Goal: Task Accomplishment & Management: Manage account settings

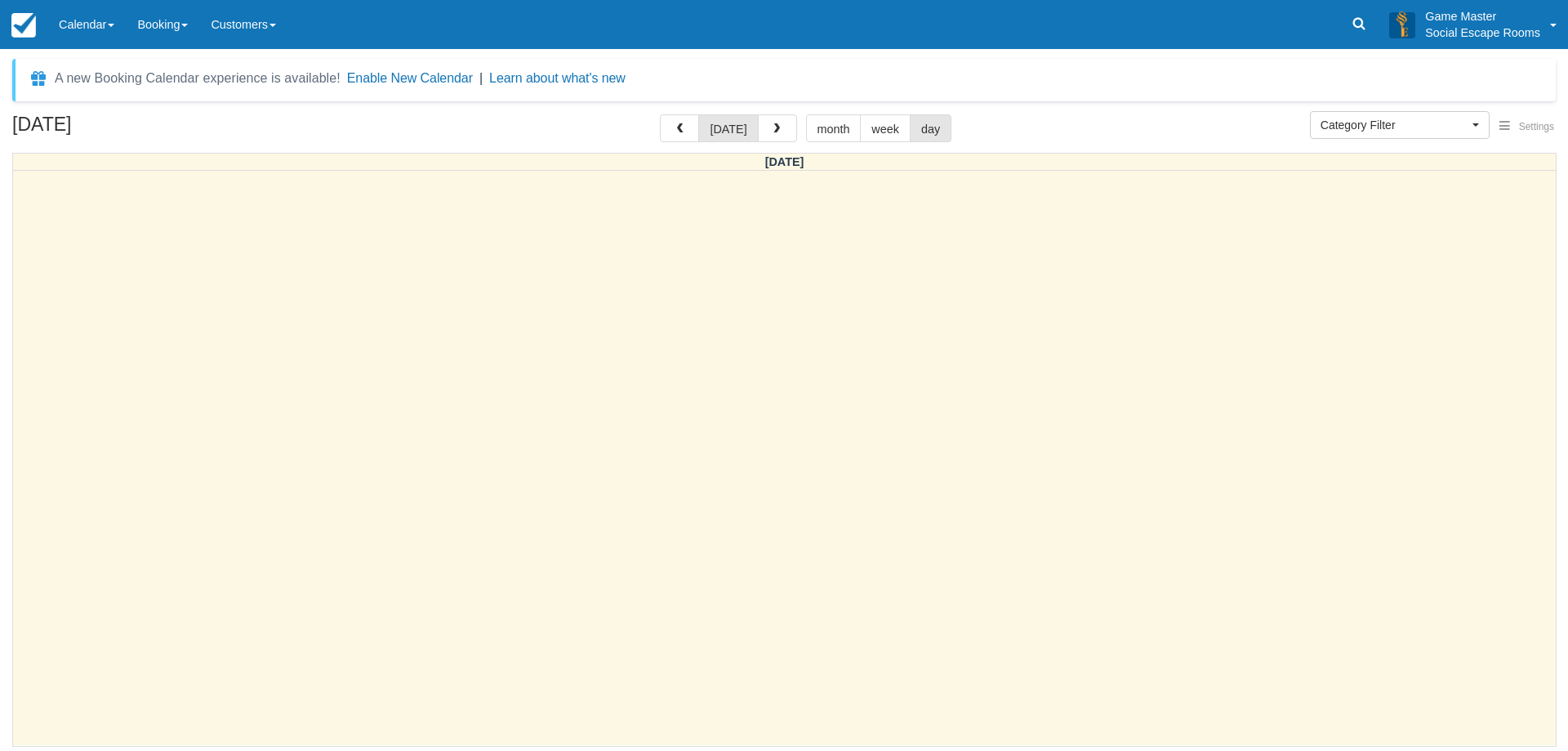
select select
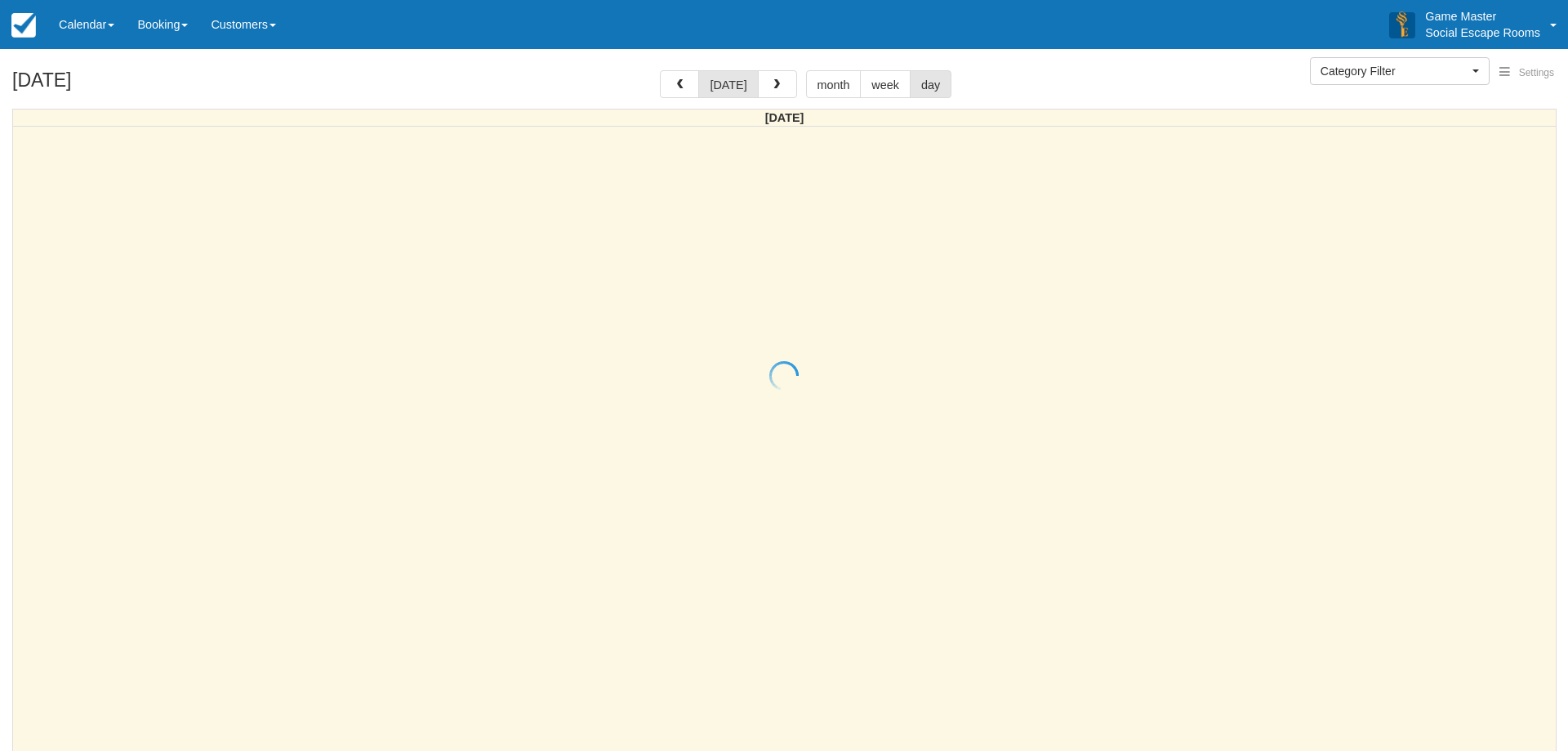
select select
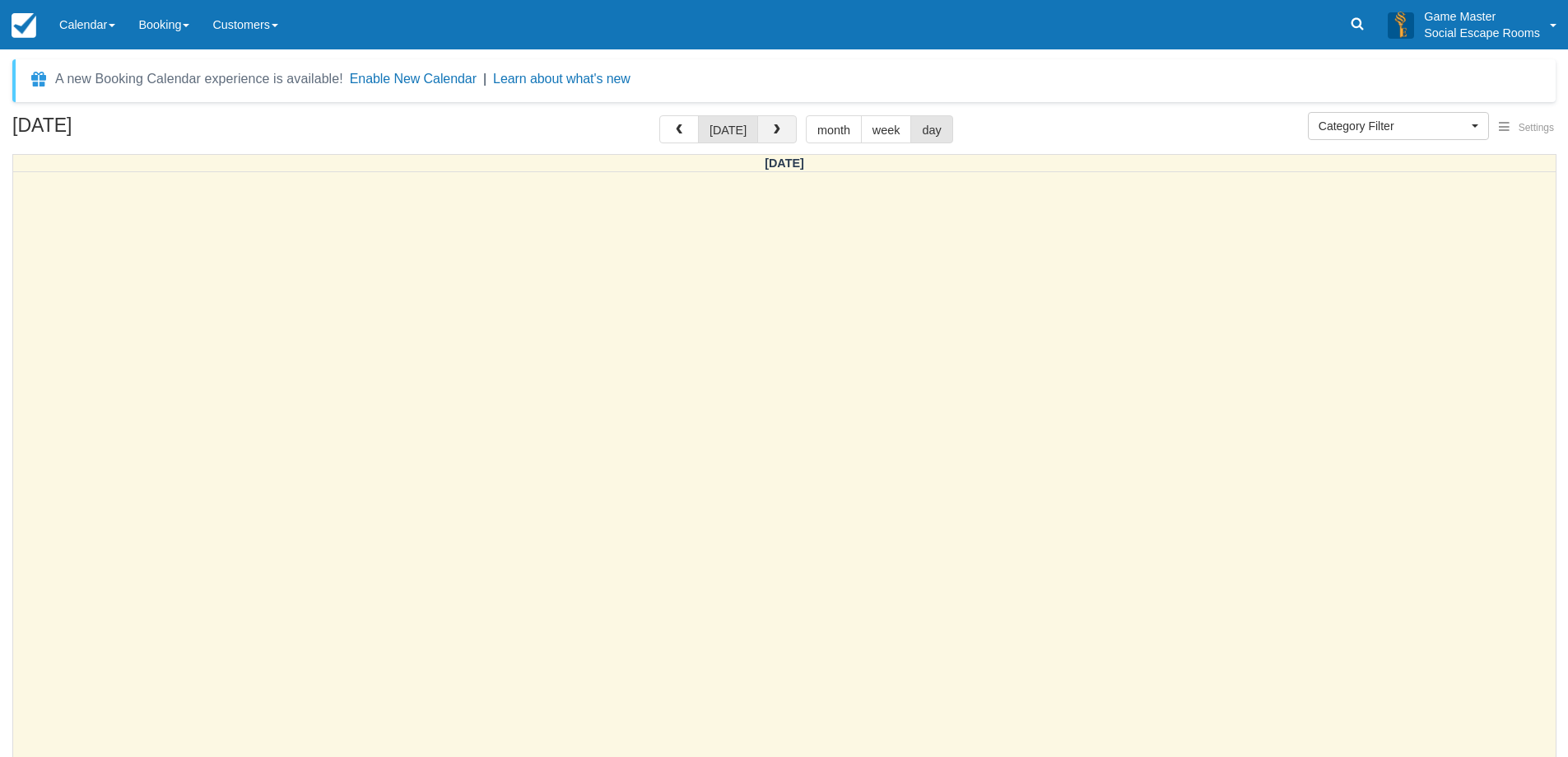
click at [783, 124] on button "button" at bounding box center [777, 129] width 40 height 28
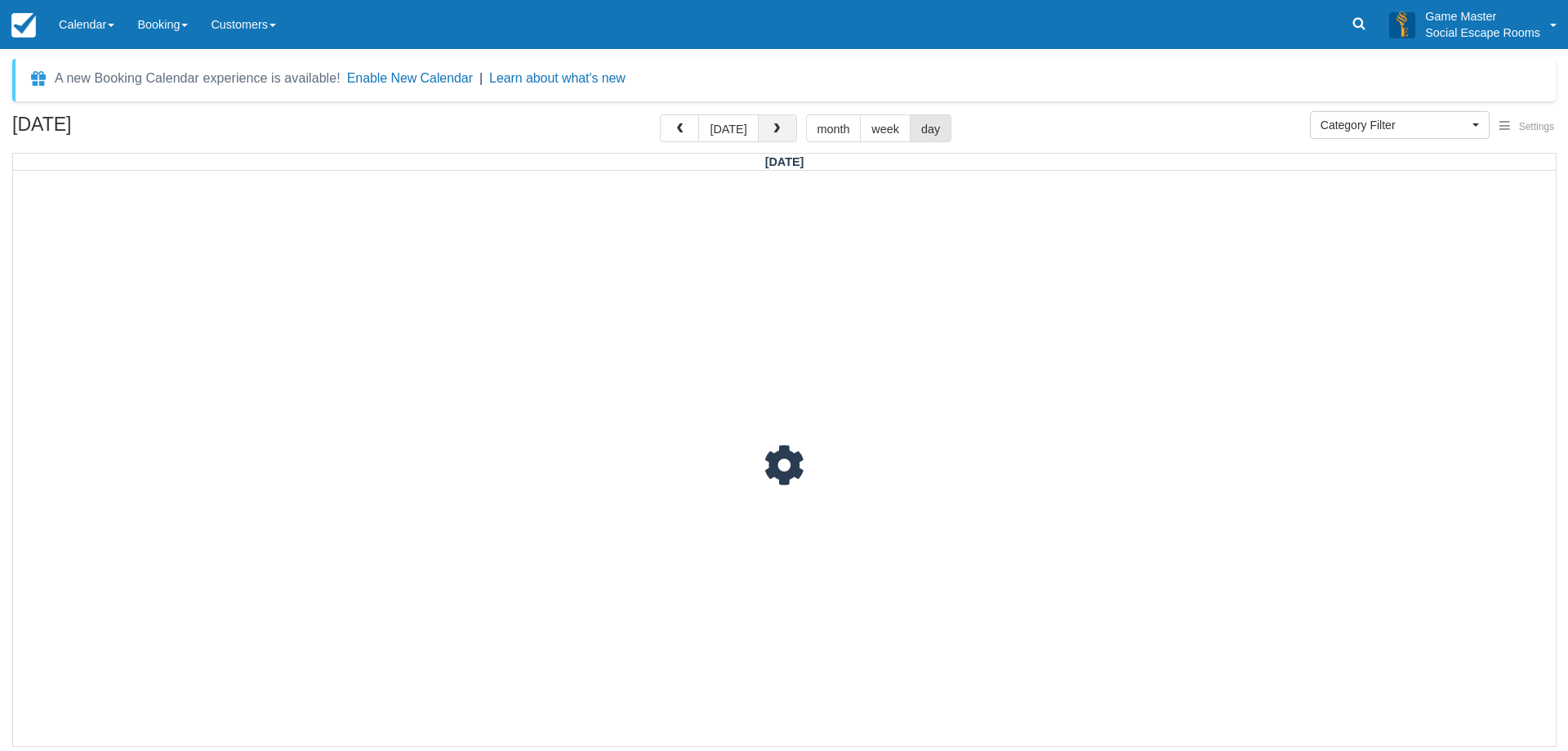
click at [777, 123] on span "button" at bounding box center [777, 129] width 11 height 11
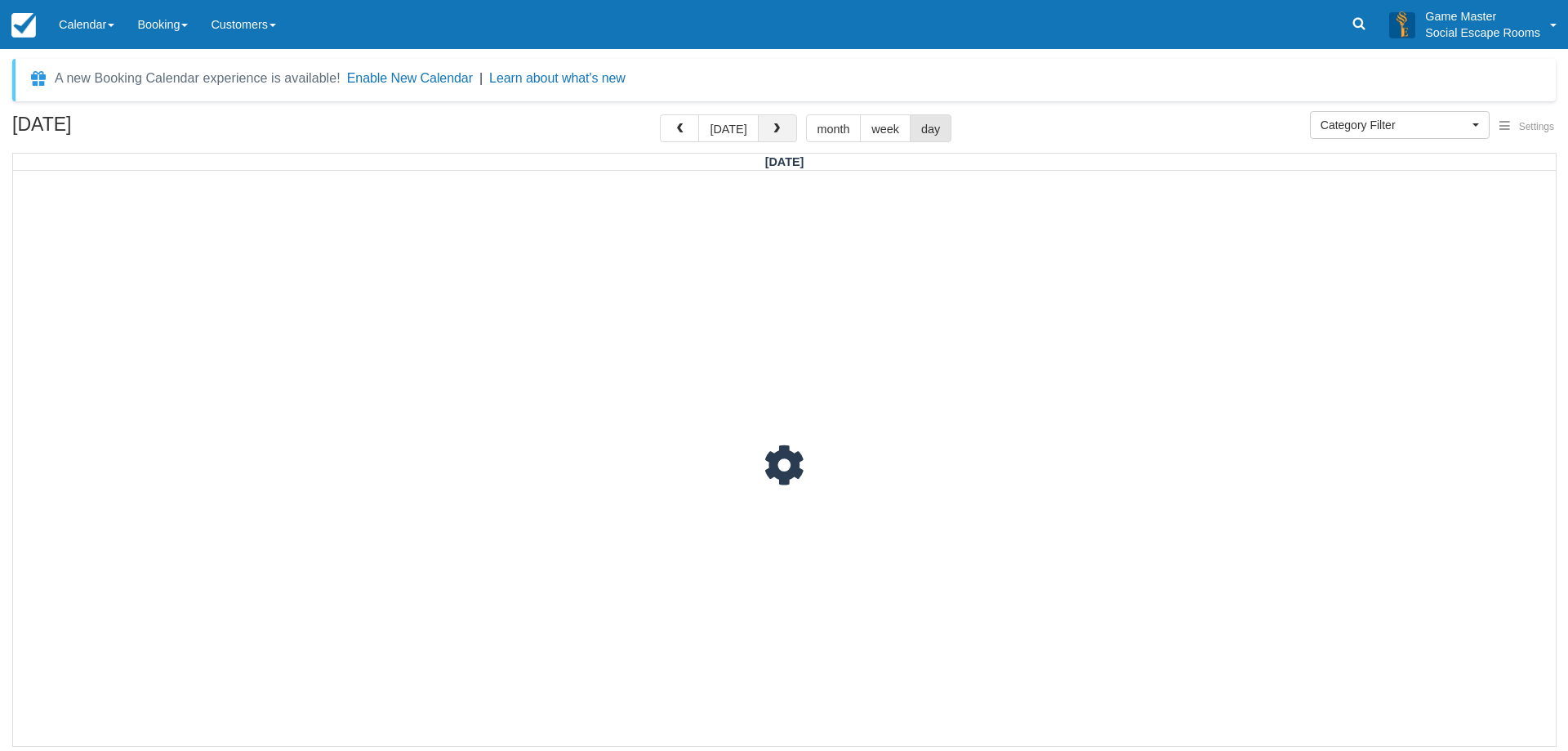
click at [777, 123] on span "button" at bounding box center [777, 129] width 11 height 11
click at [844, 124] on button "month" at bounding box center [834, 128] width 55 height 28
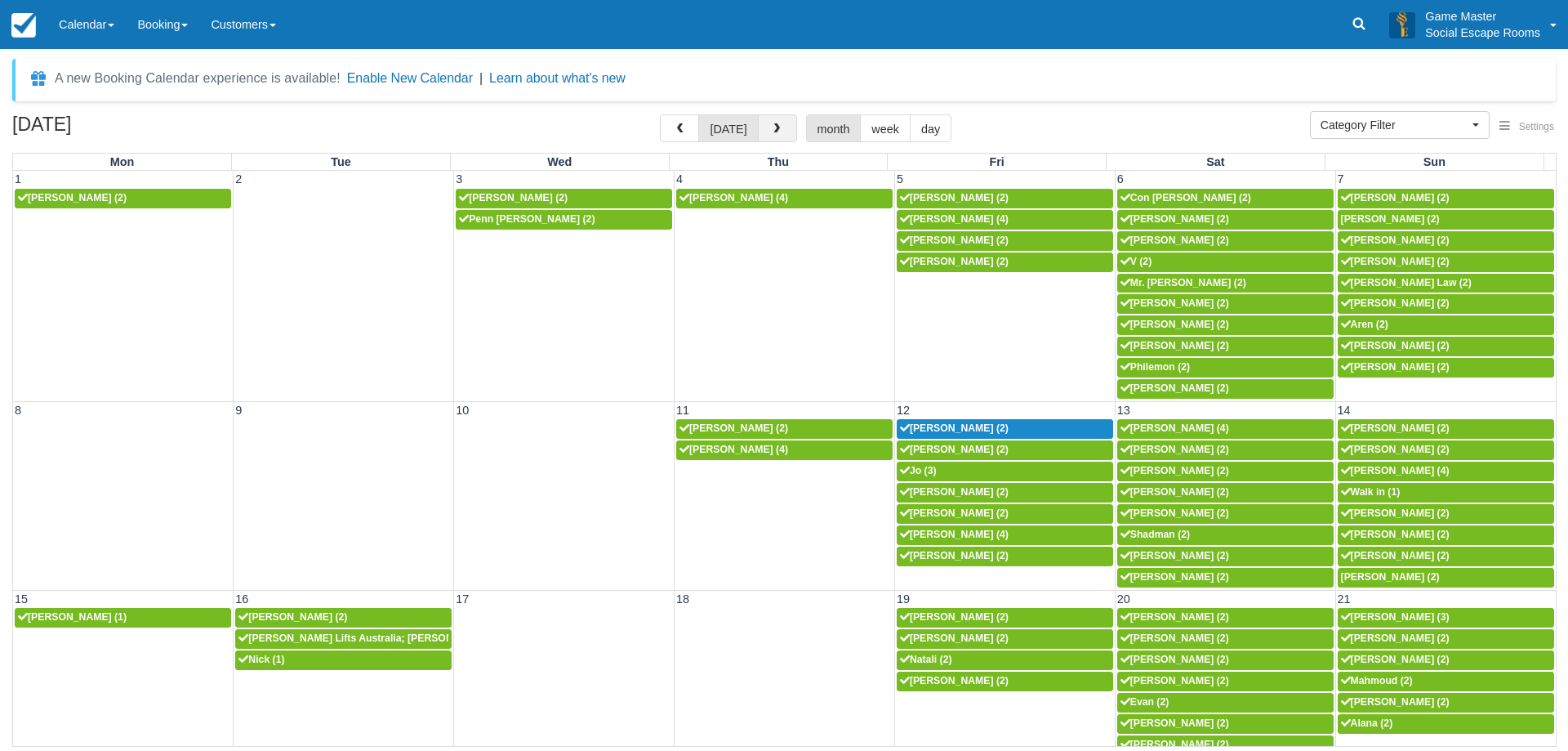
click at [785, 137] on button "button" at bounding box center [778, 128] width 40 height 28
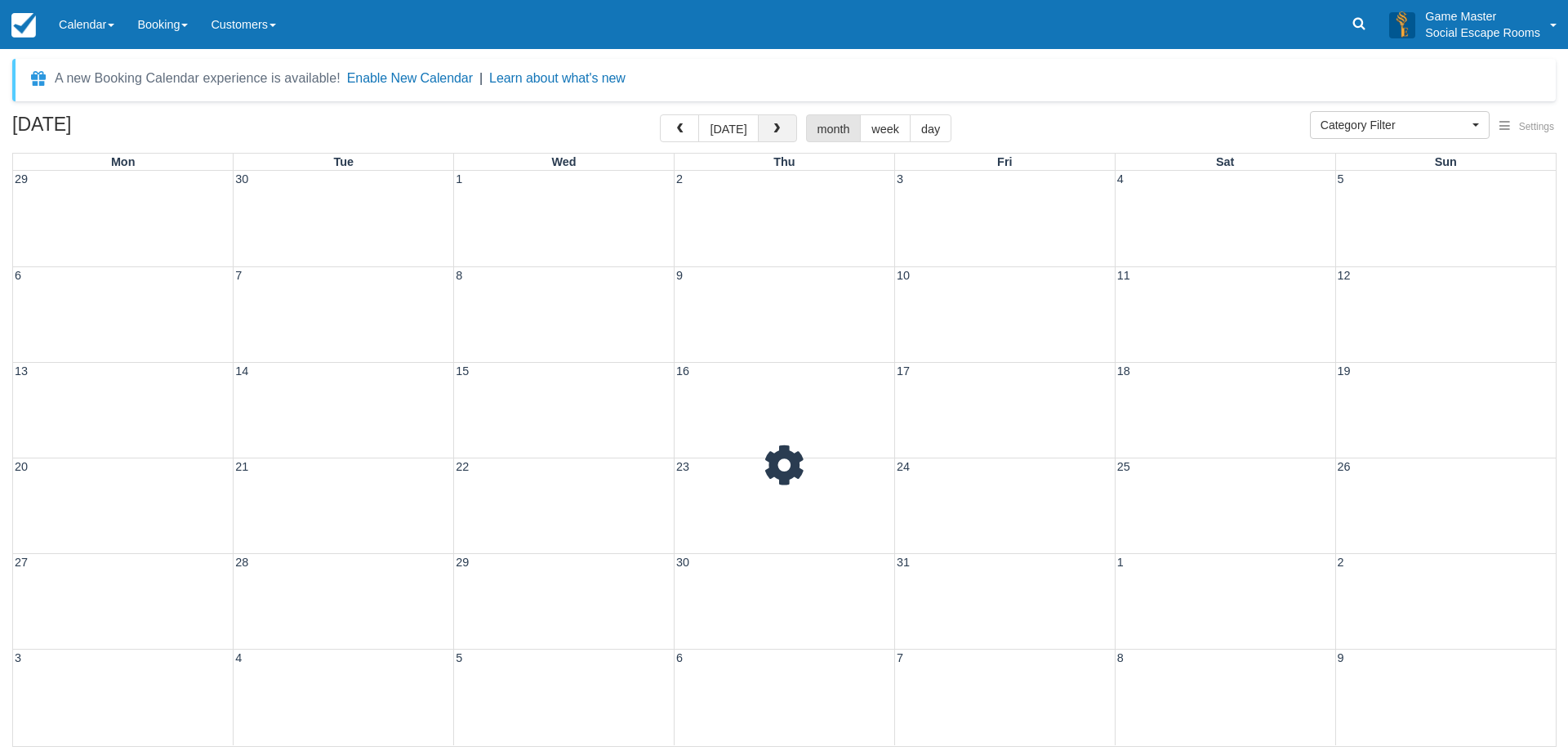
click at [779, 134] on button "button" at bounding box center [778, 128] width 40 height 28
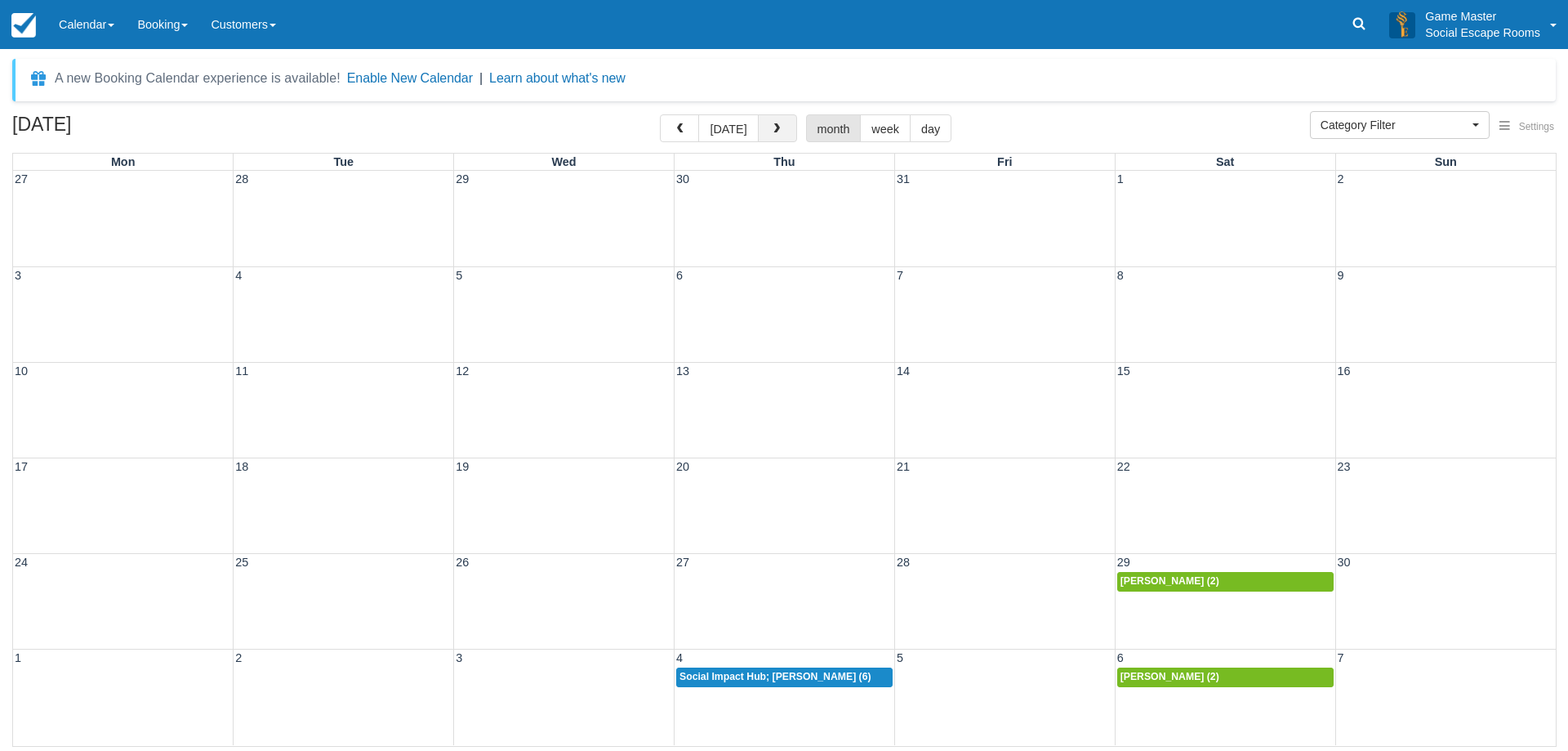
click at [779, 134] on button "button" at bounding box center [778, 128] width 40 height 28
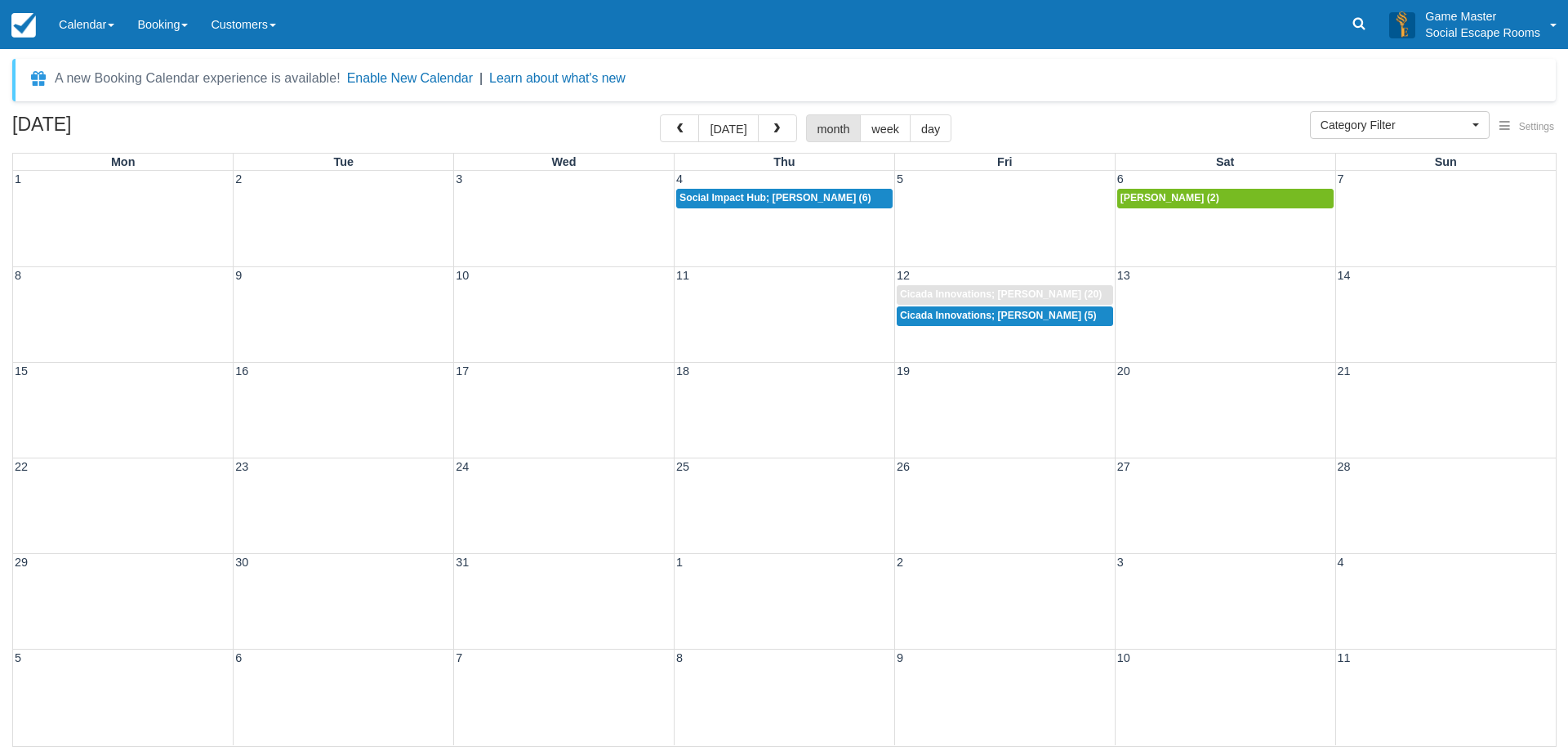
click at [555, 408] on div "15 16 17 18 19 20 21" at bounding box center [784, 410] width 1543 height 96
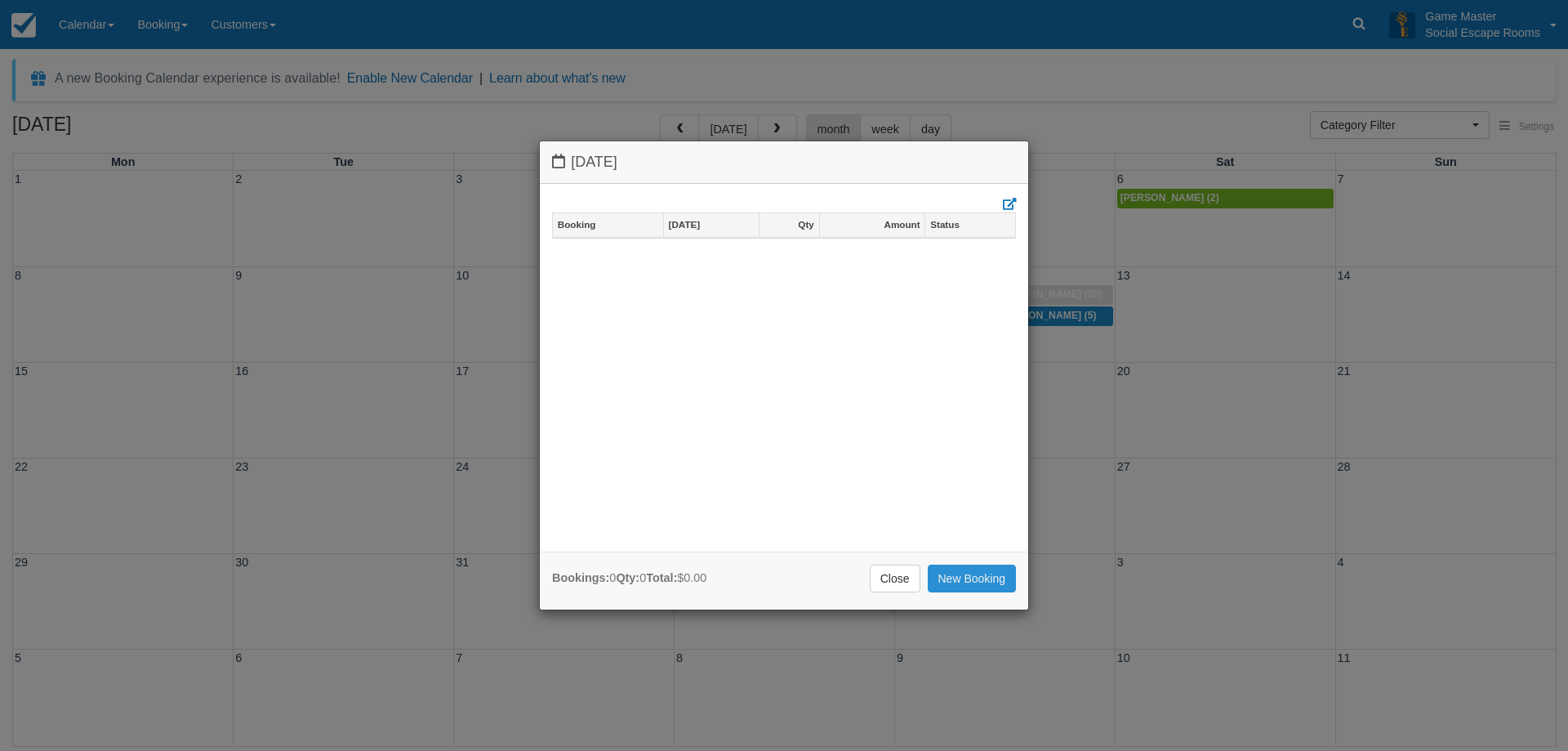
click at [949, 568] on link "New Booking" at bounding box center [972, 578] width 89 height 28
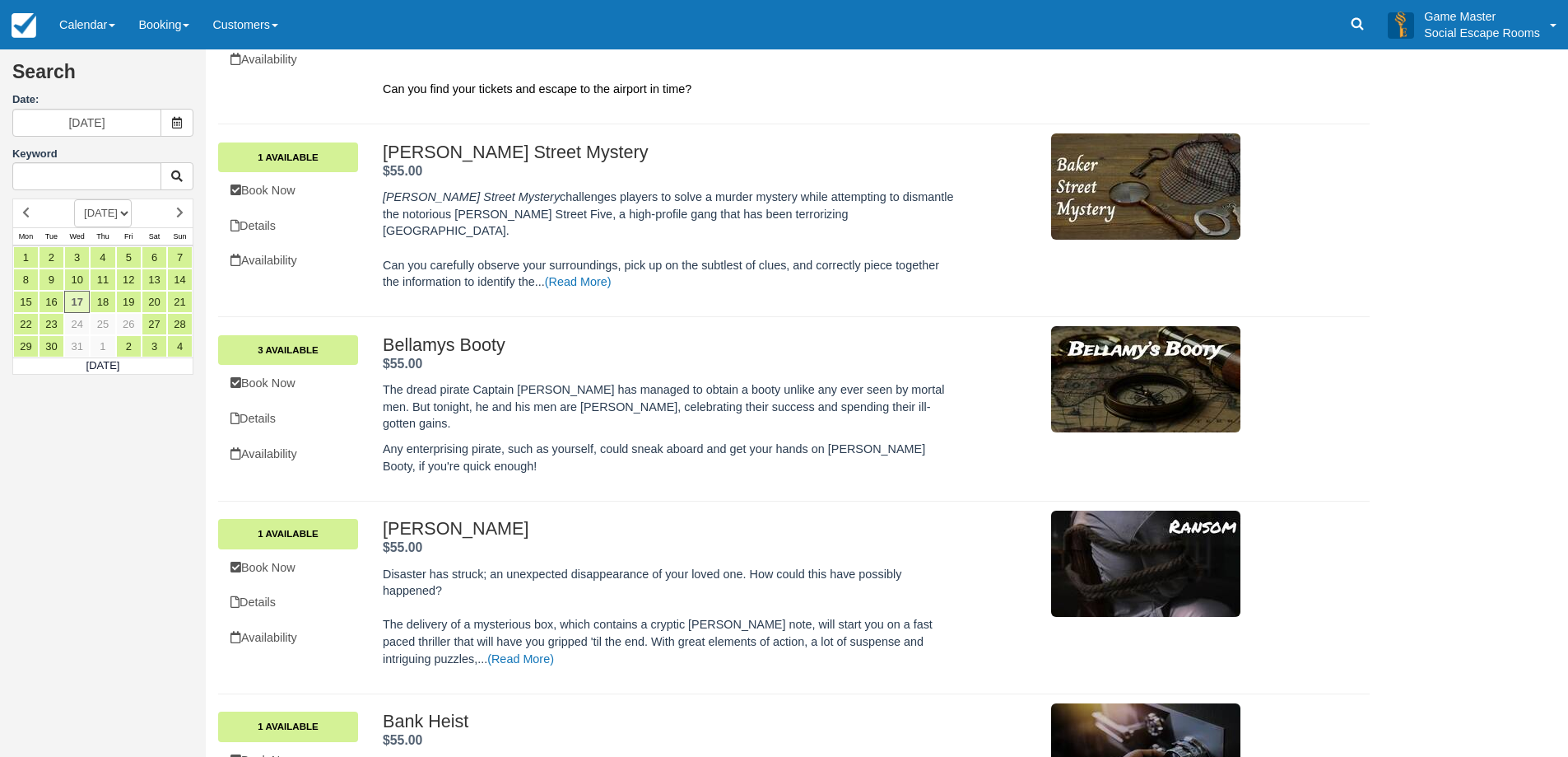
scroll to position [329, 0]
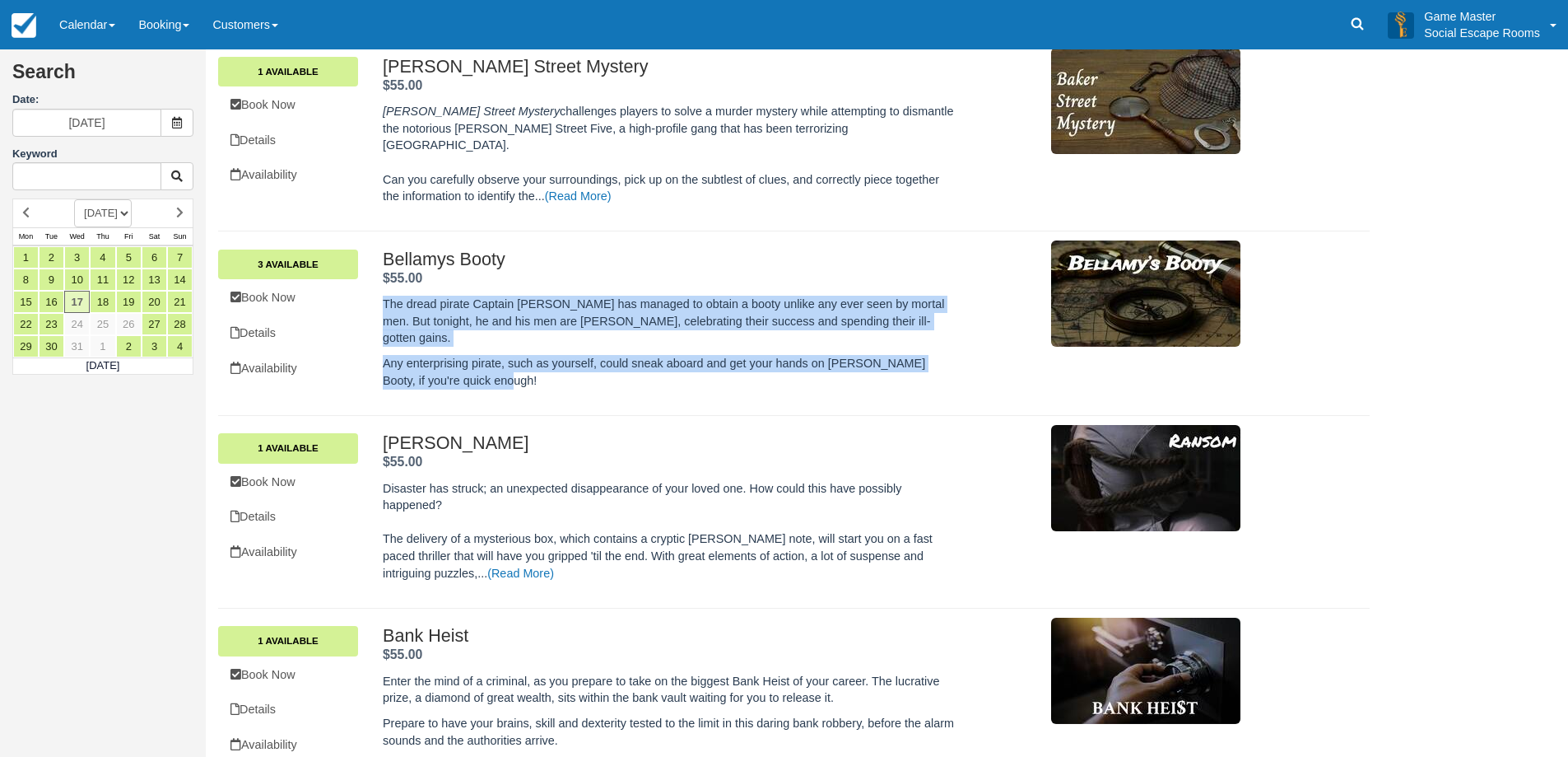
drag, startPoint x: 502, startPoint y: 345, endPoint x: 374, endPoint y: 277, distance: 144.9
click at [374, 277] on div "Bellamys Booty . $55.00 . The dread pirate Captain Sam Bellamy has managed to o…" at bounding box center [811, 323] width 883 height 148
click at [412, 297] on p "The dread pirate Captain Sam Bellamy has managed to obtain a booty unlike any e…" at bounding box center [669, 321] width 571 height 51
drag, startPoint x: 381, startPoint y: 283, endPoint x: 542, endPoint y: 363, distance: 179.8
click at [542, 363] on div "Bellamys Booty . $55.00 . The dread pirate Captain Sam Bellamy has managed to o…" at bounding box center [811, 323] width 883 height 148
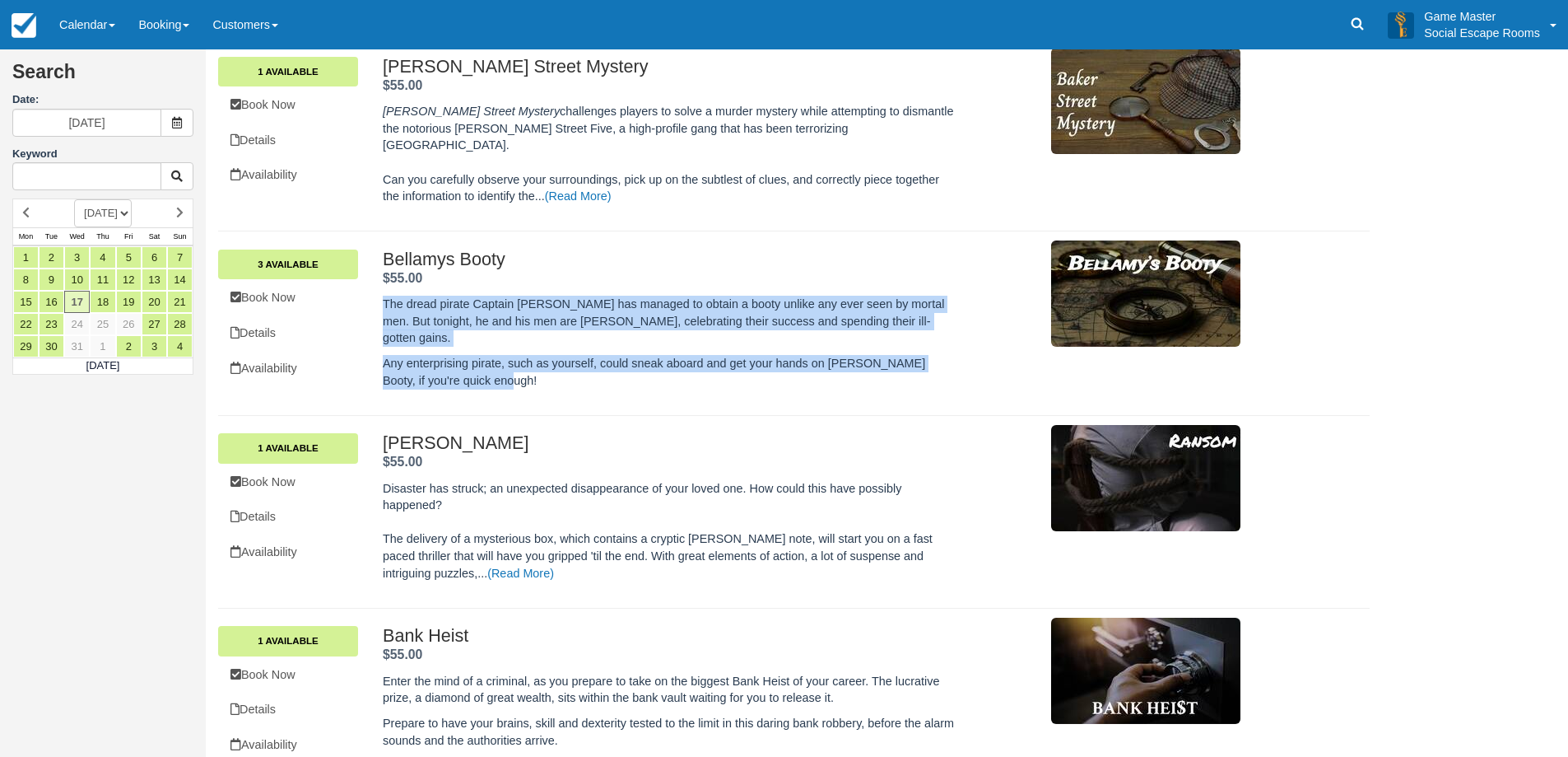
click at [516, 355] on p "Any enterprising pirate, such as yourself, could sneak aboard and get your hand…" at bounding box center [669, 372] width 571 height 33
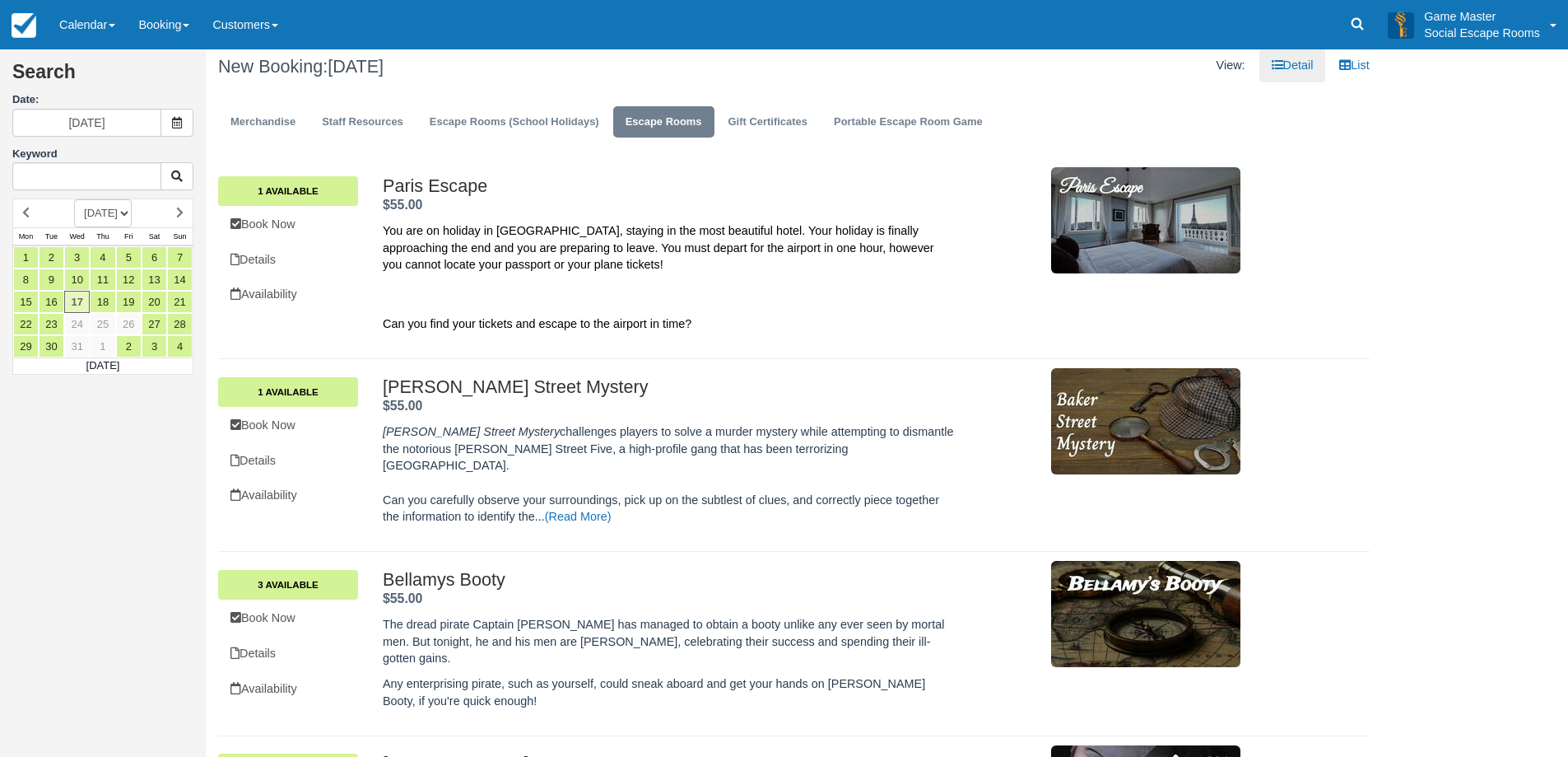
scroll to position [0, 0]
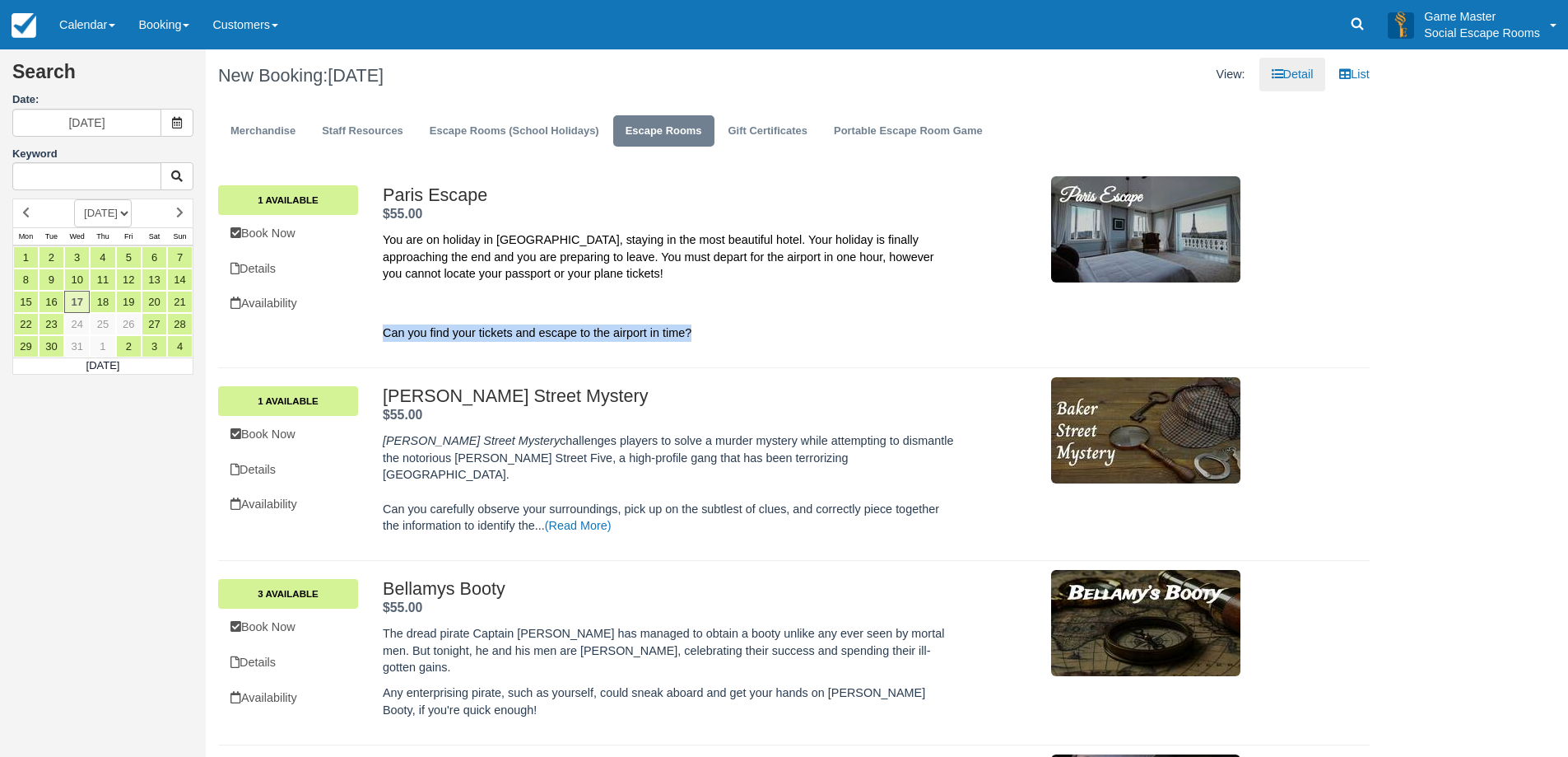
drag, startPoint x: 701, startPoint y: 334, endPoint x: 385, endPoint y: 337, distance: 316.0
click at [385, 337] on p "Can you find your tickets and escape to the airport in time?" at bounding box center [669, 315] width 571 height 51
click at [385, 337] on span "Can you find your tickets and escape to the airport in time?" at bounding box center [537, 332] width 309 height 13
drag, startPoint x: 398, startPoint y: 336, endPoint x: 750, endPoint y: 347, distance: 352.2
click at [750, 347] on div "Paris Escape . $55.00 . You are on holiday in Paris, staying in the most beauti…" at bounding box center [811, 268] width 883 height 165
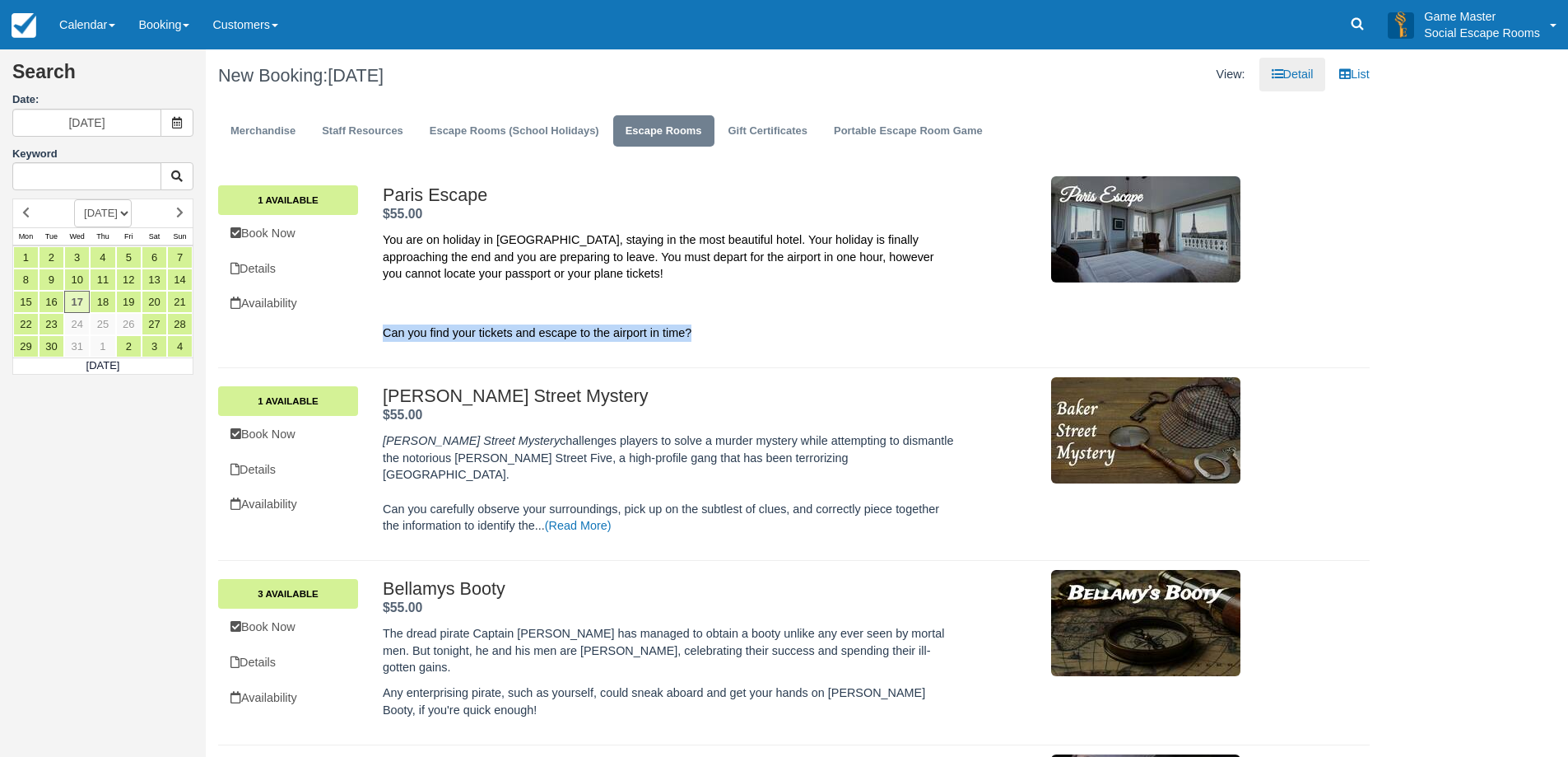
click at [707, 331] on p "Can you find your tickets and escape to the airport in time?" at bounding box center [669, 315] width 571 height 51
click at [712, 335] on p "Can you find your tickets and escape to the airport in time?" at bounding box center [669, 315] width 571 height 51
drag, startPoint x: 703, startPoint y: 334, endPoint x: 371, endPoint y: 340, distance: 332.1
click at [370, 340] on div "Paris Escape . $55.00 . You are on holiday in Paris, staying in the most beauti…" at bounding box center [811, 268] width 883 height 165
click at [453, 333] on span "Can you find your tickets and escape to the airport in time?" at bounding box center [537, 332] width 309 height 13
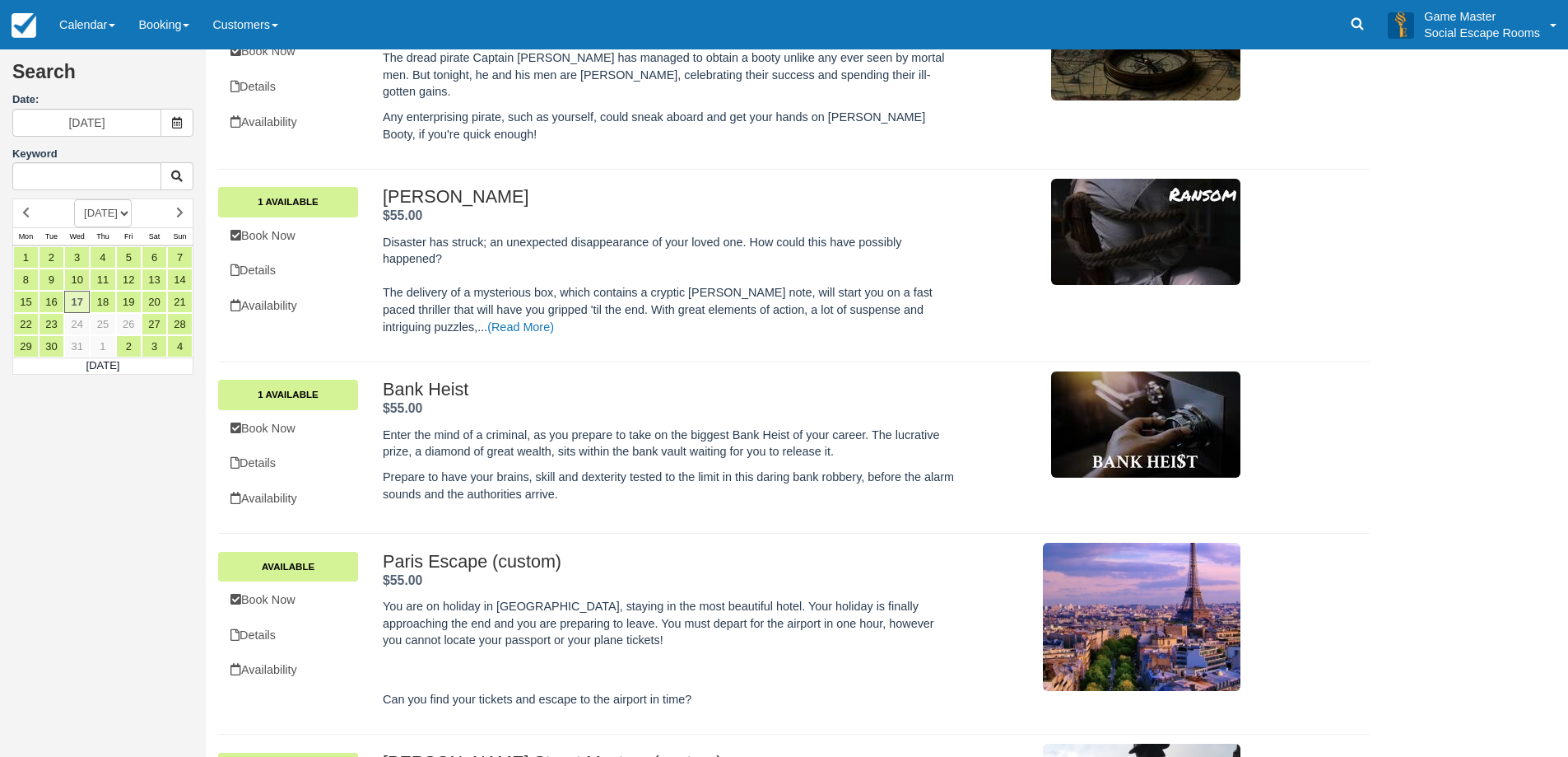
scroll to position [576, 0]
drag, startPoint x: 583, startPoint y: 535, endPoint x: 385, endPoint y: 539, distance: 198.0
click at [385, 551] on h2 "Paris Escape (custom) ." at bounding box center [669, 560] width 571 height 19
click at [444, 551] on div "Paris Escape (custom) . $55.00 ." at bounding box center [669, 570] width 571 height 38
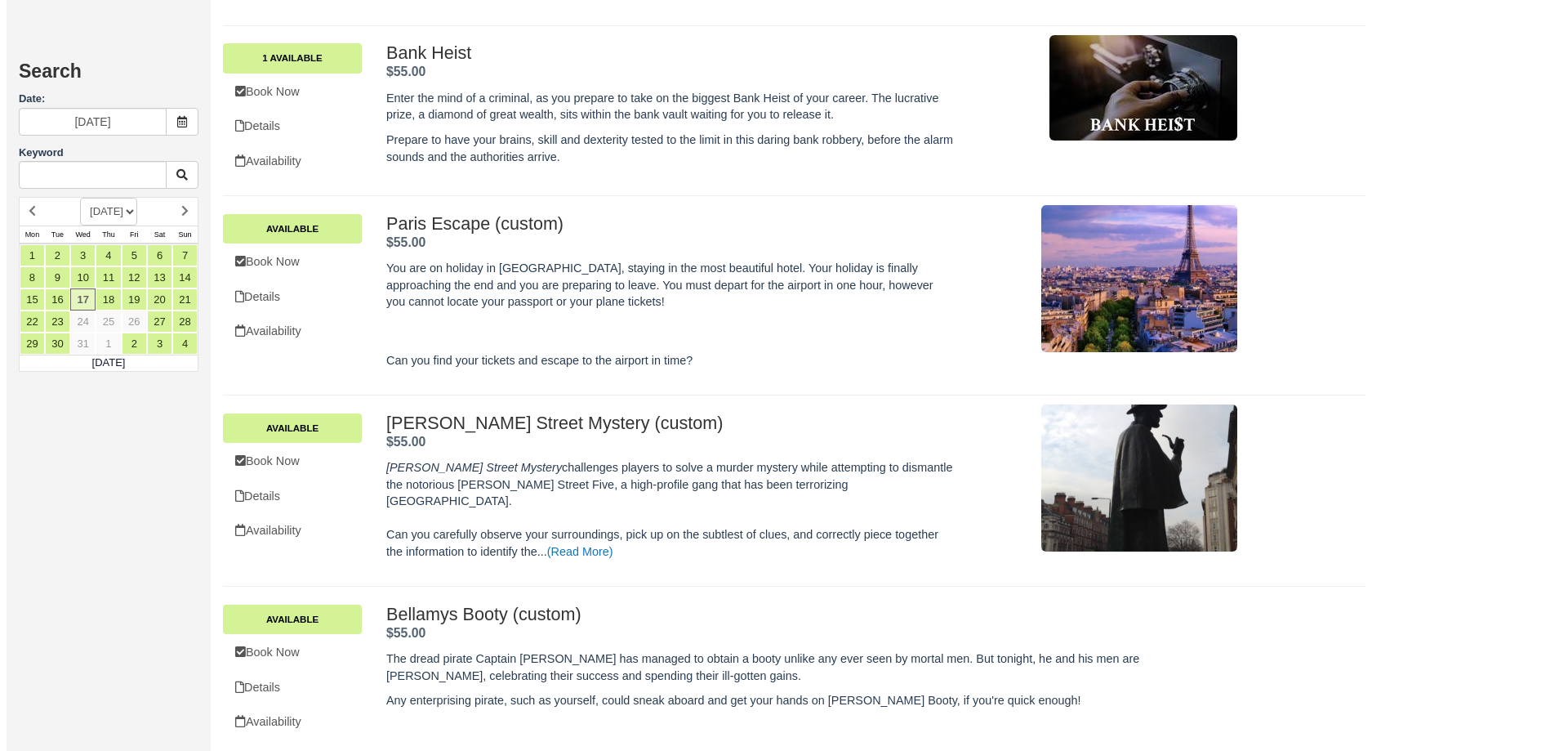
scroll to position [1062, 0]
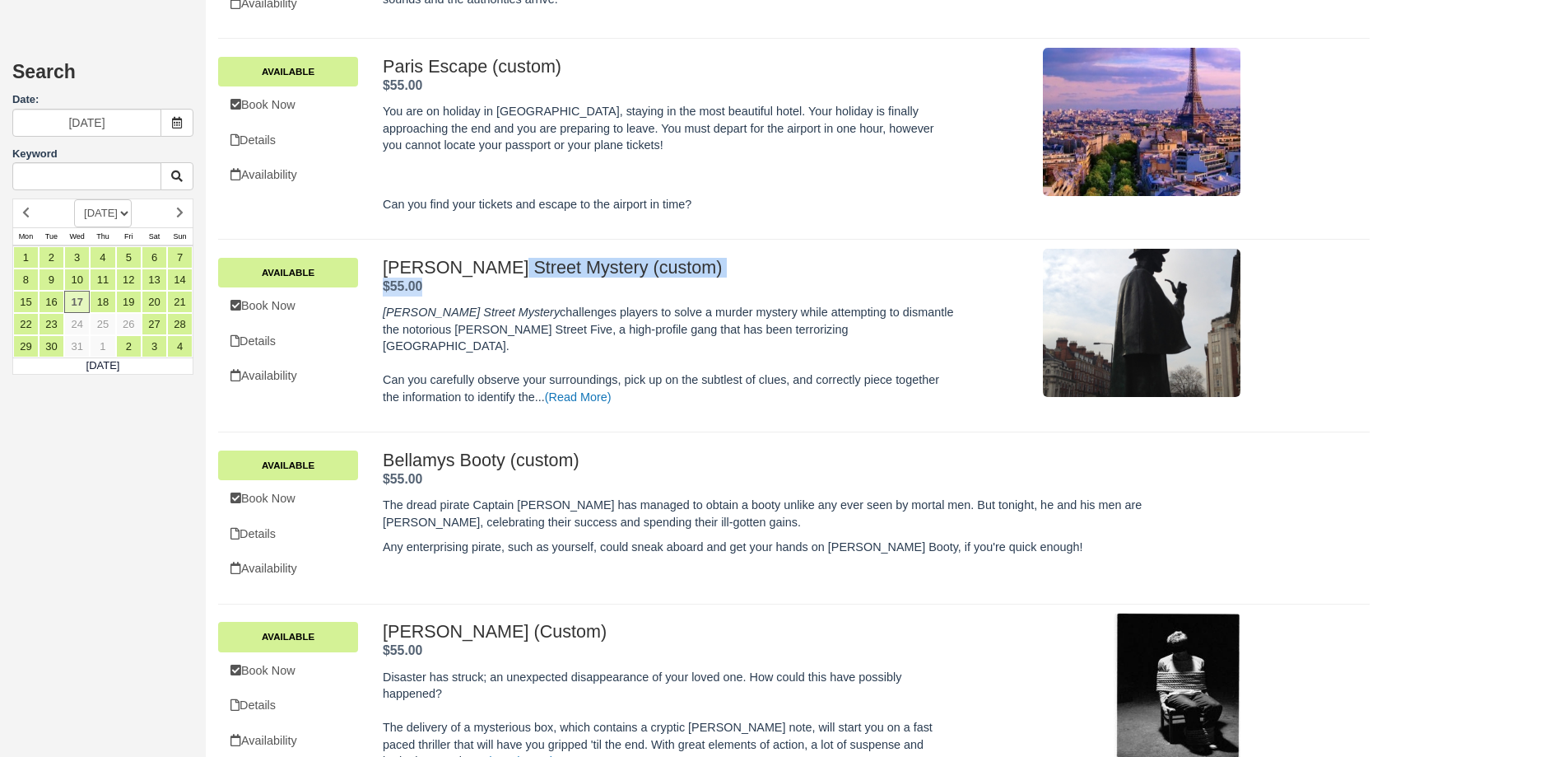
drag, startPoint x: 386, startPoint y: 232, endPoint x: 436, endPoint y: 259, distance: 56.8
click at [436, 259] on div "Baker Street Mystery (custom) . $55.00 ." at bounding box center [669, 276] width 571 height 38
click at [315, 258] on link "Available" at bounding box center [287, 273] width 140 height 30
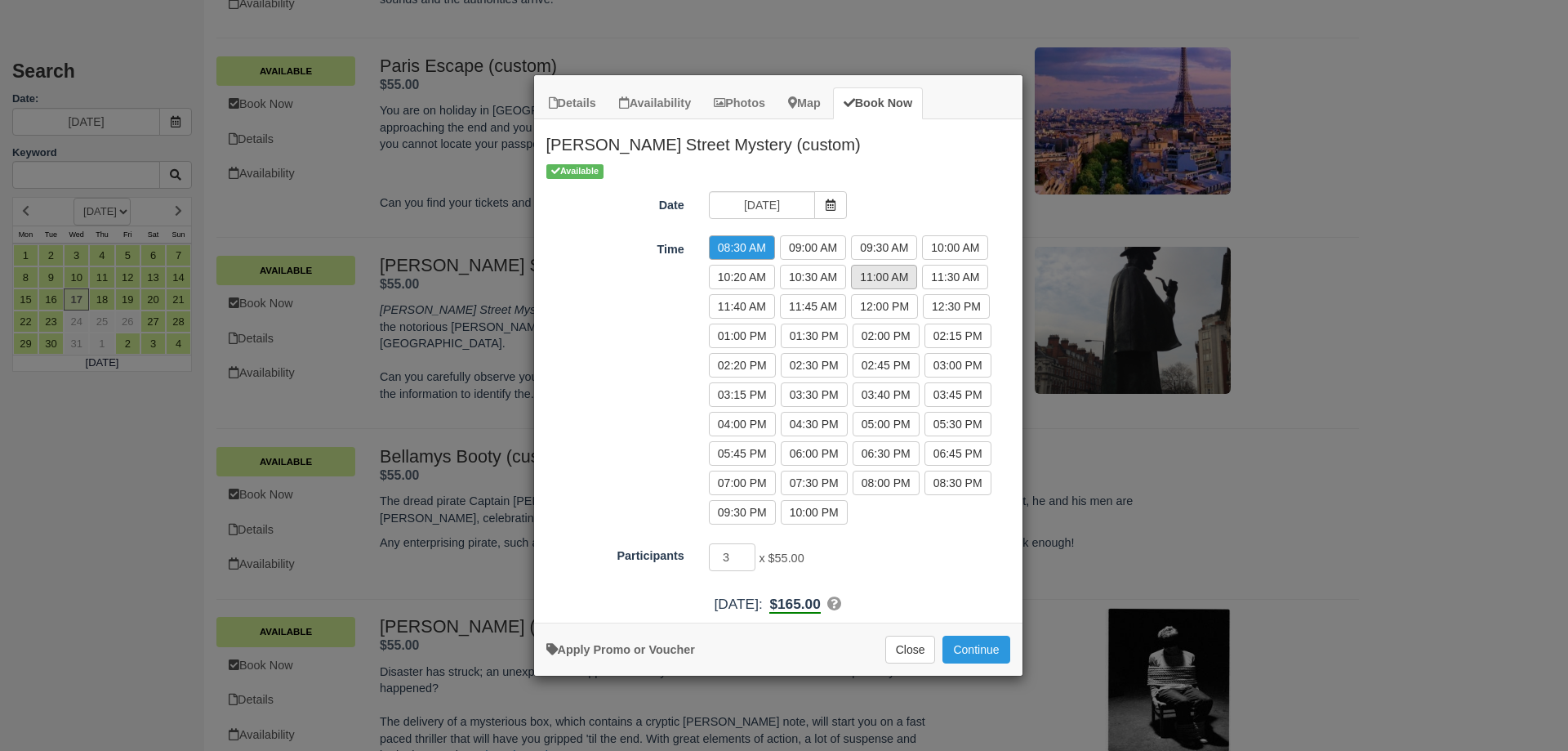
click at [886, 280] on label "11:00 AM" at bounding box center [884, 277] width 66 height 25
radio input "true"
click at [747, 553] on input "4" at bounding box center [732, 557] width 47 height 28
click at [747, 553] on input "5" at bounding box center [732, 557] width 47 height 28
click at [747, 553] on input "6" at bounding box center [732, 557] width 47 height 28
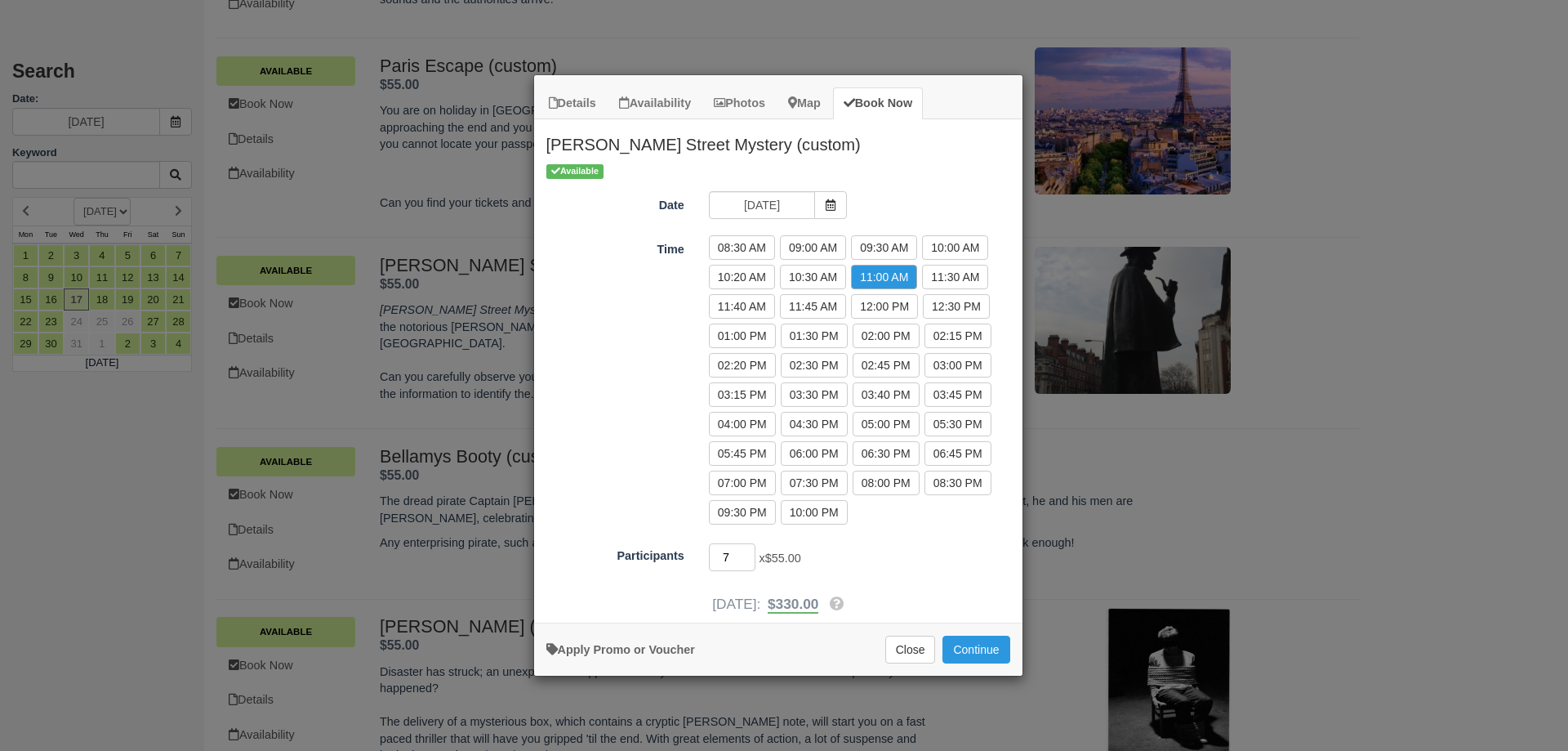
click at [747, 553] on input "7" at bounding box center [732, 557] width 47 height 28
type input "8"
click at [747, 553] on input "8" at bounding box center [732, 557] width 47 height 28
click at [658, 653] on link "Apply Promo or Voucher" at bounding box center [621, 650] width 149 height 13
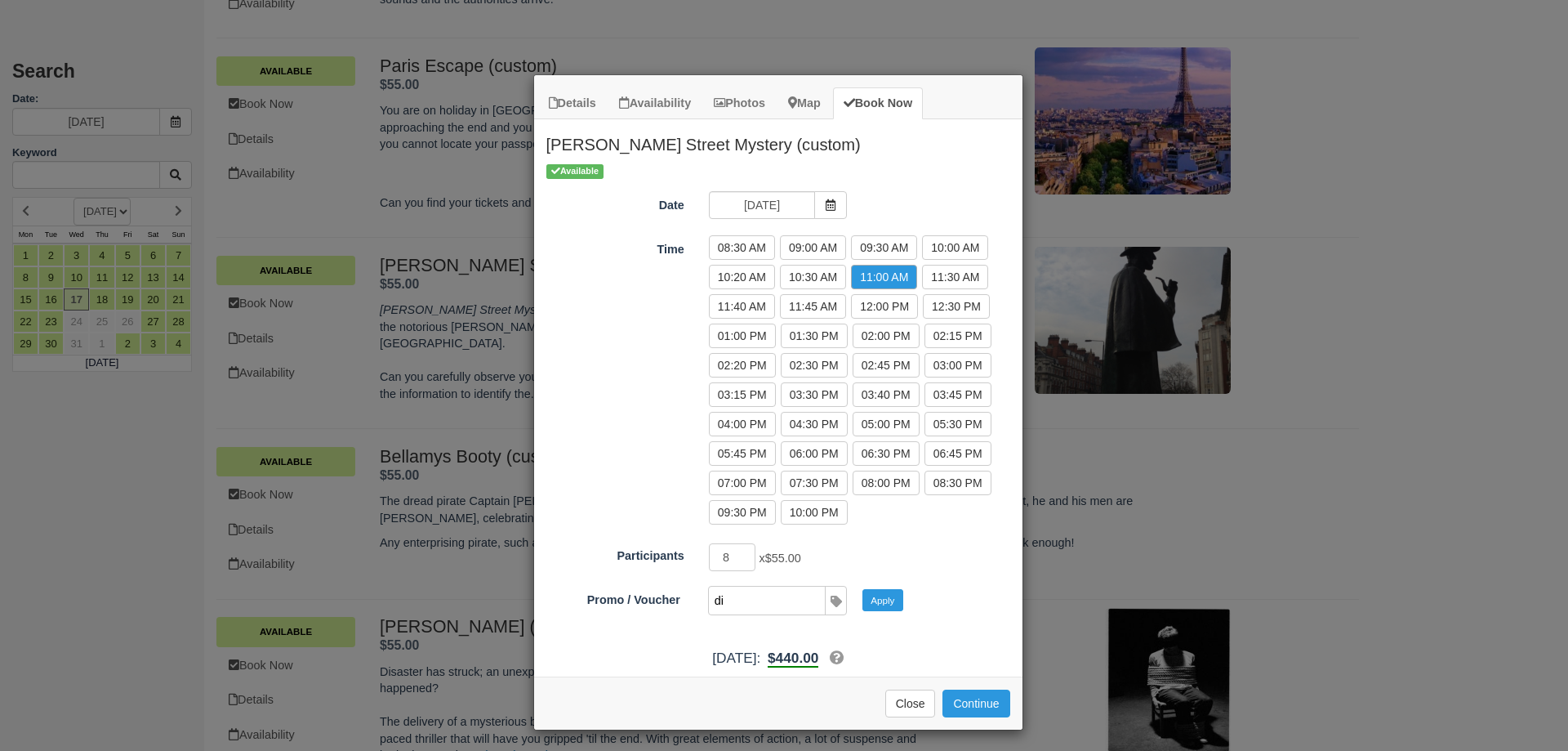
type input "DISCOUNT05"
click at [883, 599] on button "Apply" at bounding box center [882, 599] width 40 height 21
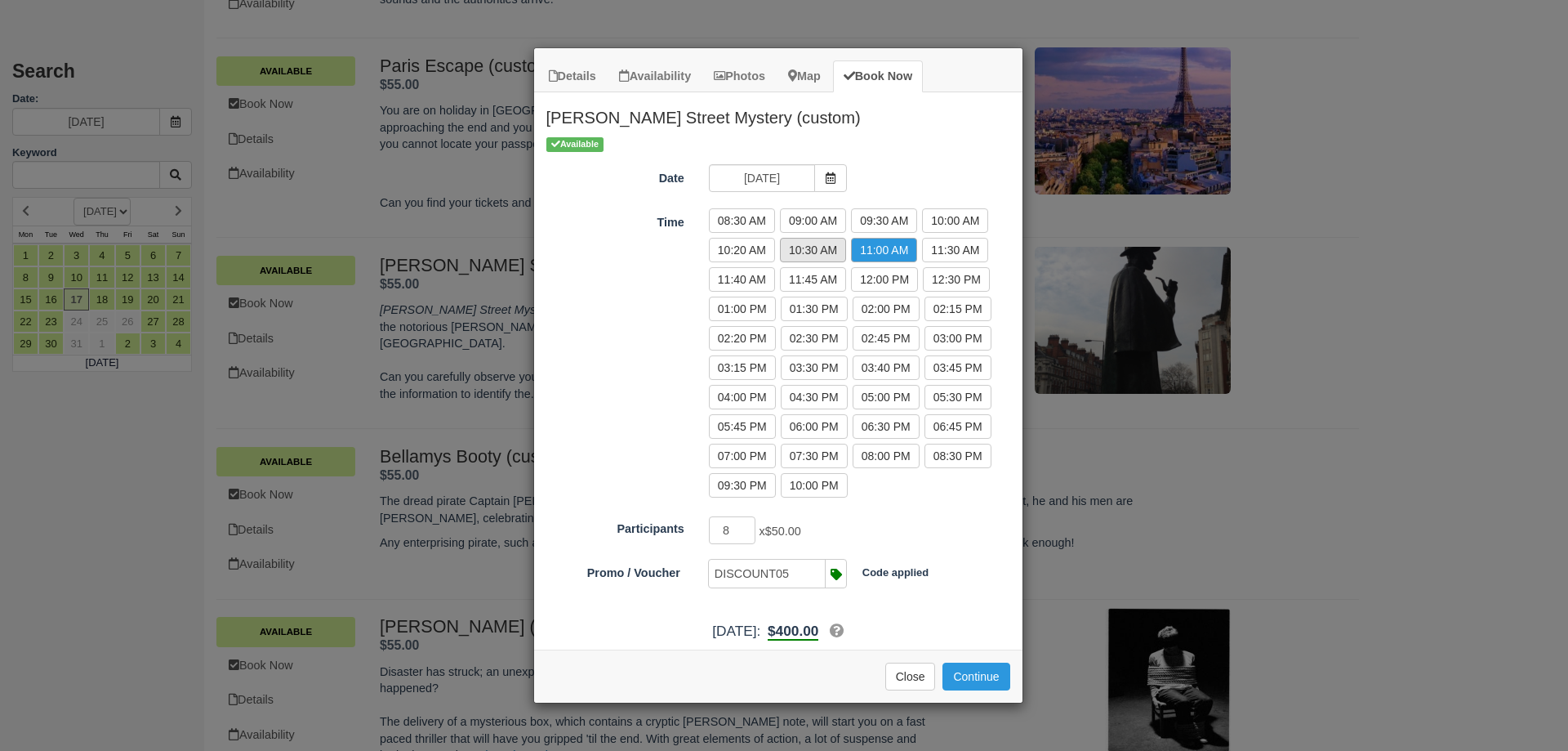
click at [821, 251] on label "10:30 AM" at bounding box center [813, 249] width 66 height 25
radio input "true"
click at [919, 520] on div "8 x $50.00 Required.Maximum of 10" at bounding box center [839, 532] width 285 height 32
click at [927, 518] on div "8 x $50.00 Required.Maximum of 10" at bounding box center [839, 532] width 285 height 32
click at [917, 527] on div "8 x $50.00 Required.Maximum of 10" at bounding box center [839, 532] width 285 height 32
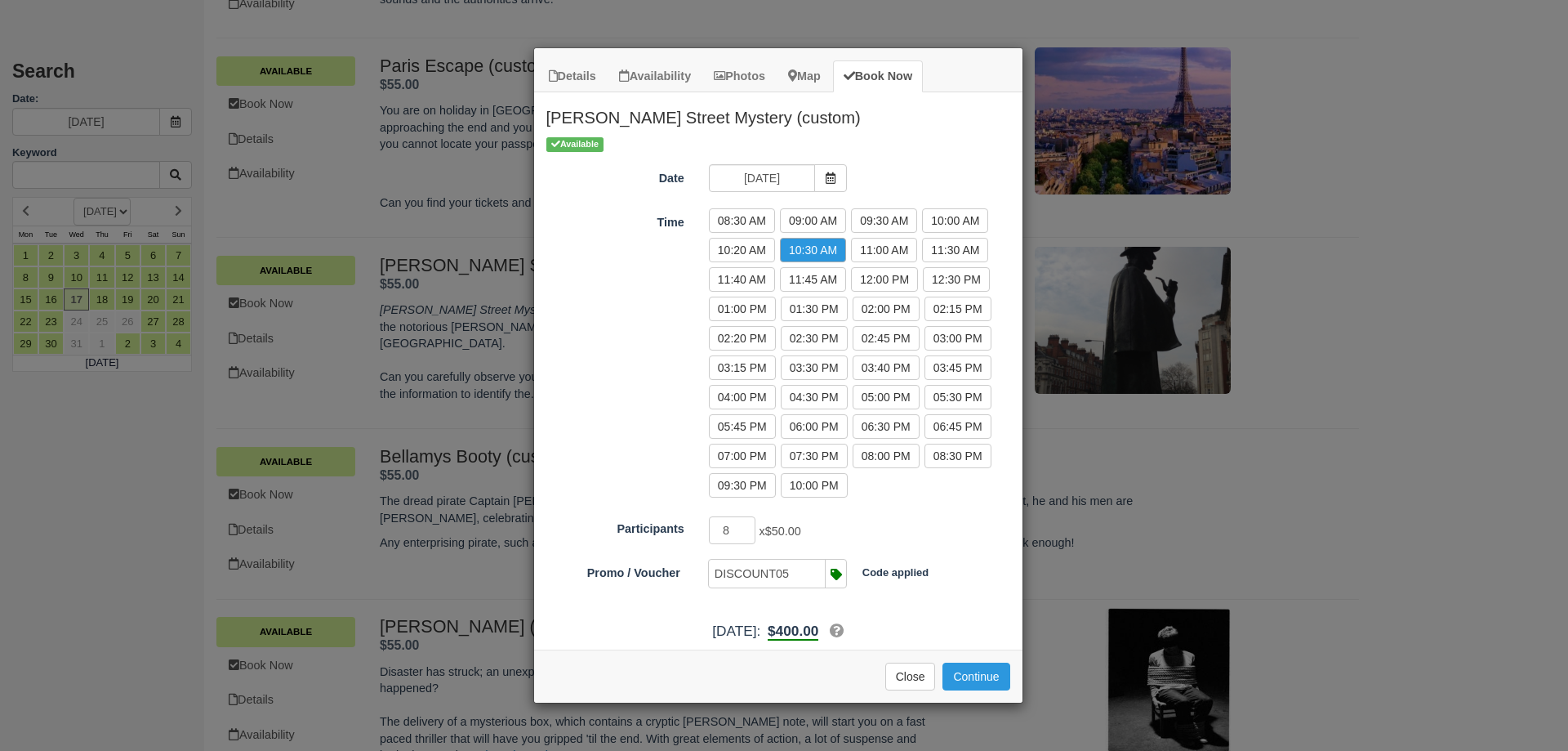
click at [921, 546] on div "8 x $50.00 Required.Maximum of 10" at bounding box center [839, 532] width 285 height 32
drag, startPoint x: 887, startPoint y: 514, endPoint x: 850, endPoint y: 525, distance: 38.6
click at [886, 514] on div "Participants 8 x $50.00 Required.Maximum of 10" at bounding box center [778, 530] width 489 height 32
drag, startPoint x: 807, startPoint y: 531, endPoint x: 790, endPoint y: 541, distance: 19.7
click at [778, 532] on span "$50.00" at bounding box center [783, 531] width 36 height 13
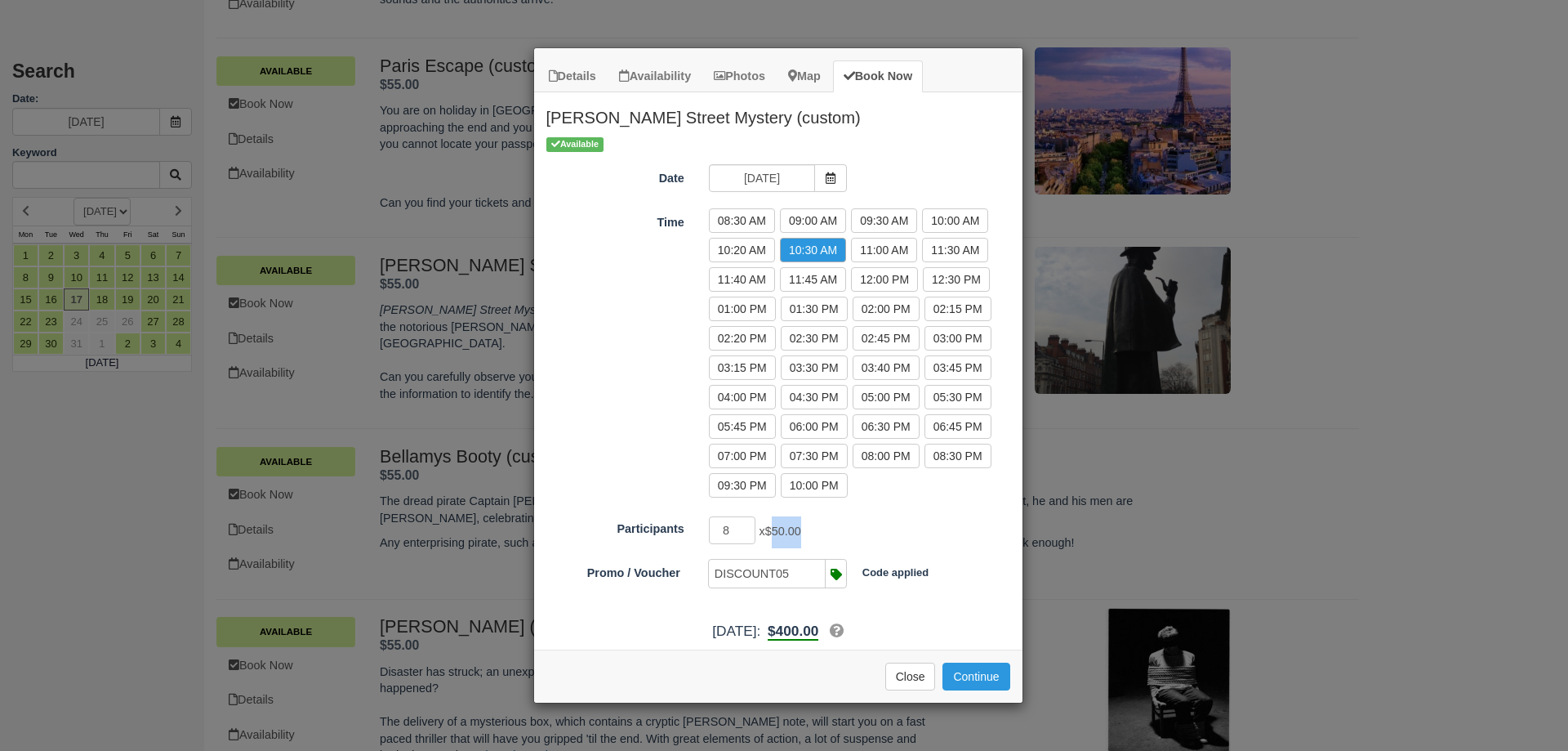
click at [824, 538] on div "8 x $50.00 Required.Maximum of 10" at bounding box center [839, 532] width 285 height 32
click at [905, 612] on div "Baker Street Mystery (custom) Baker Street Mystery challenges players to solve …" at bounding box center [778, 352] width 489 height 520
click at [911, 607] on div "Baker Street Mystery (custom) Baker Street Mystery challenges players to solve …" at bounding box center [778, 352] width 489 height 520
drag, startPoint x: 862, startPoint y: 572, endPoint x: 951, endPoint y: 577, distance: 89.1
click at [951, 577] on div "Applied to final balance. Code applied Apply Invalid!" at bounding box center [772, 572] width 476 height 29
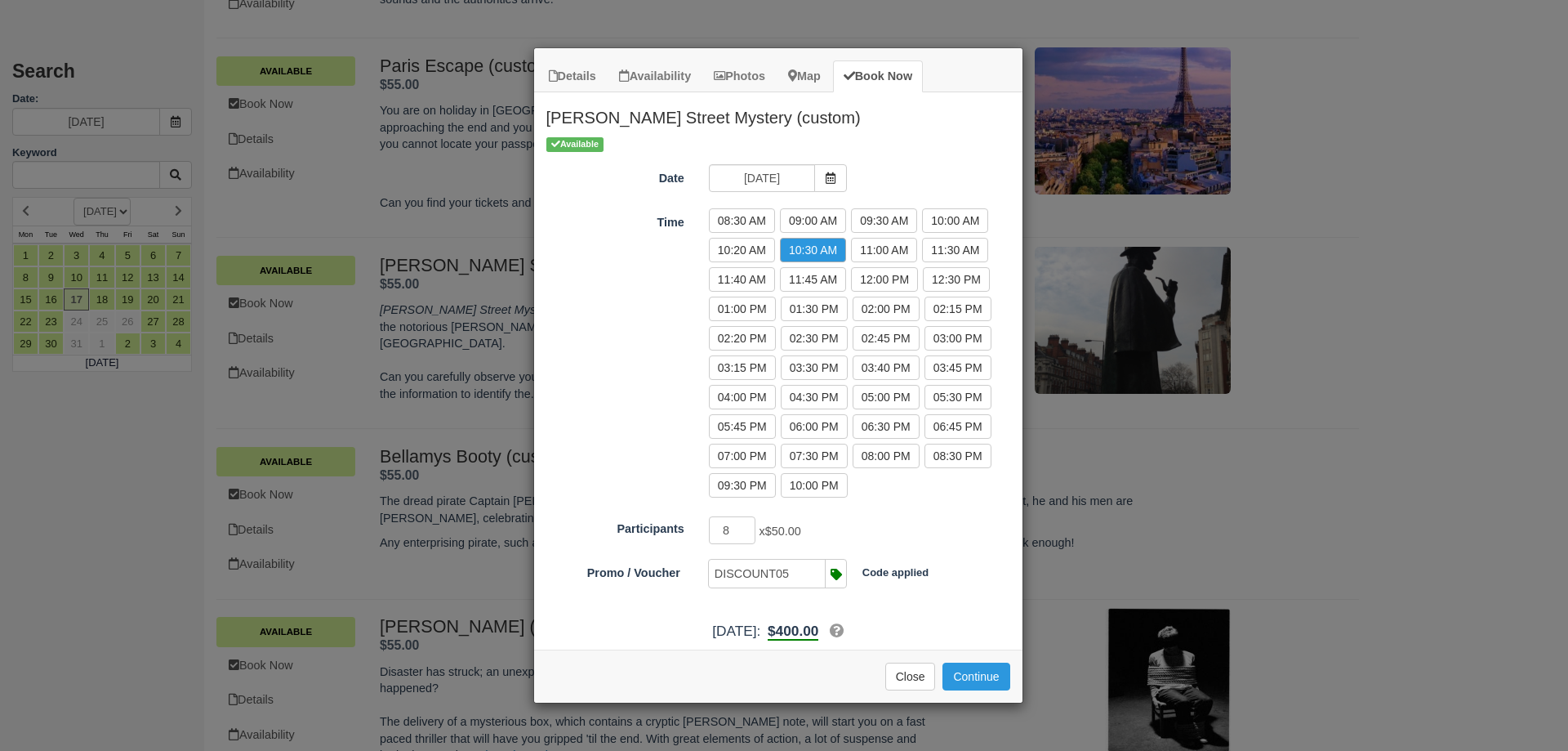
click at [951, 577] on div "Applied to final balance. Code applied Apply Invalid!" at bounding box center [772, 572] width 476 height 29
drag, startPoint x: 786, startPoint y: 535, endPoint x: 813, endPoint y: 531, distance: 27.3
click at [813, 531] on div "8 x $50.00 Required.Maximum of 10" at bounding box center [839, 532] width 285 height 32
drag, startPoint x: 812, startPoint y: 535, endPoint x: 774, endPoint y: 526, distance: 39.1
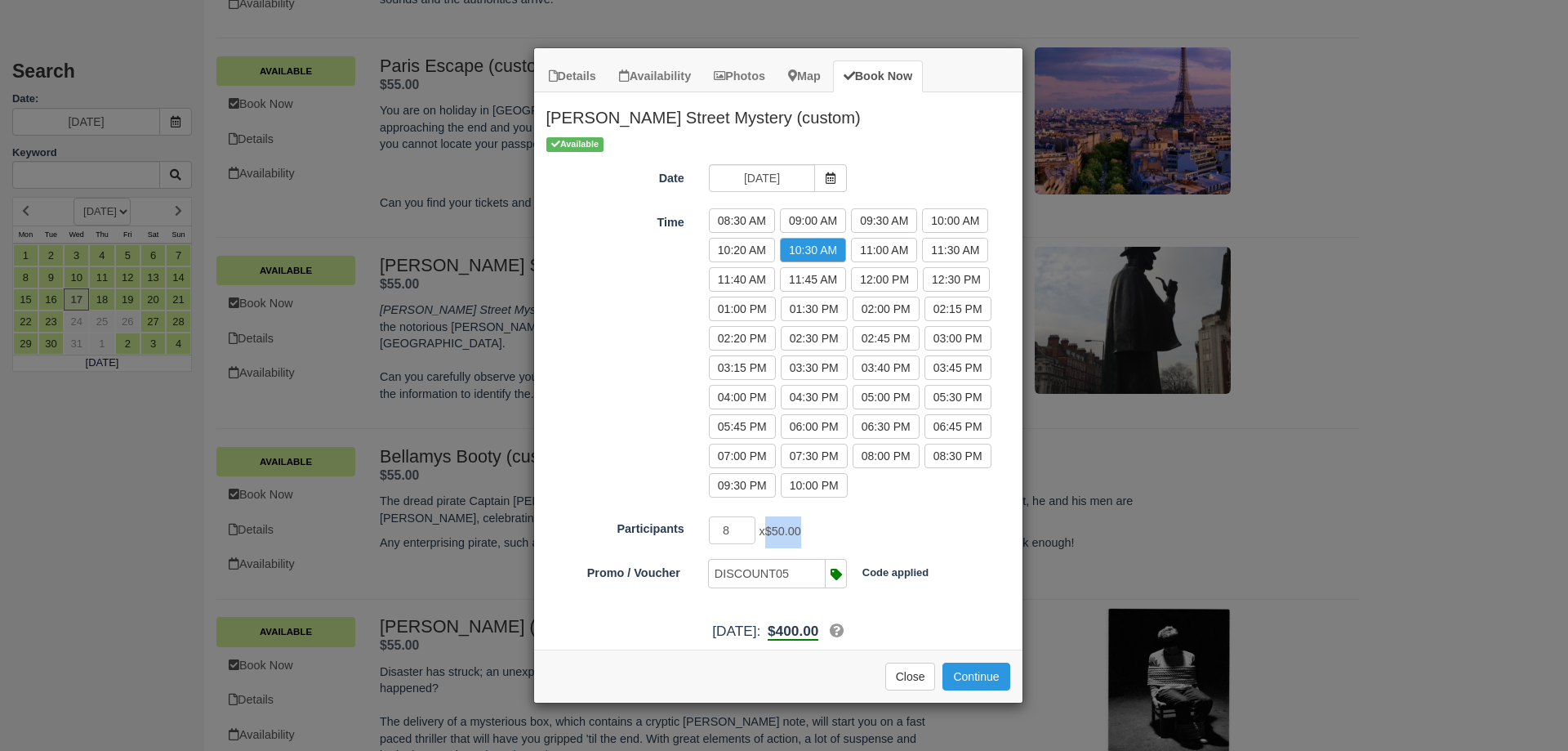
click at [774, 526] on div "8 x $50.00 Required.Maximum of 10" at bounding box center [839, 532] width 285 height 32
click at [811, 533] on div "8 x $50.00 Required.Maximum of 10" at bounding box center [839, 532] width 285 height 32
click at [821, 535] on div "8 x $50.00 Required.Maximum of 10" at bounding box center [839, 532] width 285 height 32
click at [974, 677] on button "Continue" at bounding box center [975, 676] width 67 height 28
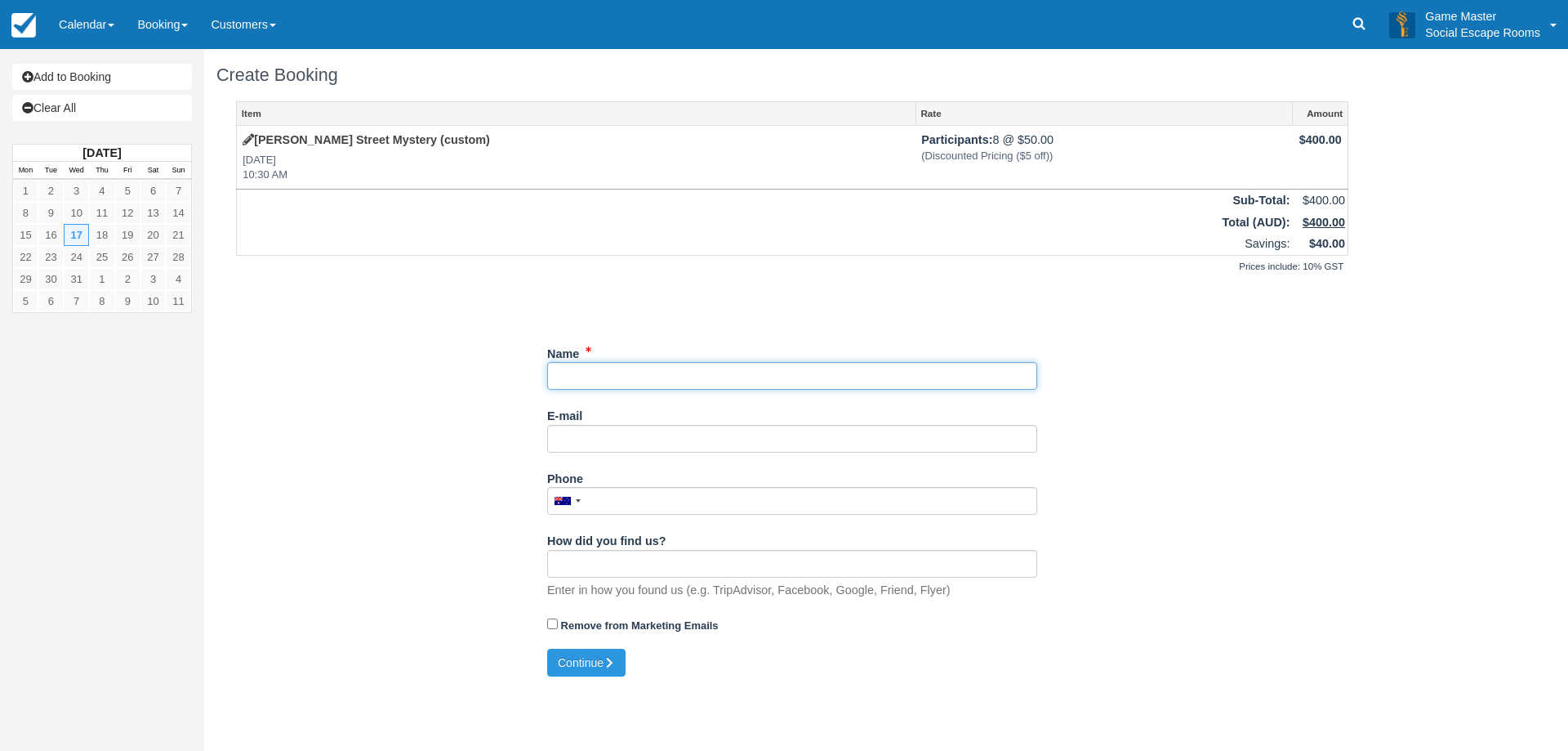
click at [610, 373] on input "Name" at bounding box center [792, 376] width 490 height 28
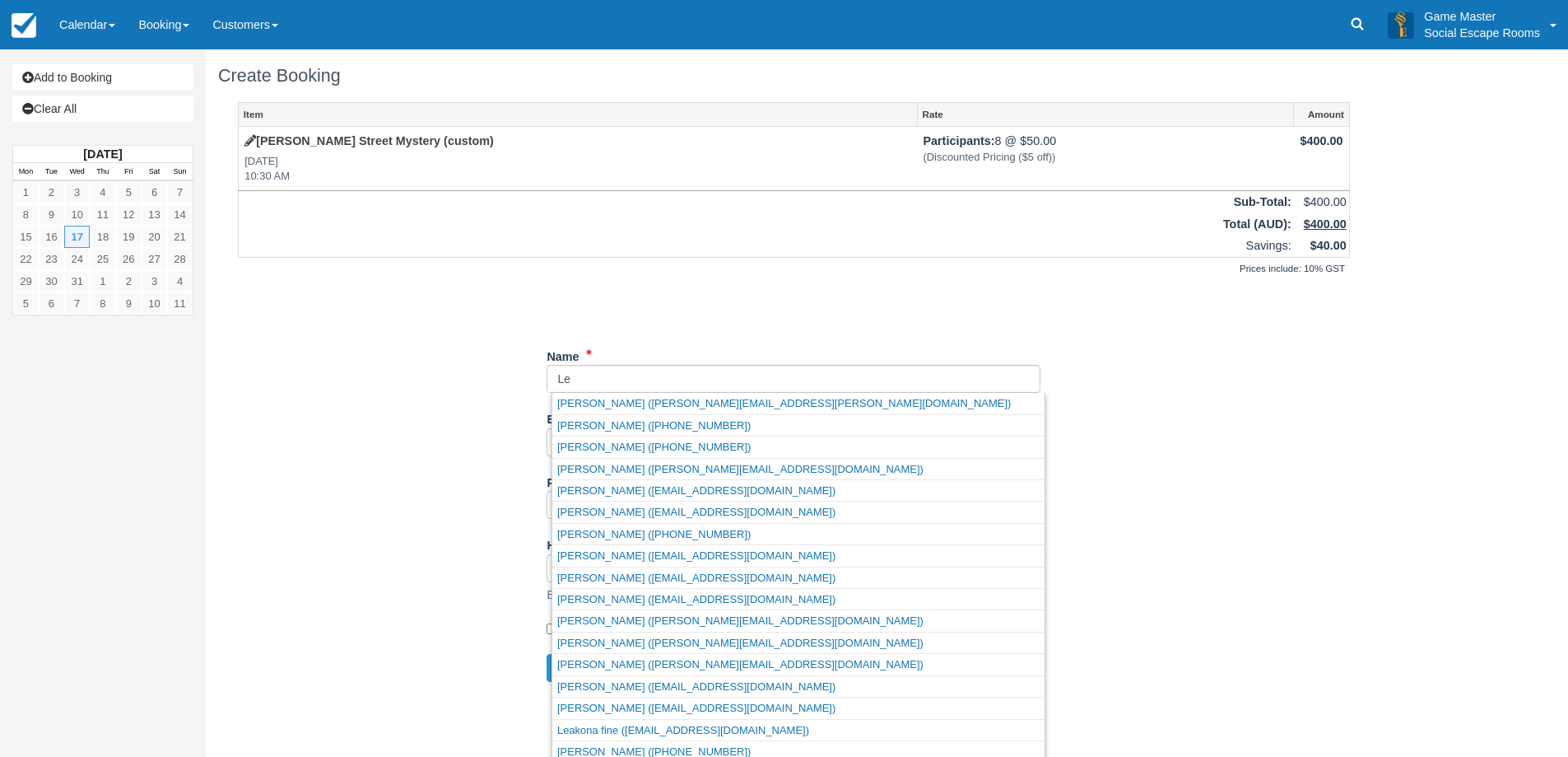
click at [626, 340] on div "Item Rate Amount Baker Street Mystery (custom) Wed Dec 17, 2025 10:30 AM Partic…" at bounding box center [794, 378] width 1152 height 553
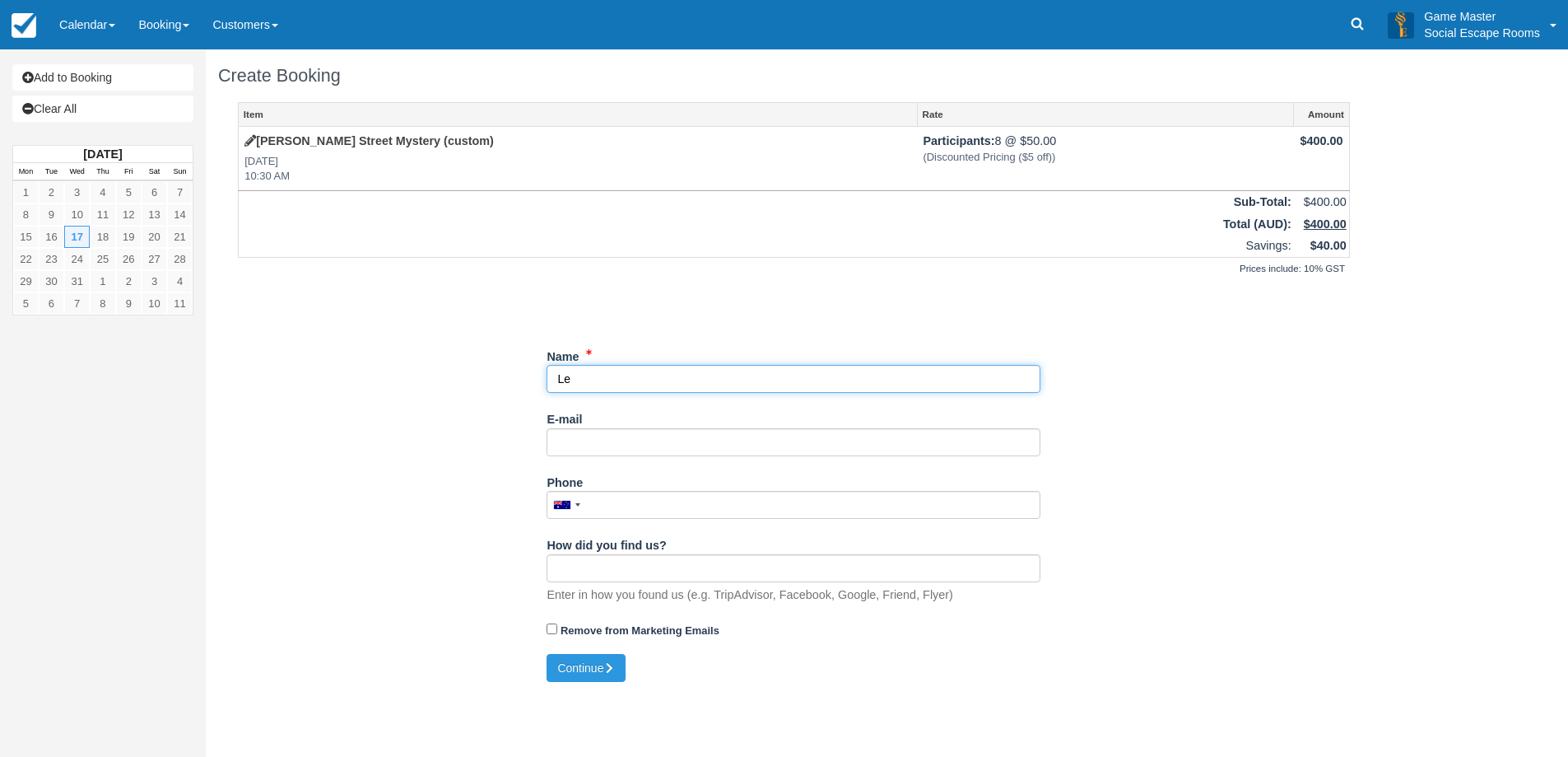
click at [645, 371] on input "Name" at bounding box center [793, 378] width 494 height 28
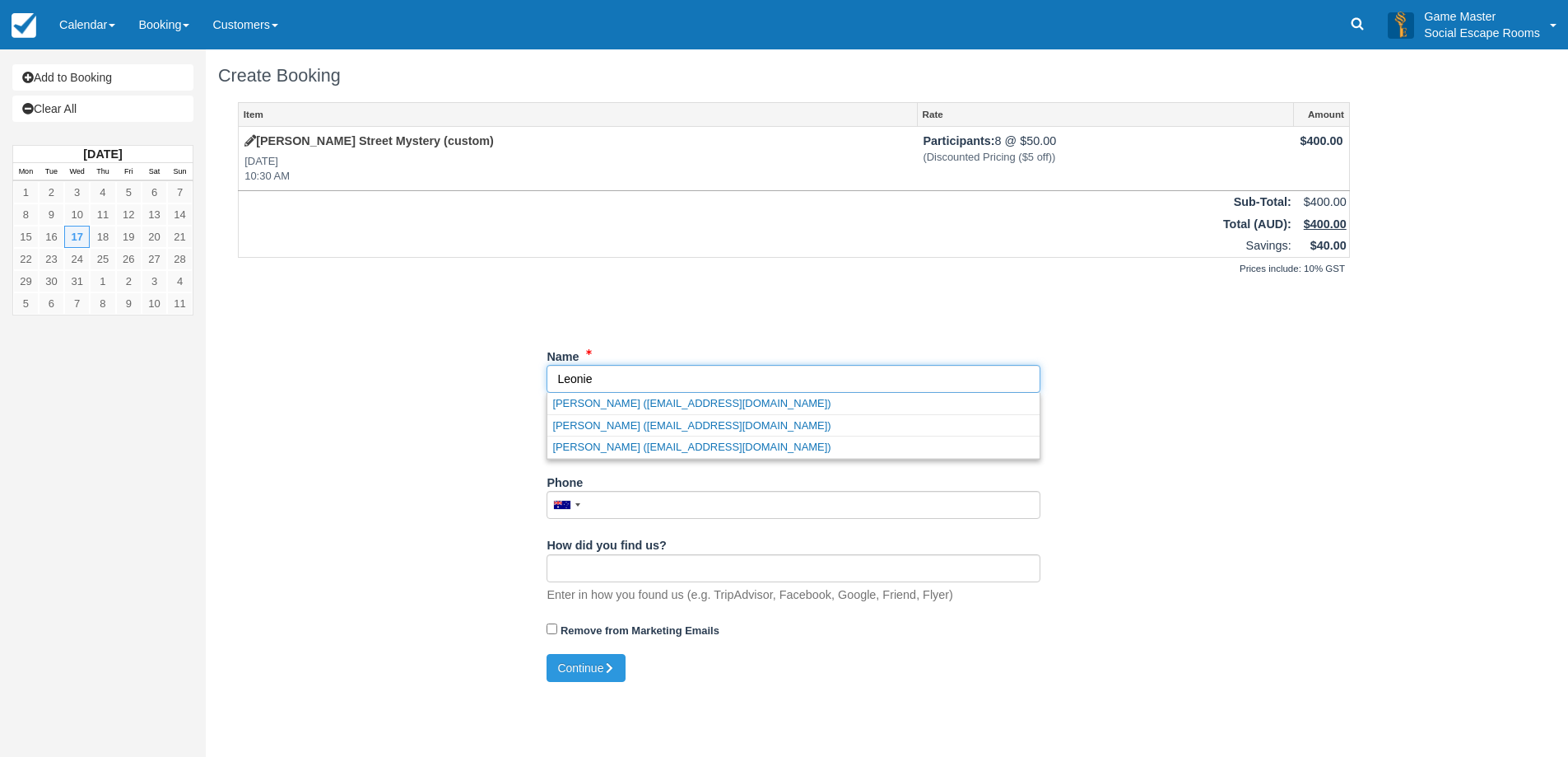
type input "Leonie"
click at [454, 340] on div "Item Rate Amount Baker Street Mystery (custom) Wed Dec 17, 2025 10:30 AM Partic…" at bounding box center [794, 378] width 1152 height 553
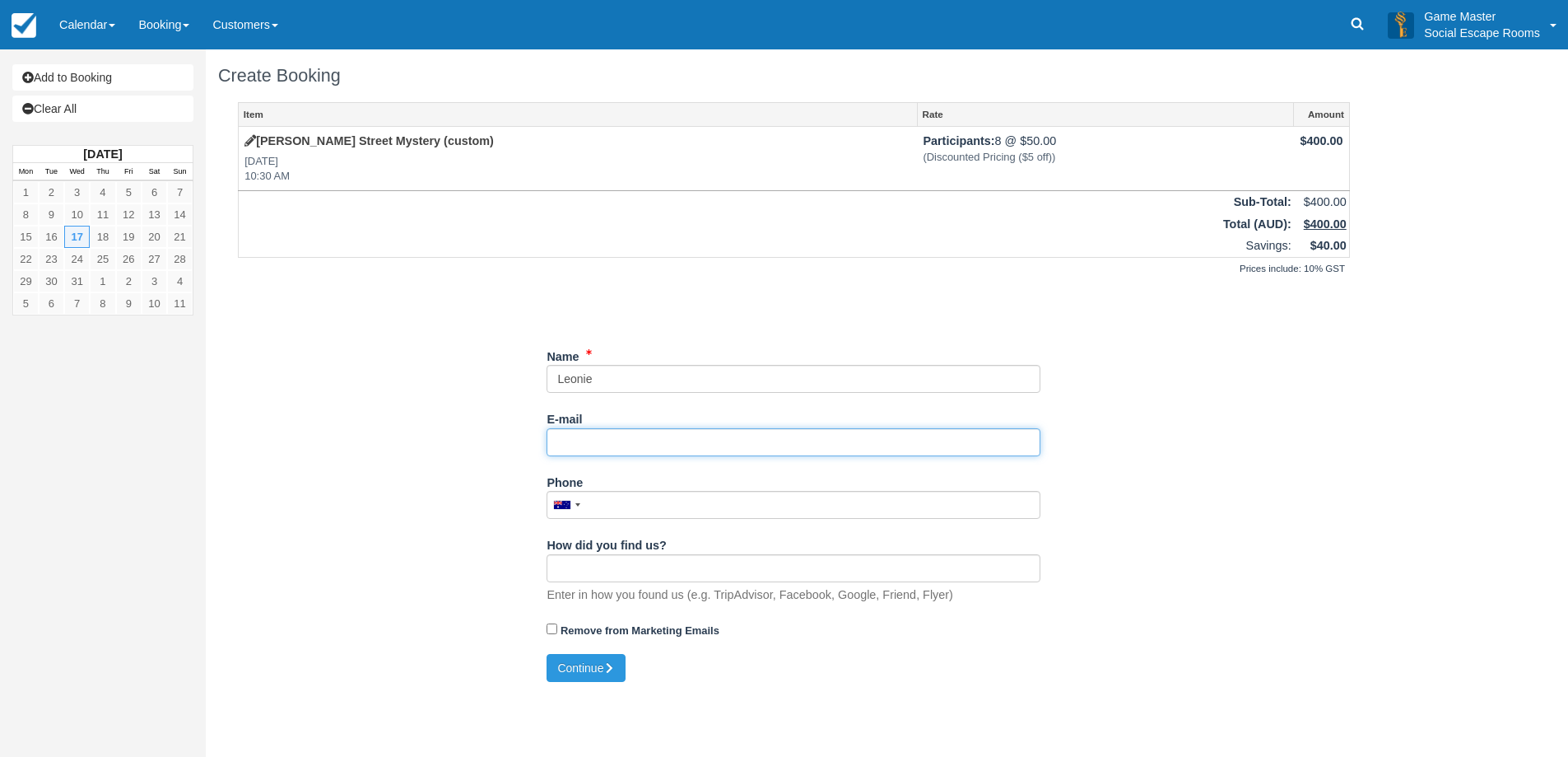
click at [617, 439] on input "E-mail" at bounding box center [793, 443] width 494 height 28
type input "leonieck@leadershipsuccess.edu.au"
click at [479, 430] on div "Item Rate Amount Baker Street Mystery (custom) Wed Dec 17, 2025 10:30 AM Partic…" at bounding box center [794, 378] width 1152 height 553
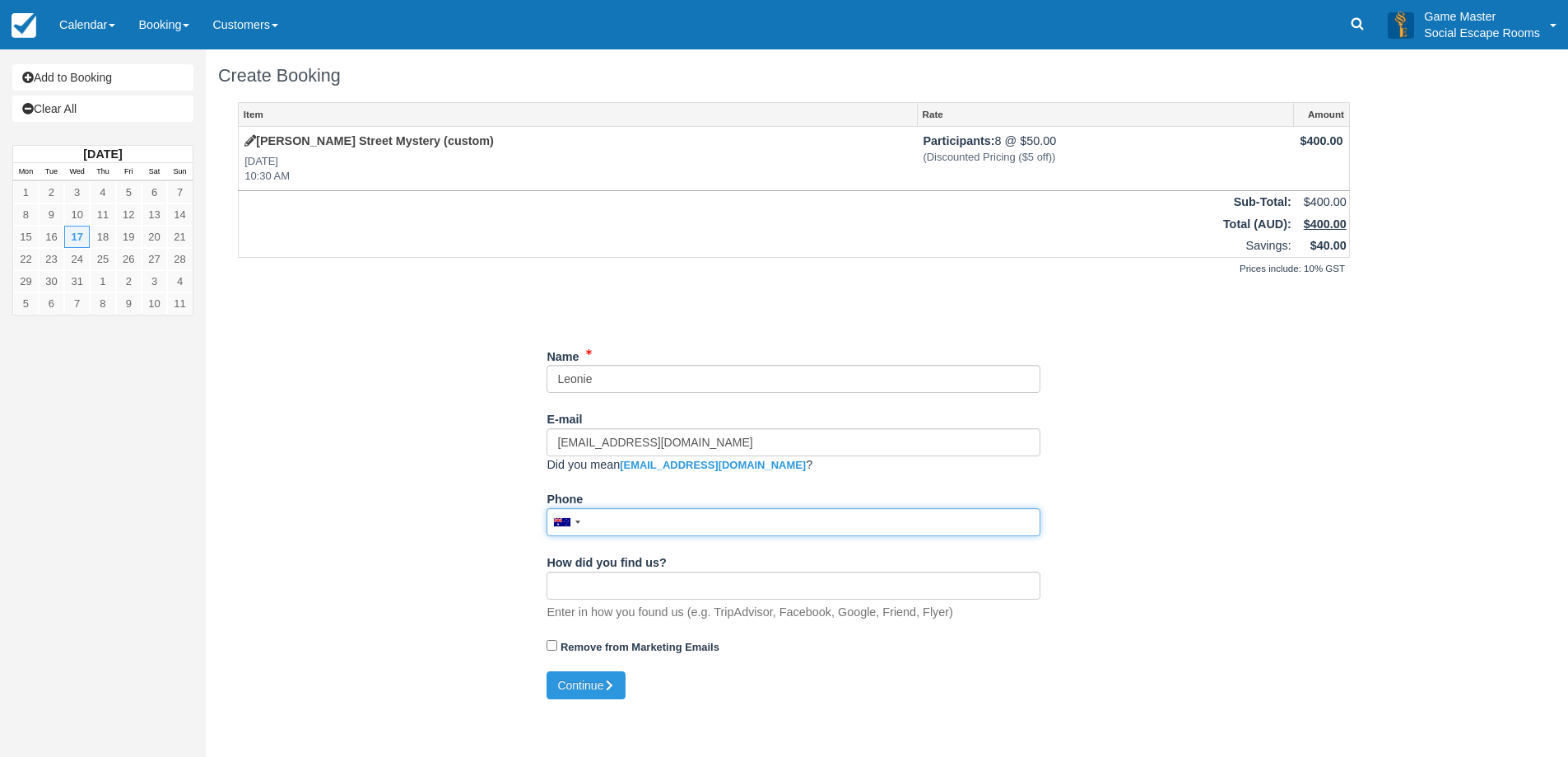
click at [649, 524] on input "Phone" at bounding box center [793, 522] width 494 height 28
click at [651, 520] on input "Phone" at bounding box center [793, 522] width 494 height 28
click at [440, 480] on div "Item Rate Amount Baker Street Mystery (custom) Wed Dec 17, 2025 10:30 AM Partic…" at bounding box center [794, 386] width 1152 height 569
click at [672, 520] on input "04" at bounding box center [793, 522] width 494 height 28
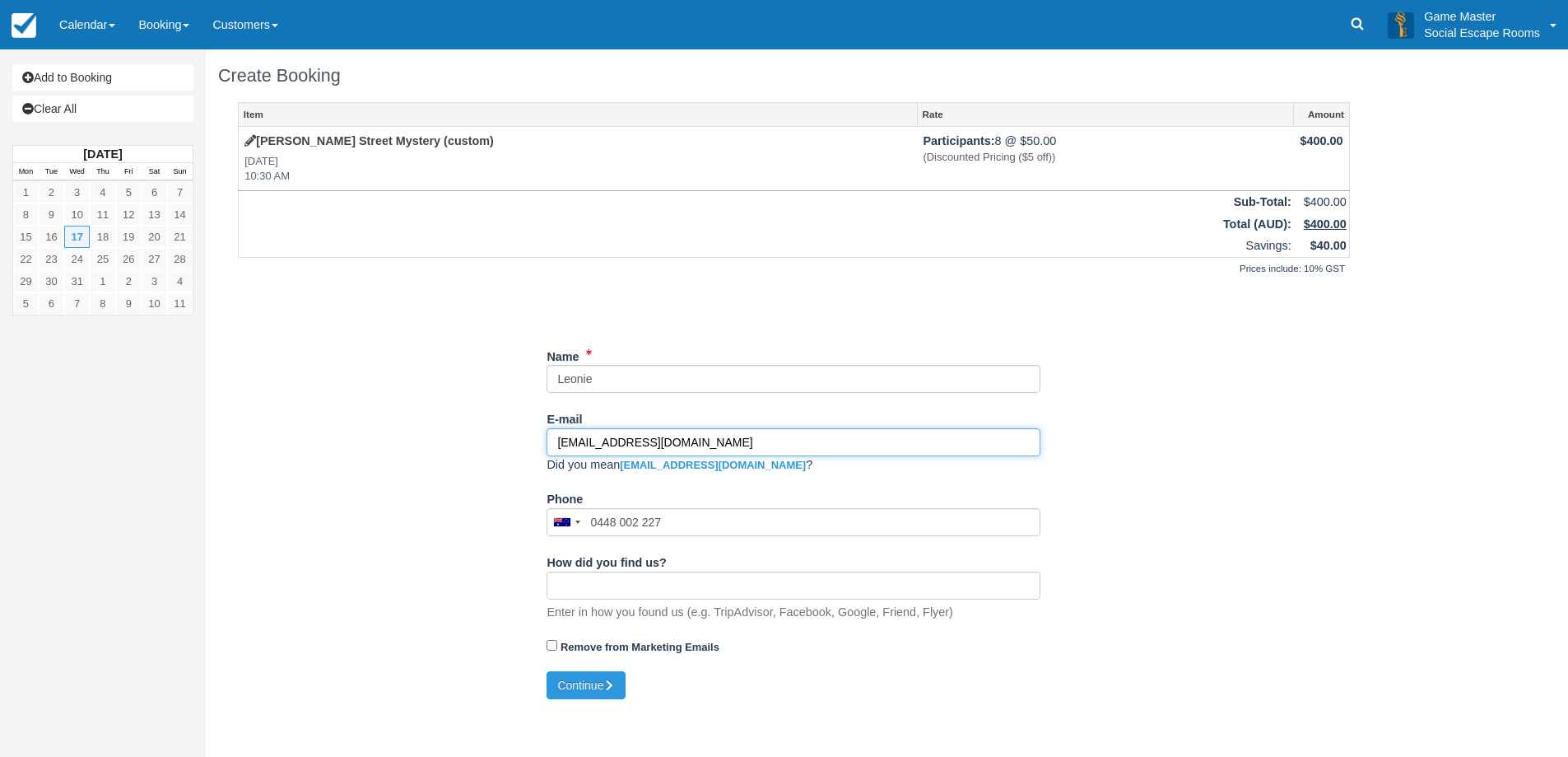
click at [851, 438] on input "leonieck@leadershipsuccess.edu.au" at bounding box center [793, 443] width 494 height 28
click at [797, 443] on input "leonieck@leadershipsuccess.edu.au" at bounding box center [793, 443] width 494 height 28
click at [465, 471] on div "Item Rate Amount Baker Street Mystery (custom) Wed Dec 17, 2025 10:30 AM Partic…" at bounding box center [794, 386] width 1152 height 569
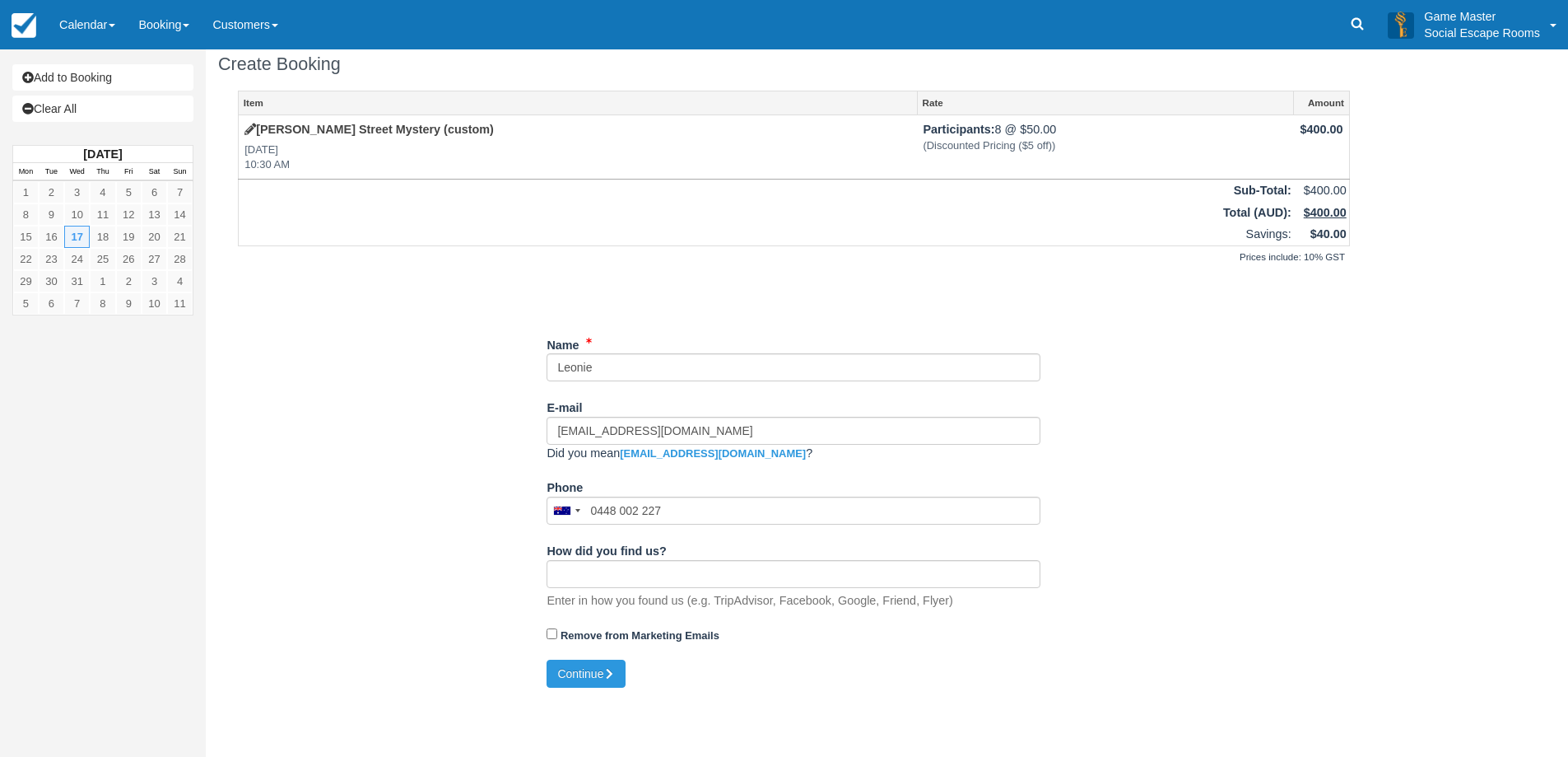
scroll to position [18, 0]
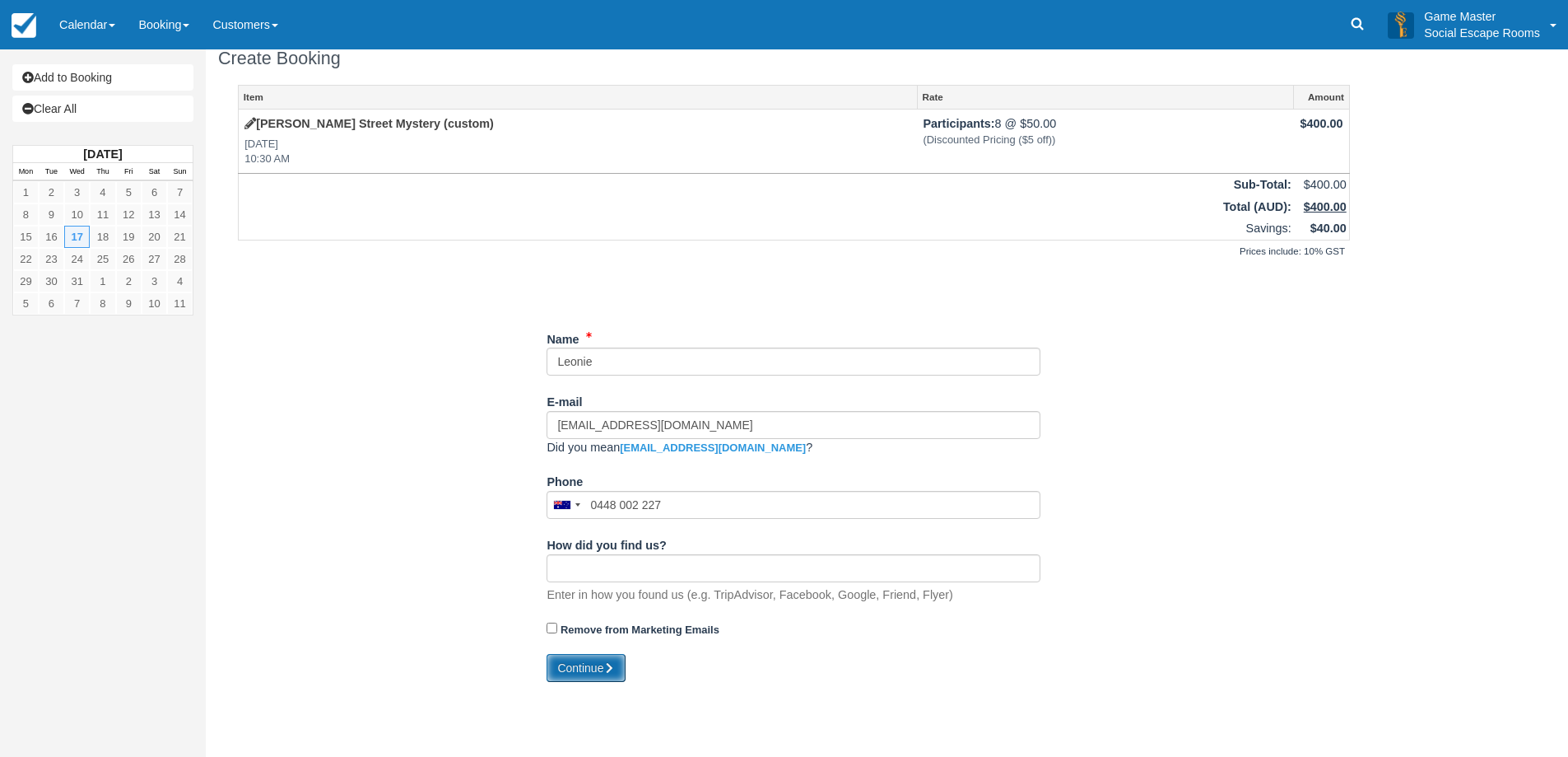
click at [576, 671] on button "Continue" at bounding box center [585, 668] width 79 height 28
type input "+61448002227"
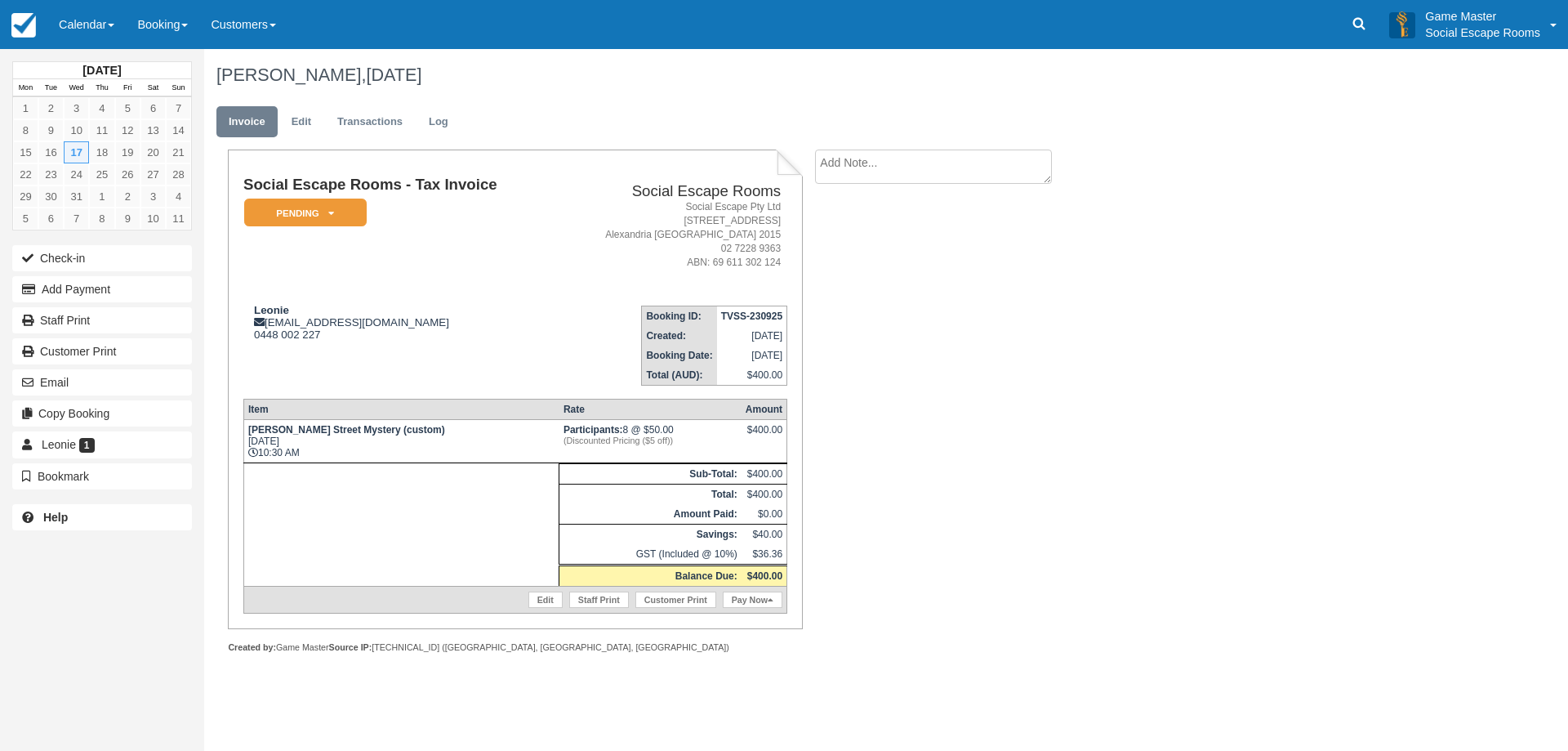
click at [473, 301] on td "Leonie leonieck@leadershipsuccess.edu.au 0448 002 227" at bounding box center [399, 339] width 312 height 93
click at [470, 328] on div "Leonie leonieck@leadershipsuccess.edu.au 0448 002 227" at bounding box center [399, 322] width 312 height 37
drag, startPoint x: 311, startPoint y: 452, endPoint x: 262, endPoint y: 449, distance: 49.1
click at [262, 449] on td "Baker Street Mystery (custom) Wed Dec 17, 2025 10:30 AM" at bounding box center [401, 441] width 316 height 43
click at [301, 456] on td "Baker Street Mystery (custom) Wed Dec 17, 2025 10:30 AM" at bounding box center [401, 441] width 316 height 43
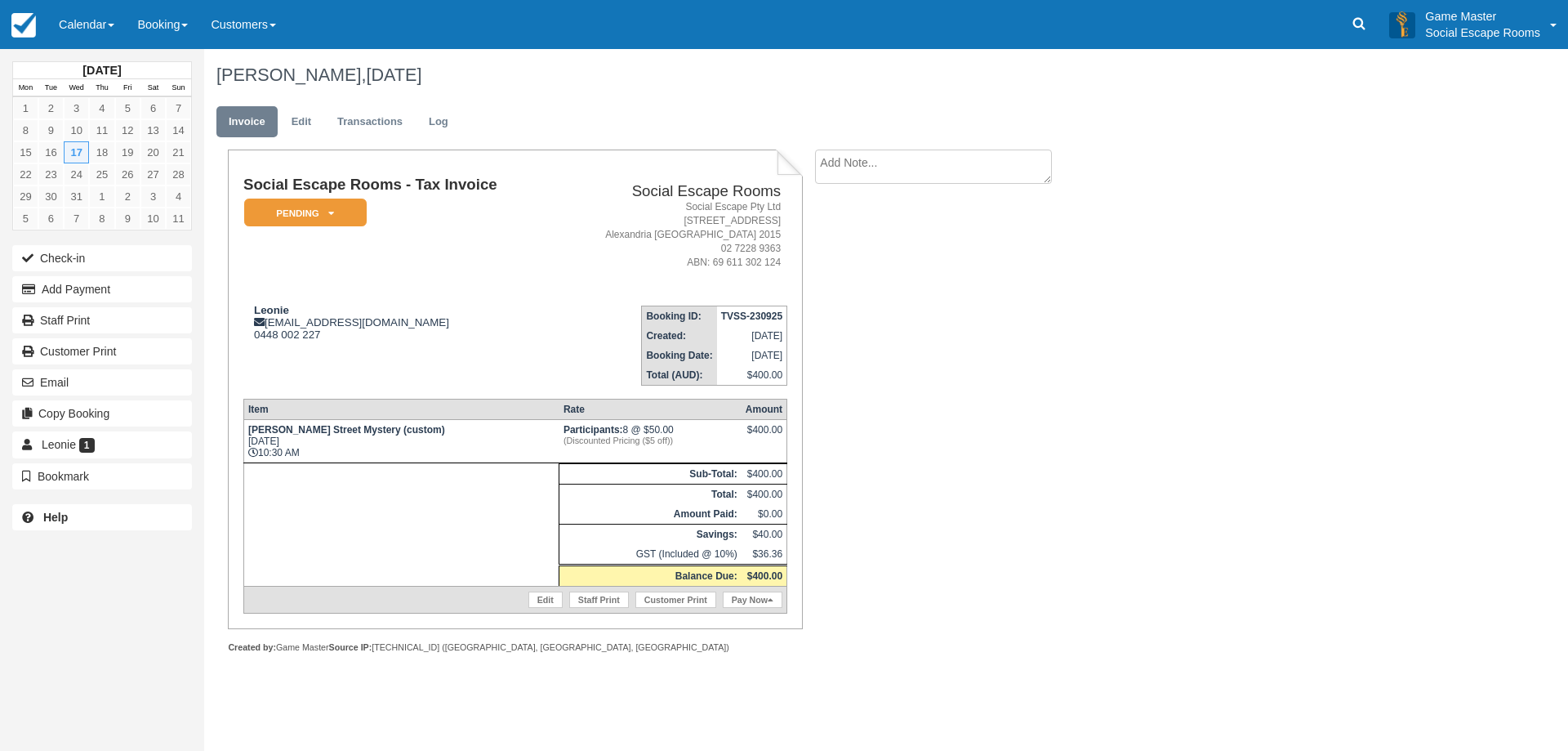
drag, startPoint x: 313, startPoint y: 436, endPoint x: 280, endPoint y: 433, distance: 33.1
click at [280, 433] on td "Baker Street Mystery (custom) Wed Dec 17, 2025 10:30 AM" at bounding box center [401, 441] width 316 height 43
click at [338, 451] on td "Baker Street Mystery (custom) Wed Dec 17, 2025 10:30 AM" at bounding box center [401, 441] width 316 height 43
click at [352, 458] on td "Baker Street Mystery (custom) Wed Dec 17, 2025 10:30 AM" at bounding box center [401, 441] width 316 height 43
drag, startPoint x: 338, startPoint y: 442, endPoint x: 321, endPoint y: 436, distance: 18.0
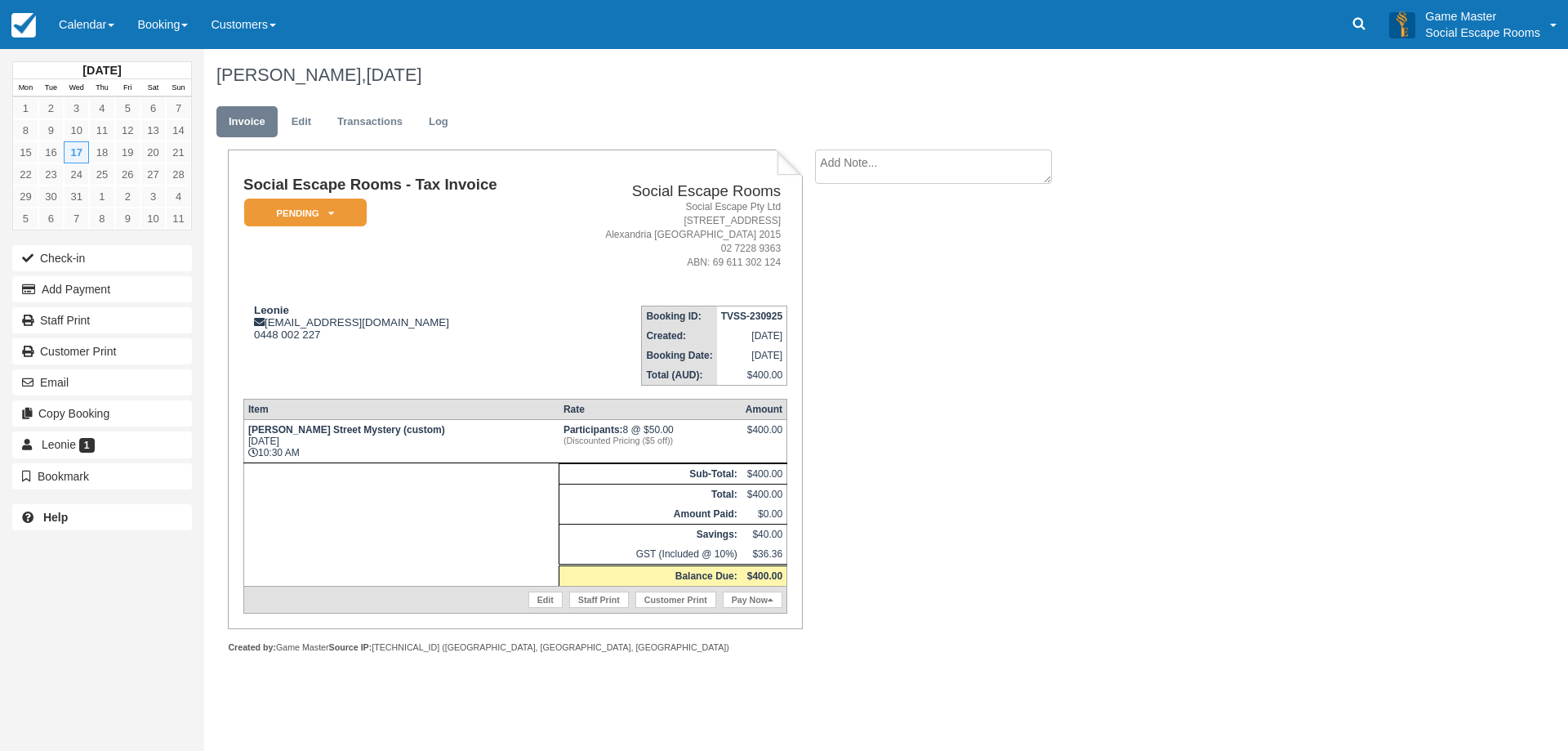
click at [321, 436] on td "Baker Street Mystery (custom) Wed Dec 17, 2025 10:30 AM" at bounding box center [401, 441] width 316 height 43
click at [340, 447] on td "Baker Street Mystery (custom) Wed Dec 17, 2025 10:30 AM" at bounding box center [401, 441] width 316 height 43
drag, startPoint x: 393, startPoint y: 432, endPoint x: 352, endPoint y: 431, distance: 41.0
click at [352, 431] on td "Baker Street Mystery (custom) Wed Dec 17, 2025 10:30 AM" at bounding box center [401, 441] width 316 height 43
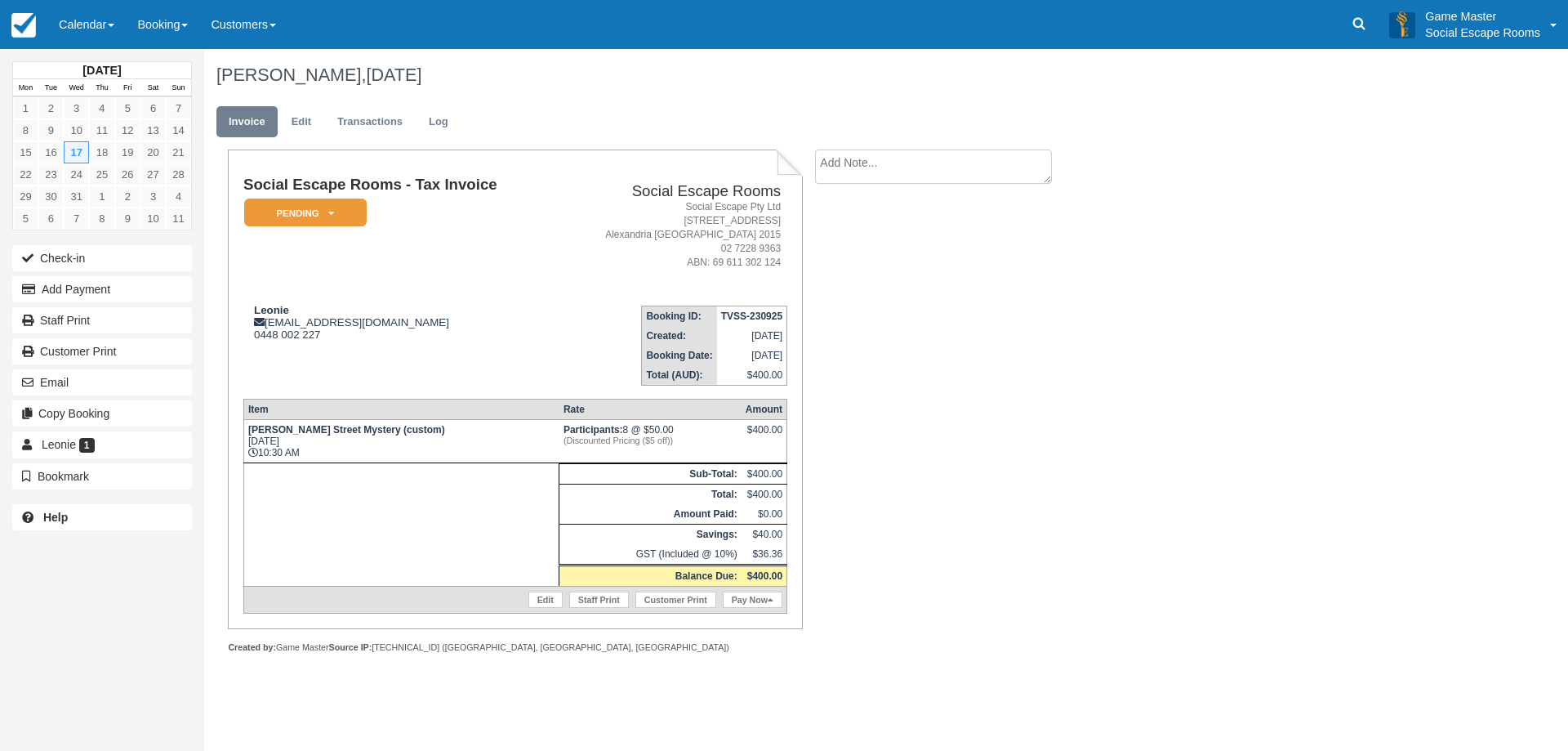
click at [350, 449] on td "Baker Street Mystery (custom) Wed Dec 17, 2025 10:30 AM" at bounding box center [401, 441] width 316 height 43
click at [317, 199] on em "Pending" at bounding box center [305, 213] width 122 height 29
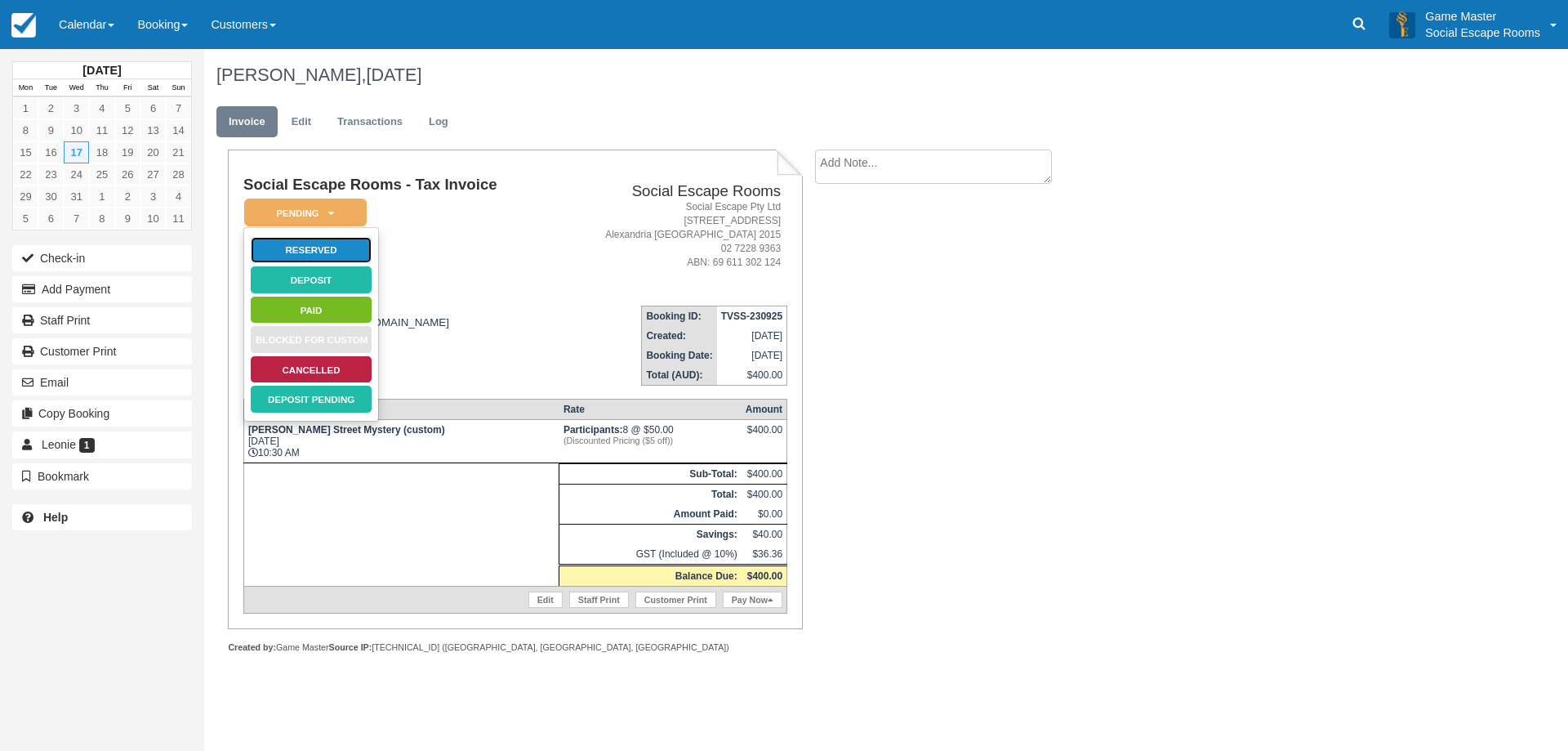
click at [320, 252] on link "Reserved" at bounding box center [311, 250] width 122 height 29
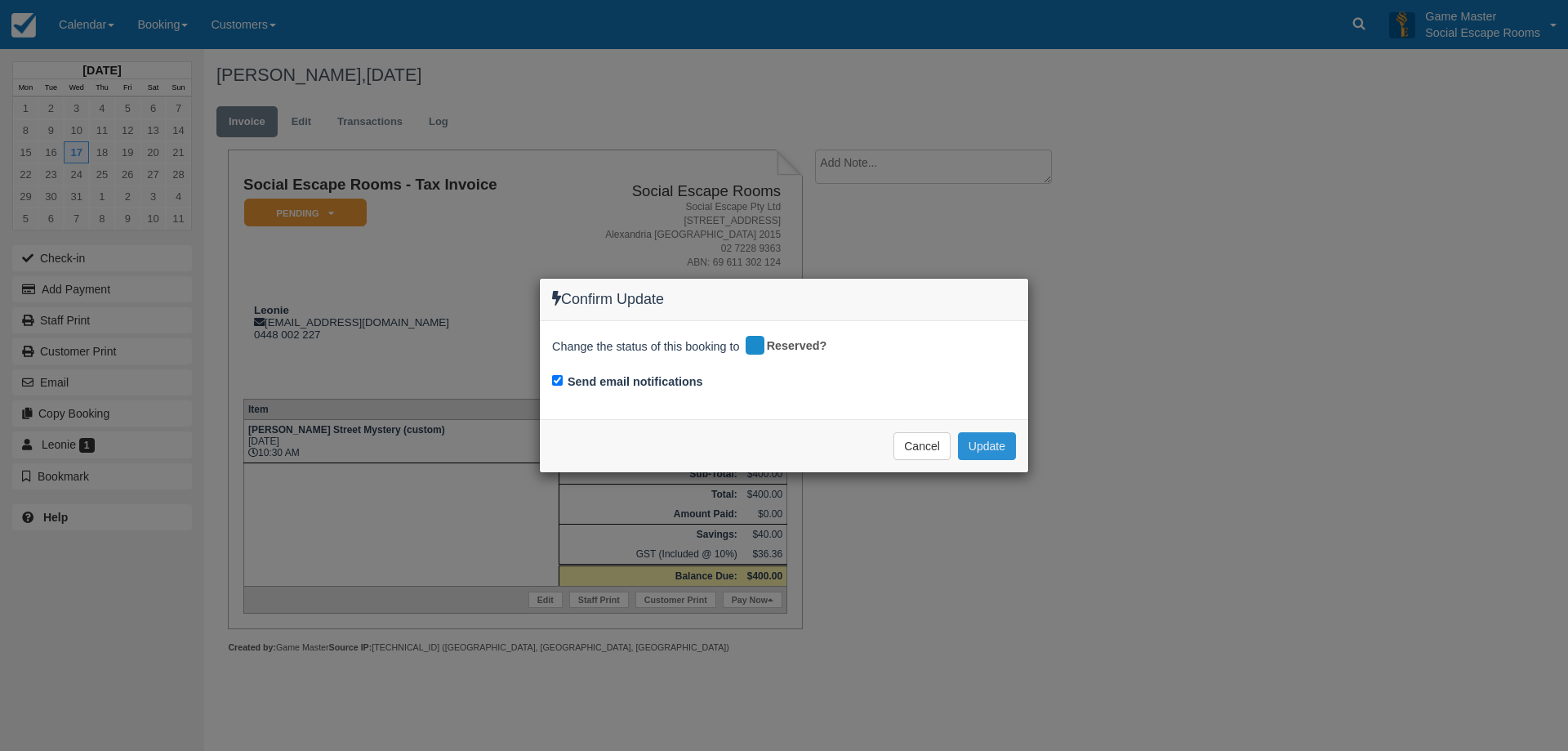
click at [989, 447] on button "Update" at bounding box center [986, 446] width 58 height 28
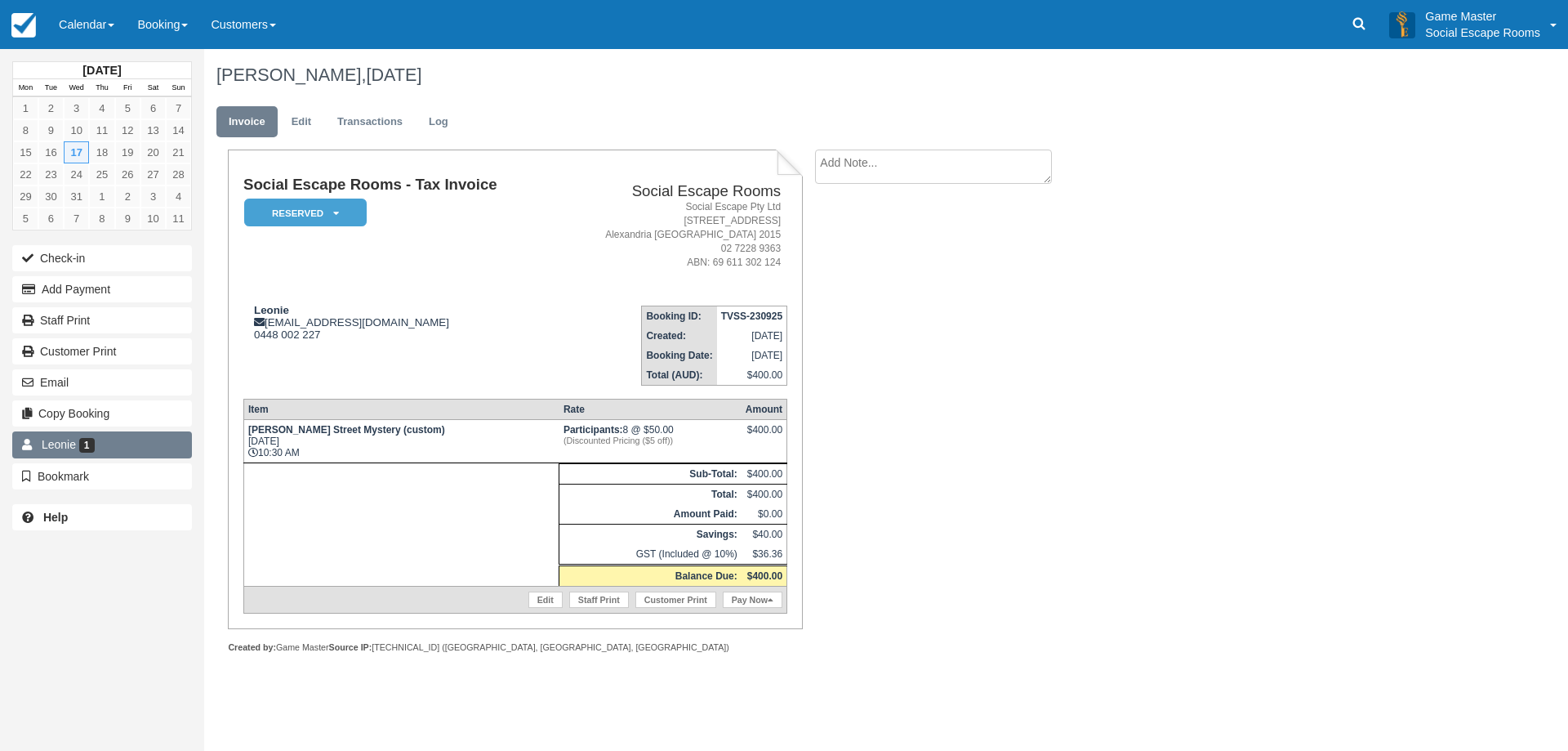
click at [107, 448] on link "Leonie 1" at bounding box center [101, 445] width 179 height 26
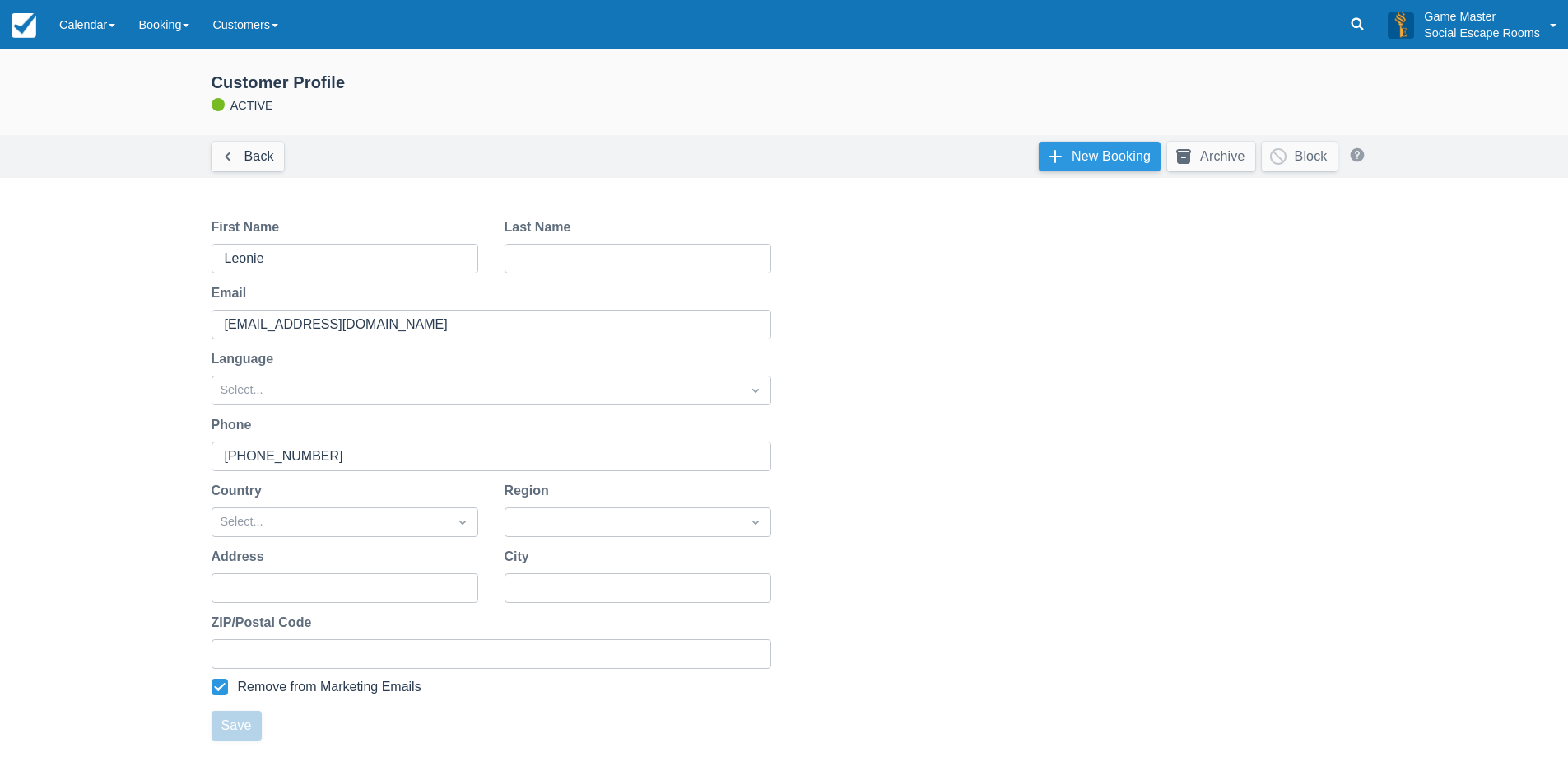
click at [1102, 150] on link "New Booking" at bounding box center [1099, 157] width 121 height 30
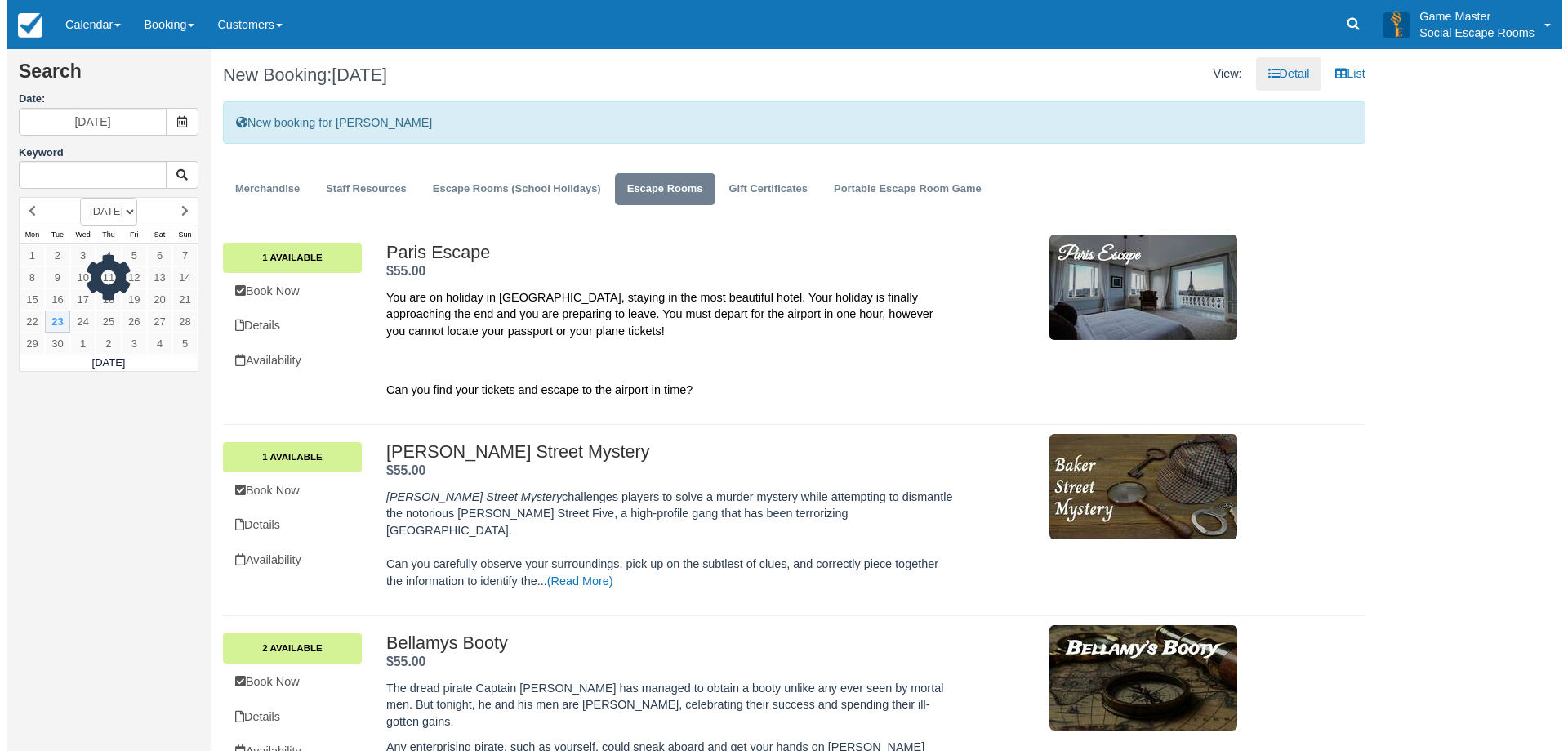
scroll to position [245, 0]
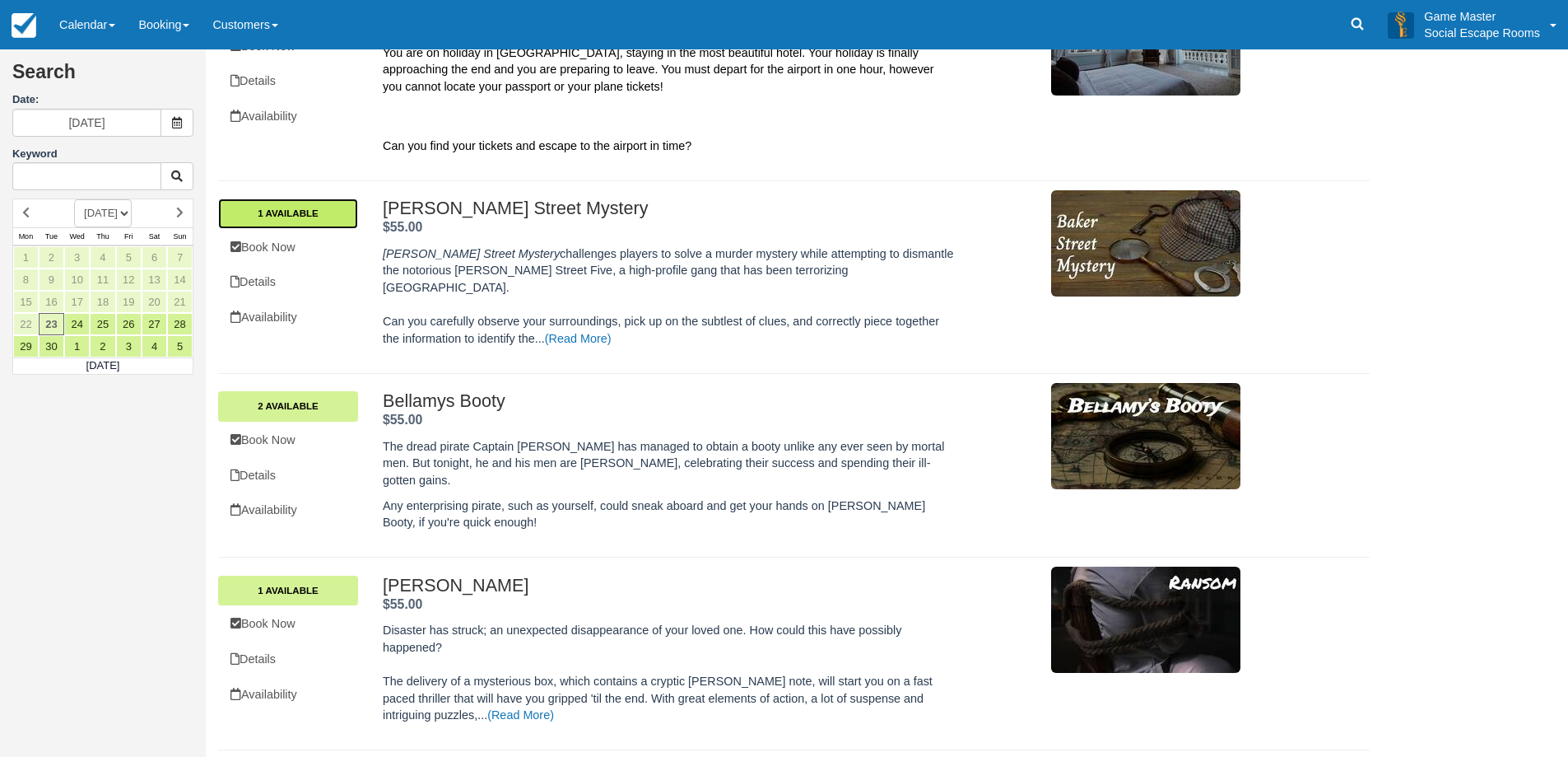
click at [322, 209] on link "1 Available" at bounding box center [287, 213] width 140 height 30
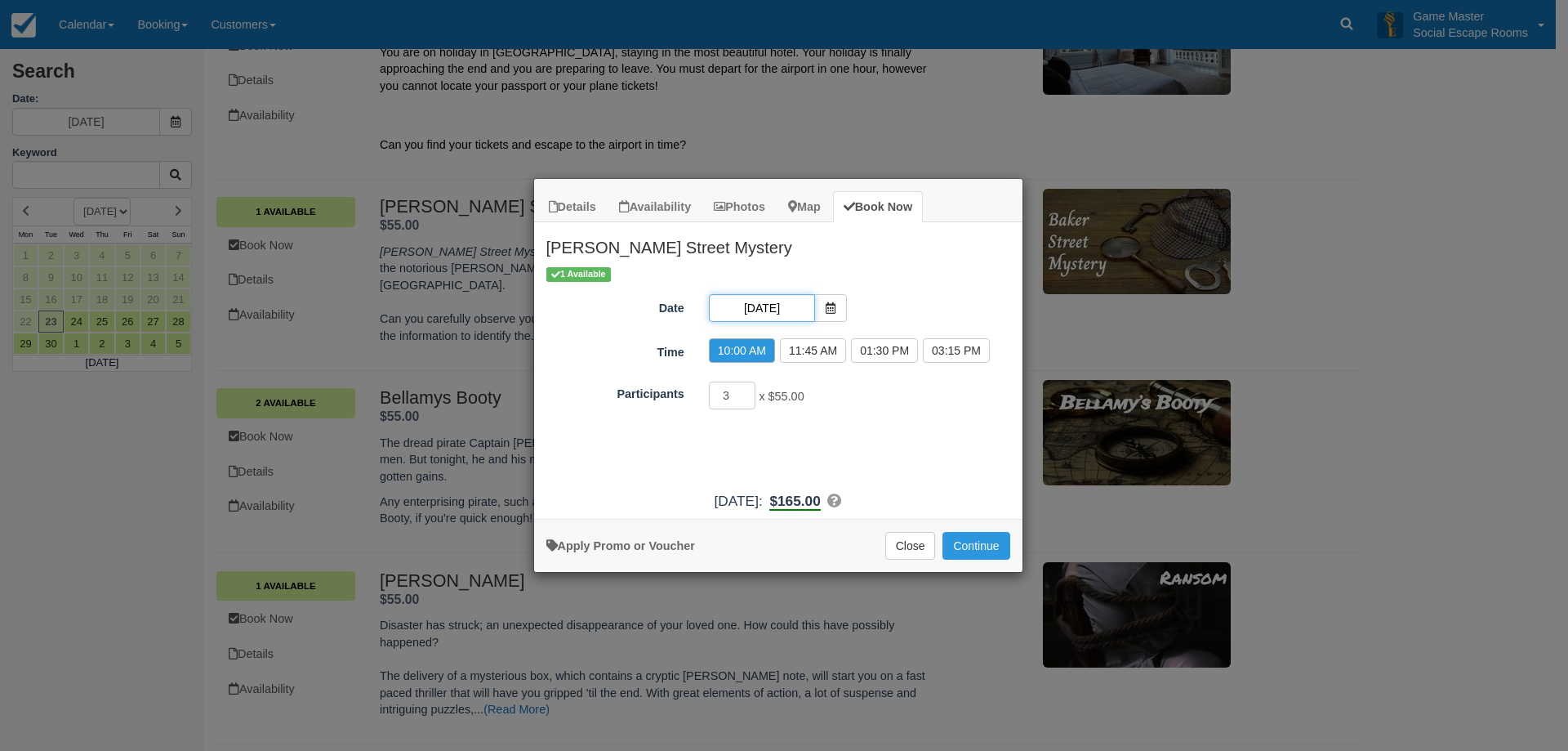
click at [781, 309] on input "[DATE]" at bounding box center [761, 308] width 106 height 28
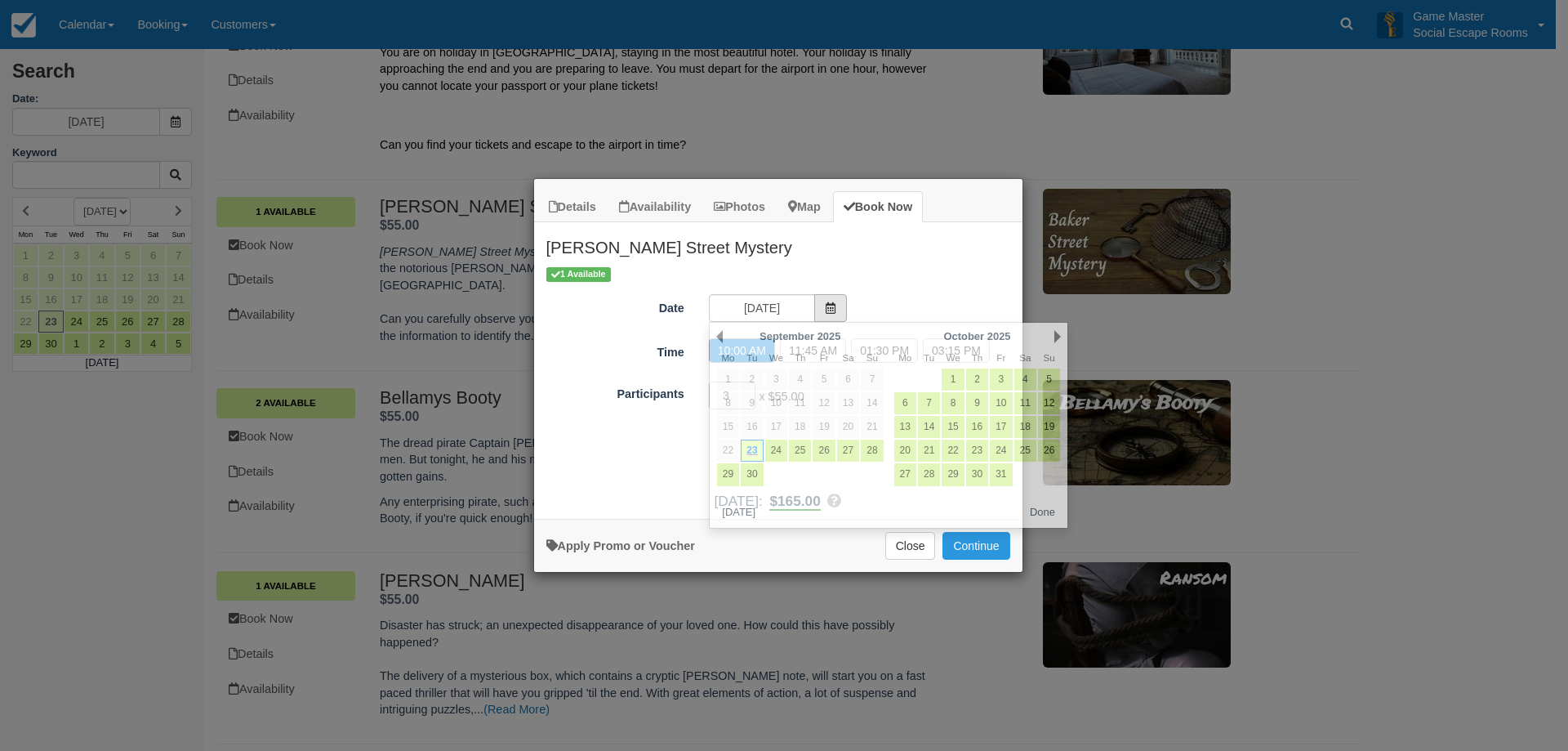
click at [829, 309] on icon "Item Modal" at bounding box center [830, 307] width 11 height 11
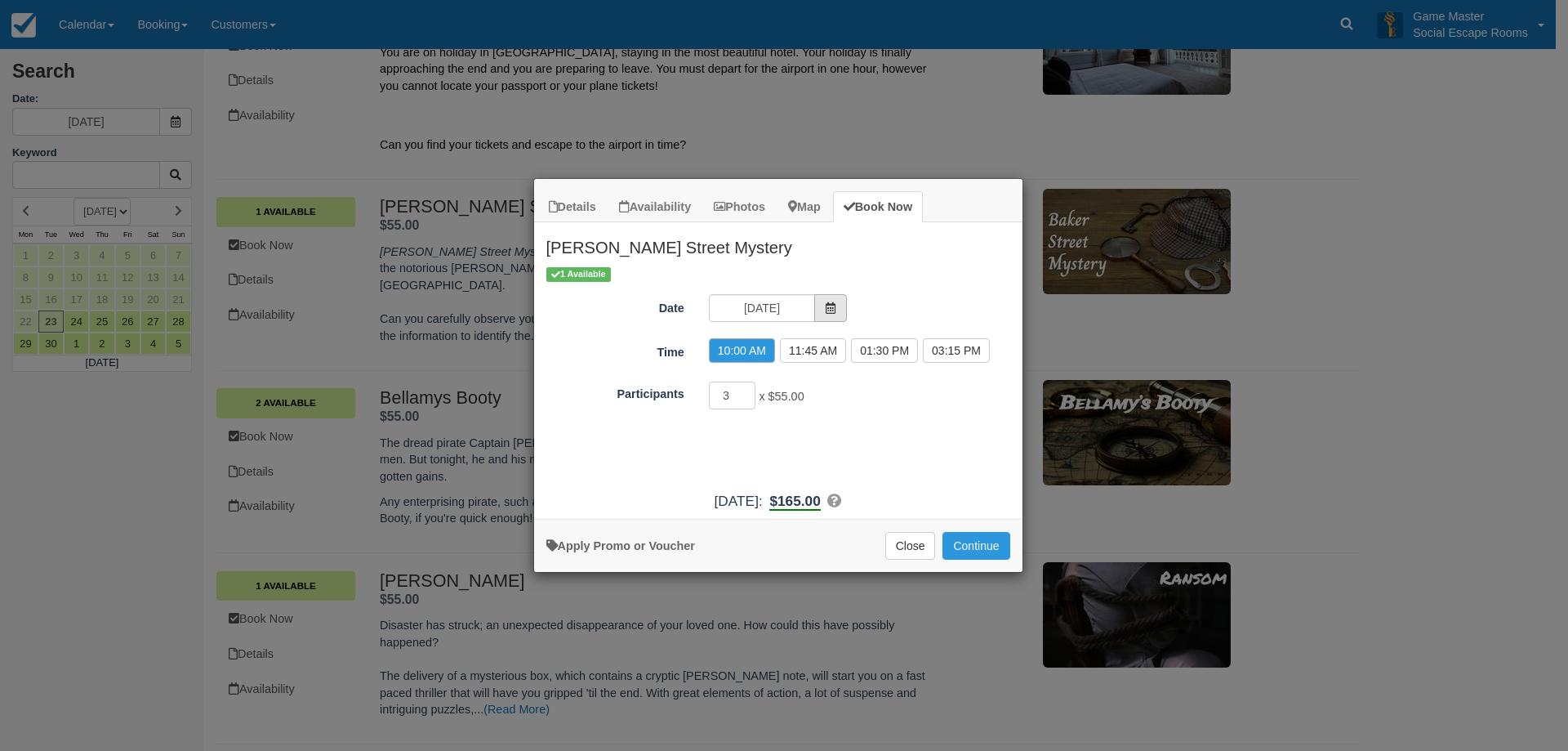
click at [828, 308] on icon "Item Modal" at bounding box center [830, 307] width 11 height 11
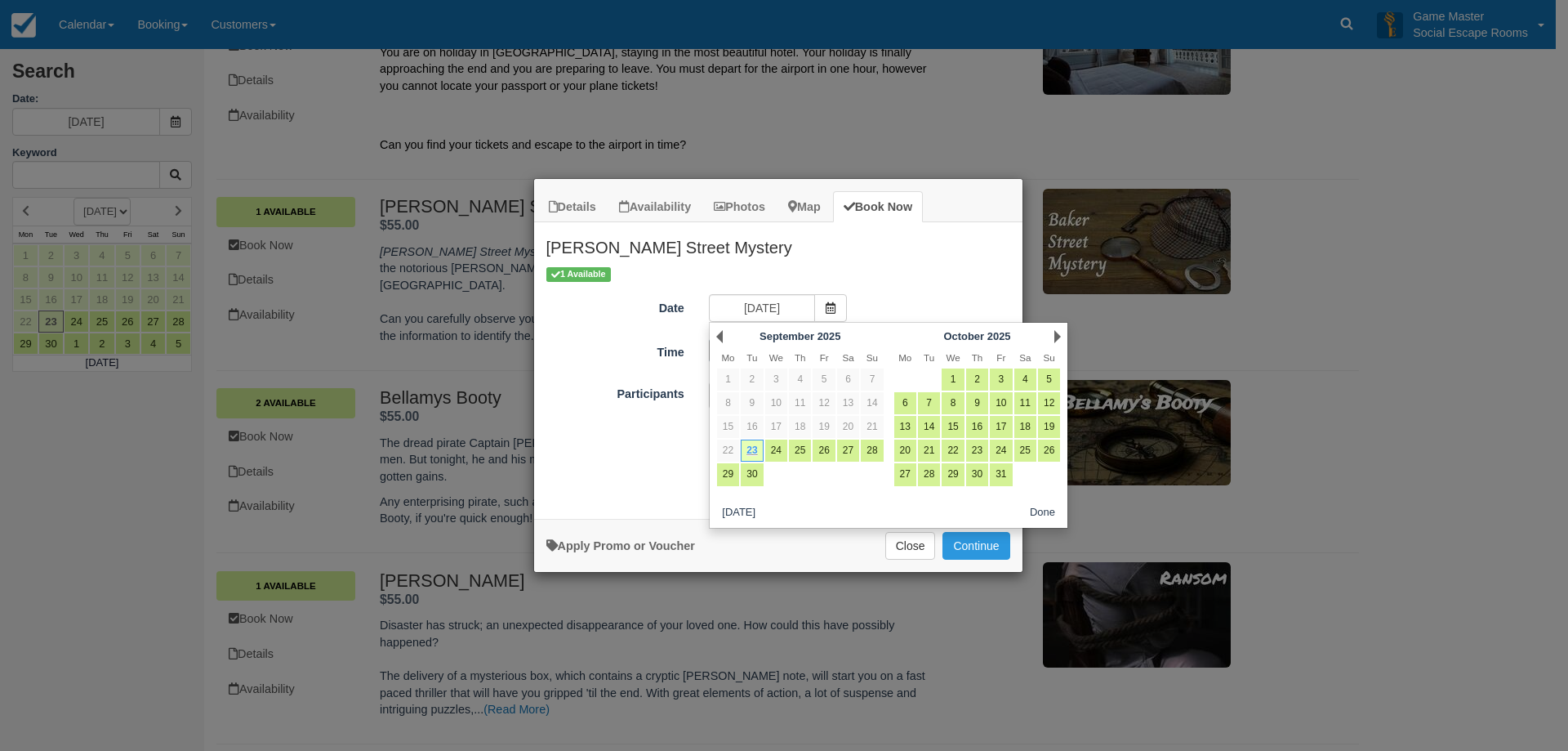
click at [1062, 330] on div "Next October 2025" at bounding box center [977, 336] width 178 height 23
click at [1057, 336] on link "Next" at bounding box center [1057, 337] width 6 height 13
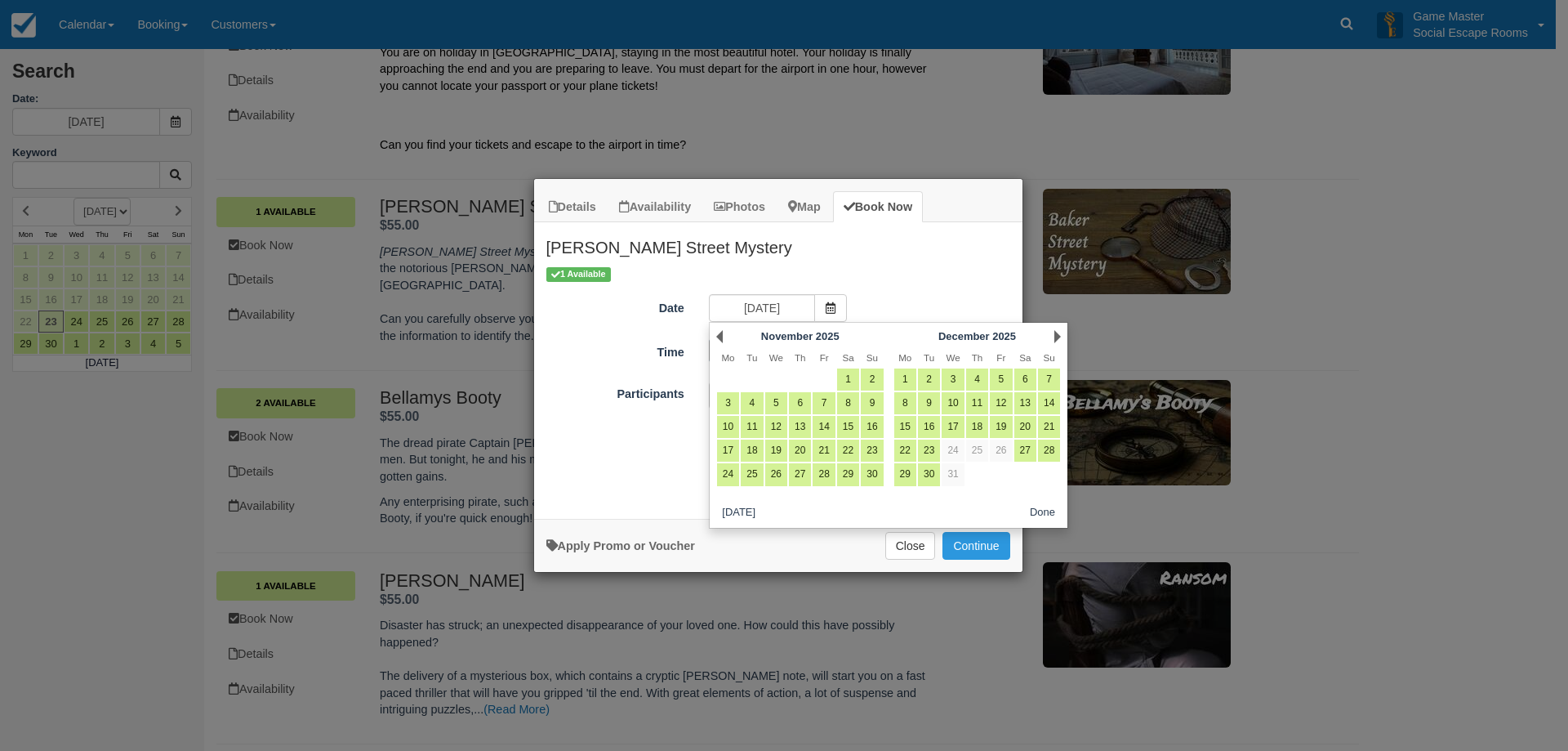
click at [1052, 334] on div "Next December 2025" at bounding box center [977, 336] width 178 height 23
click at [952, 425] on link "17" at bounding box center [952, 427] width 22 height 22
type input "[DATE]"
radio input "false"
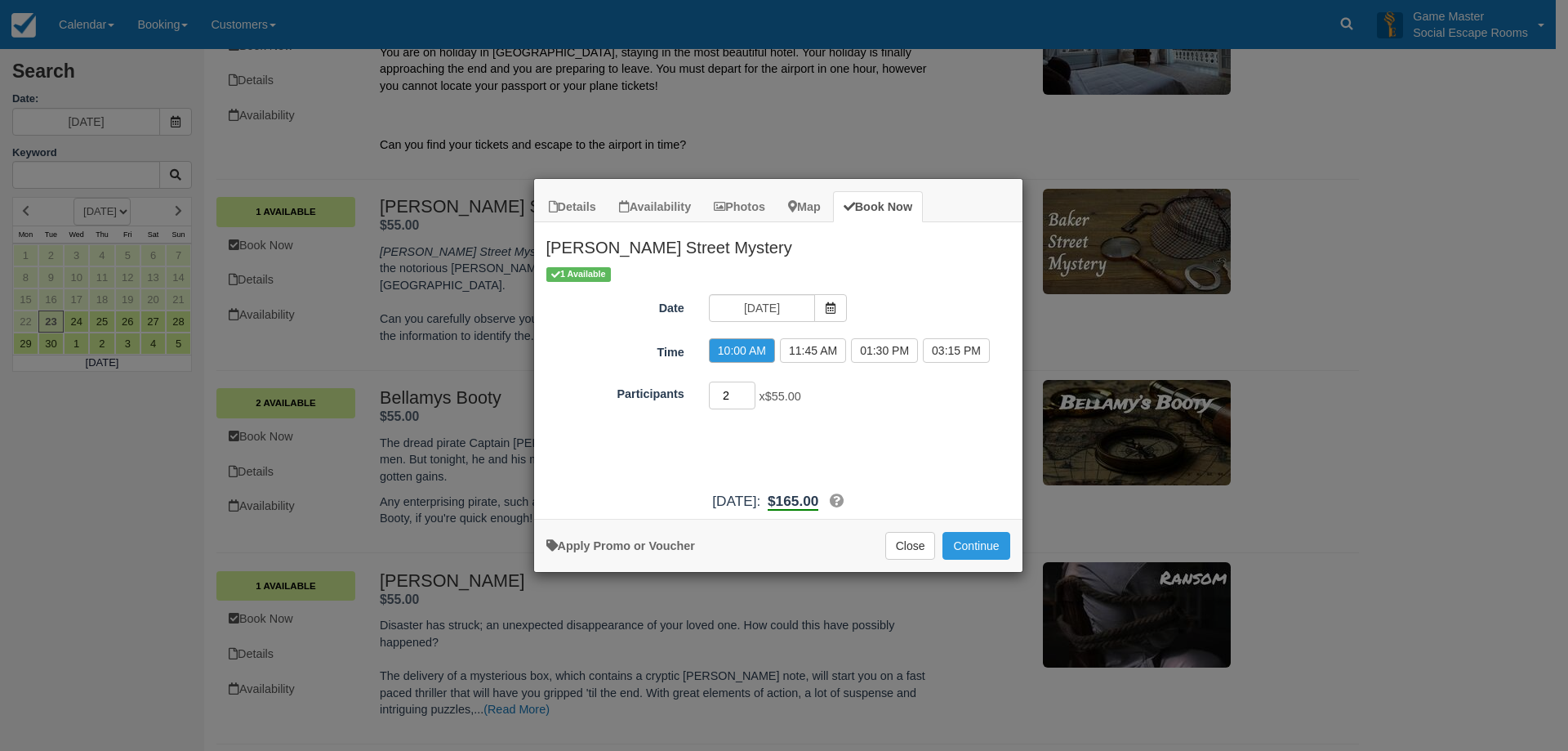
type input "2"
click at [750, 397] on input "2" at bounding box center [732, 396] width 47 height 28
click at [818, 402] on div "2 x $55.00 Minimum of 2Maximum of 8" at bounding box center [839, 398] width 285 height 32
click at [966, 549] on button "Continue" at bounding box center [975, 546] width 67 height 28
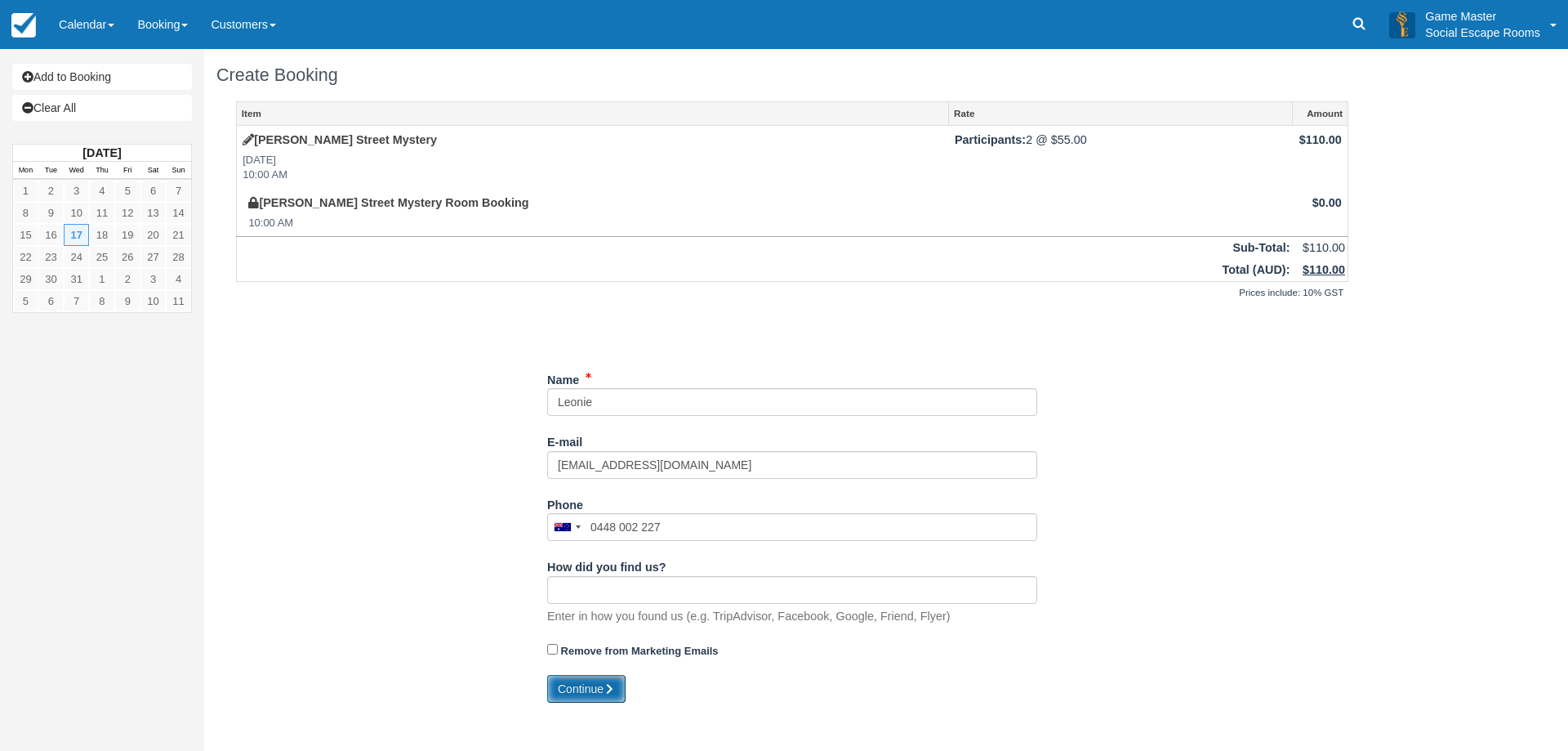
click at [593, 691] on button "Continue" at bounding box center [586, 688] width 78 height 28
type input "+61448002227"
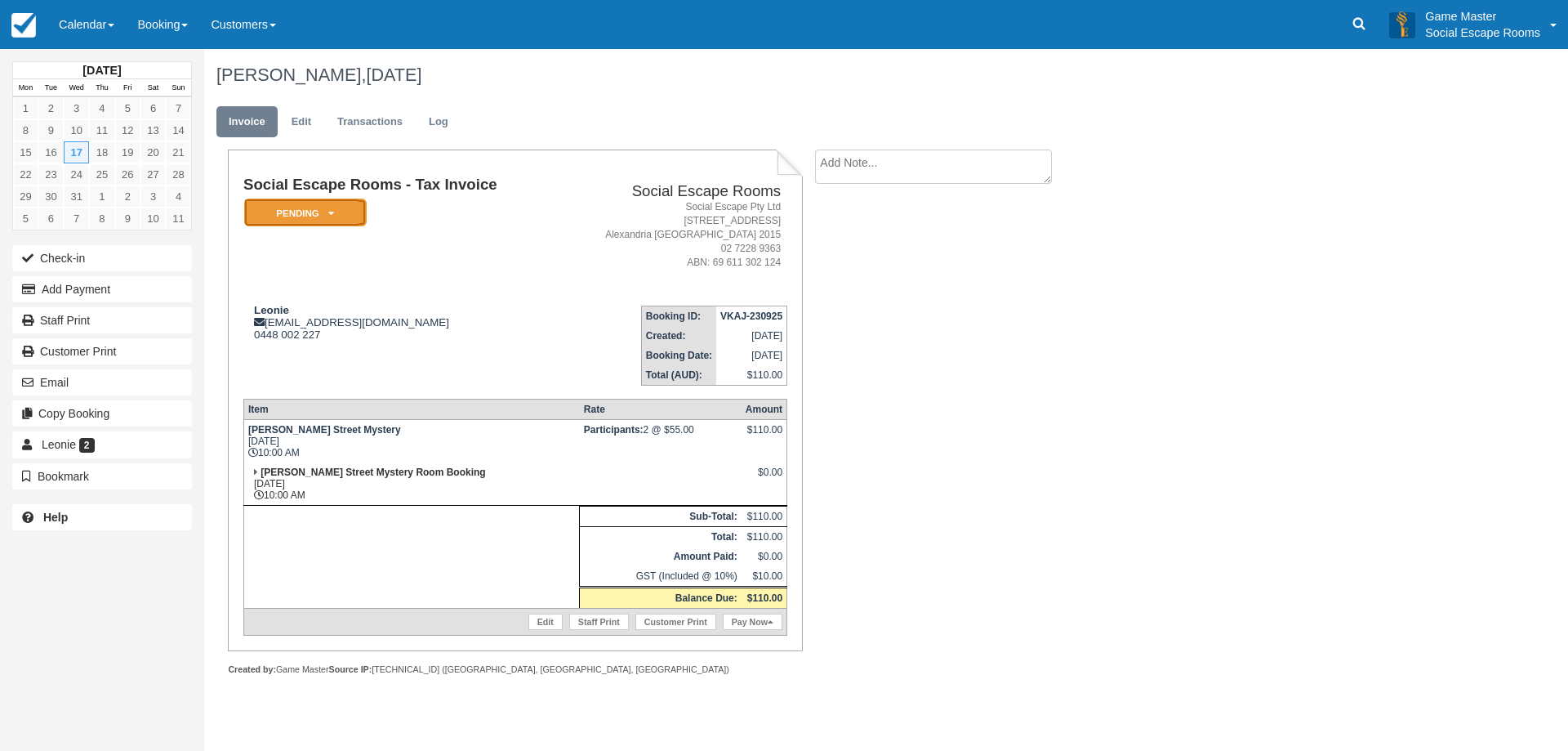
click at [335, 214] on em "Pending" at bounding box center [305, 213] width 122 height 29
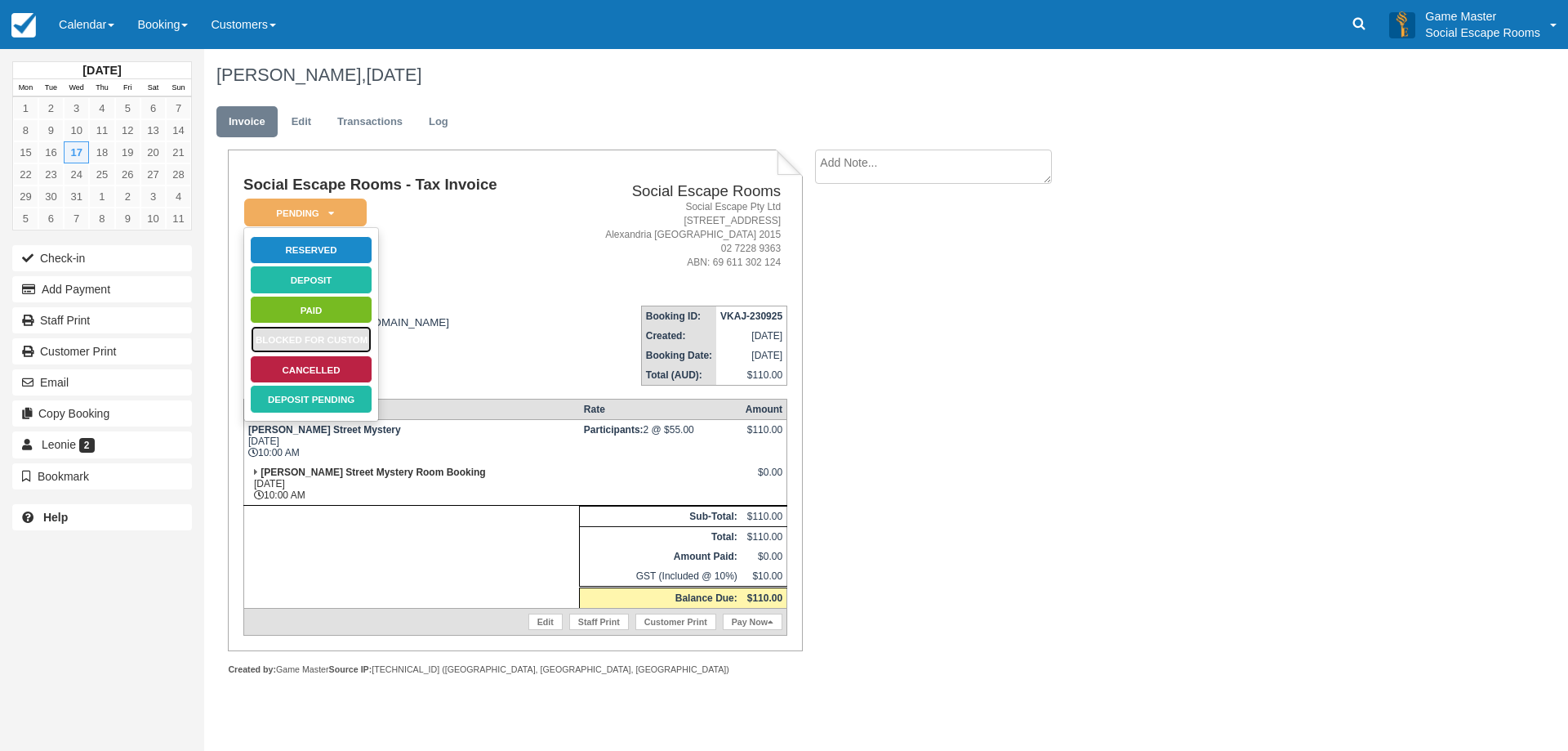
click at [350, 340] on link "Blocked for Custom" at bounding box center [311, 339] width 122 height 29
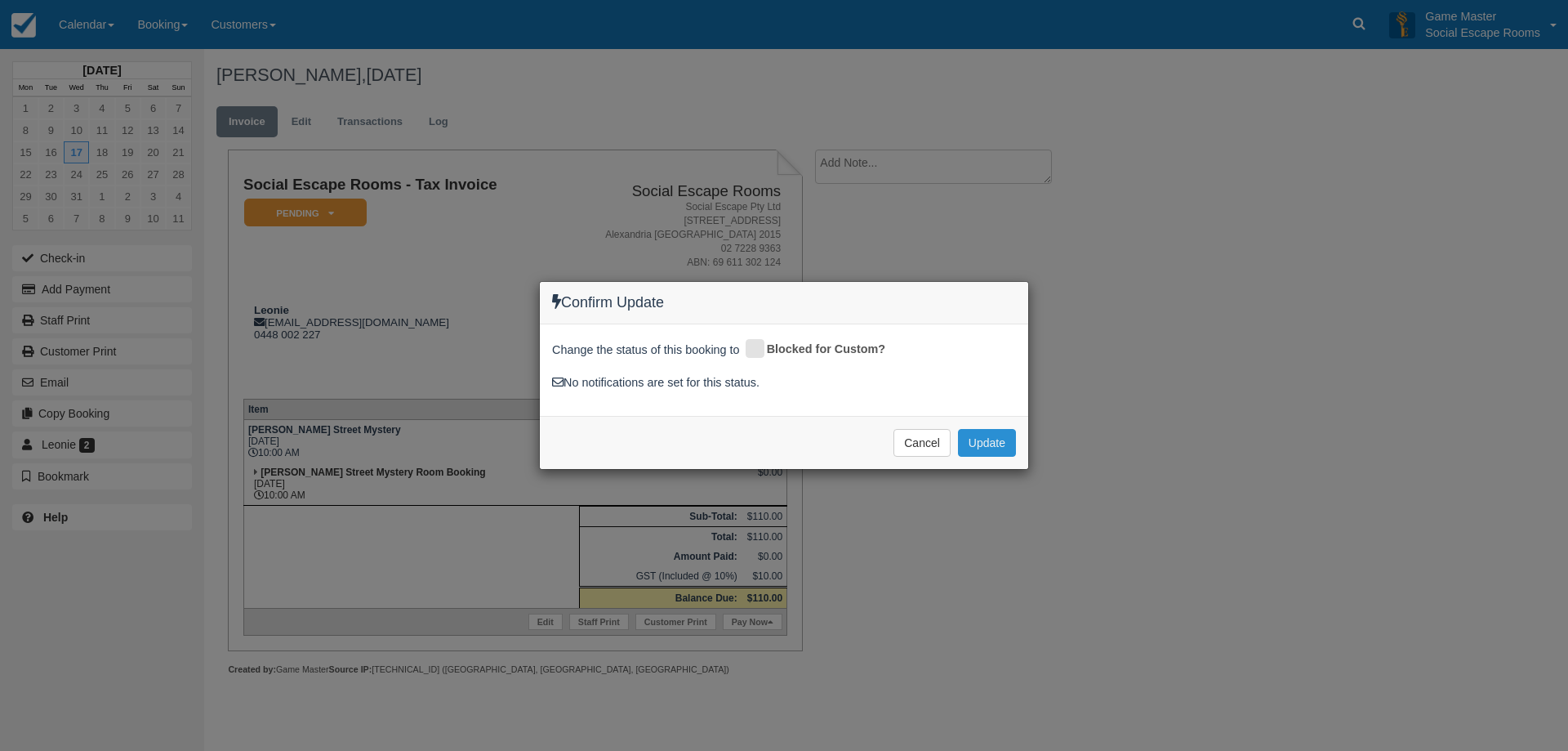
click at [980, 443] on button "Update" at bounding box center [986, 443] width 58 height 28
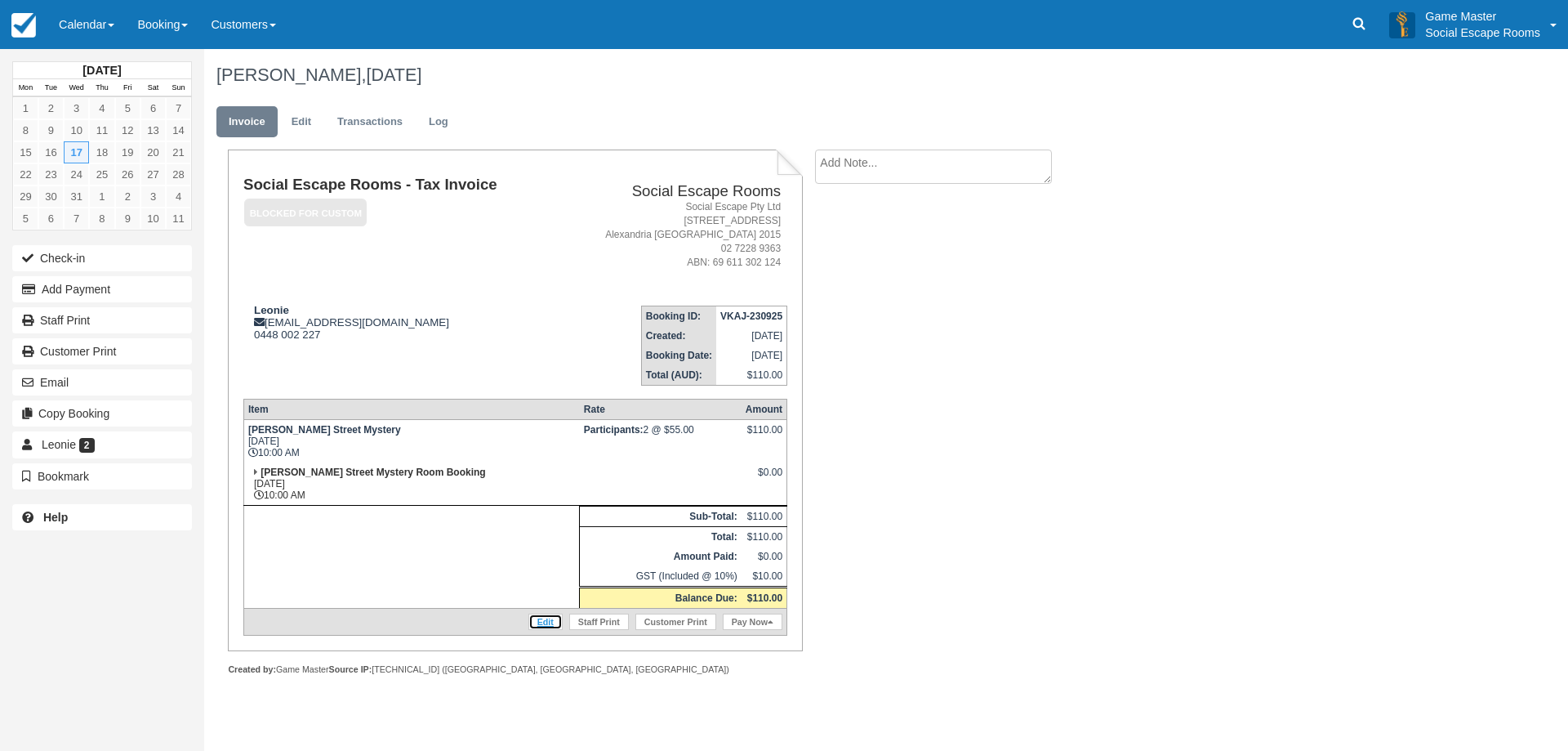
click at [543, 617] on link "Edit" at bounding box center [545, 622] width 34 height 17
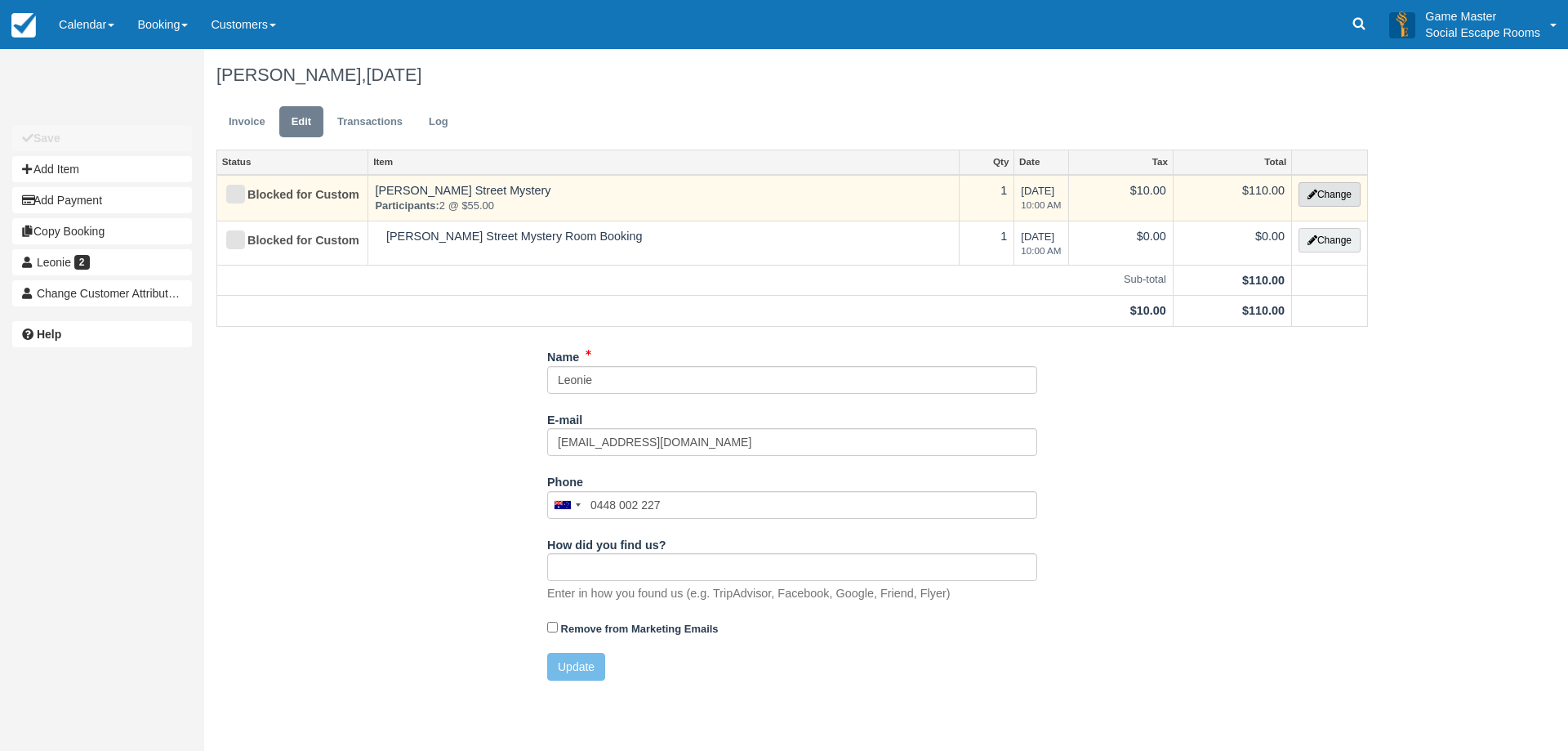
click at [1333, 191] on button "Change" at bounding box center [1329, 194] width 62 height 25
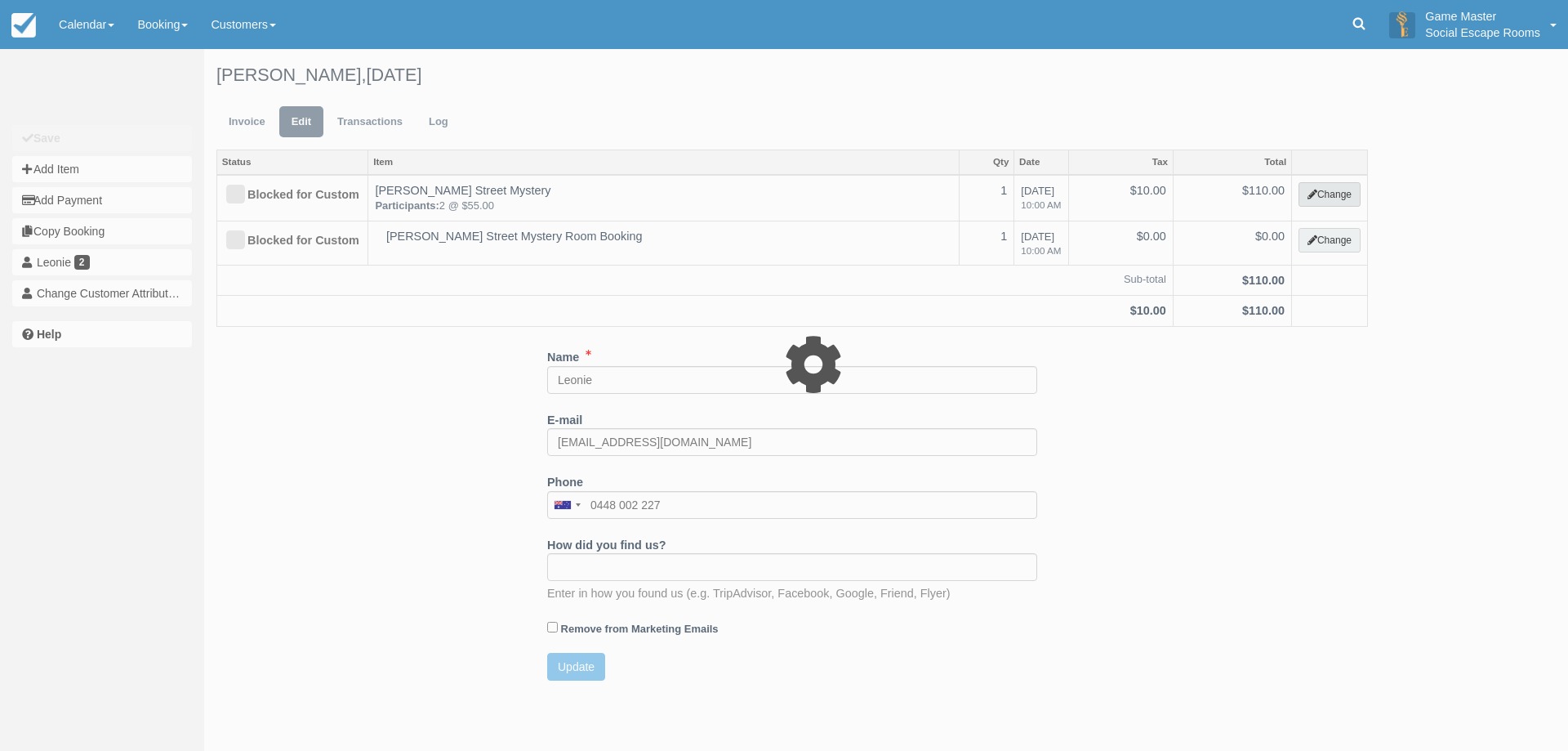
select select "2"
type input "110.00"
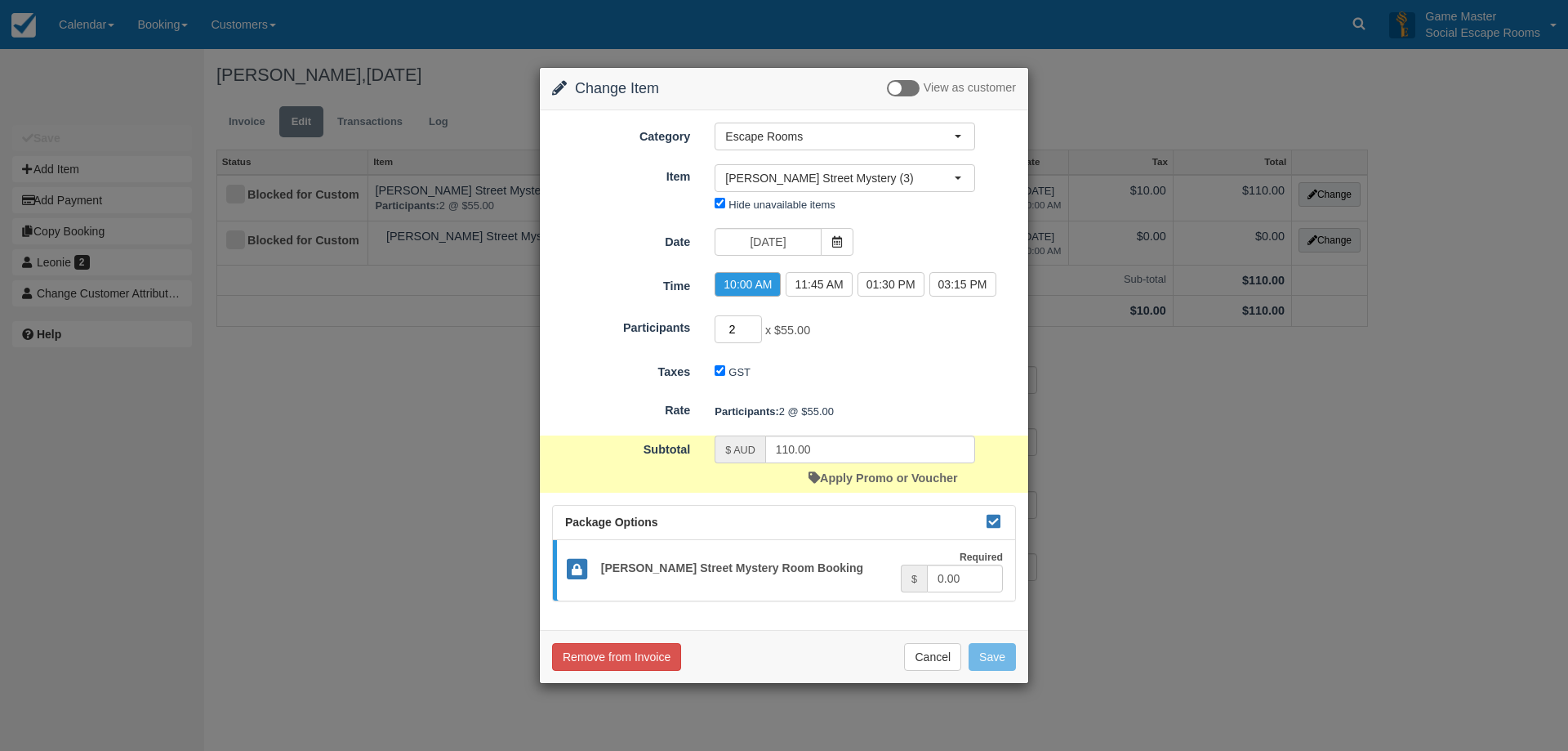
drag, startPoint x: 745, startPoint y: 323, endPoint x: 709, endPoint y: 320, distance: 36.1
click at [709, 320] on div "2 x $55.00 Minimum of 2Maximum of 8" at bounding box center [845, 331] width 285 height 32
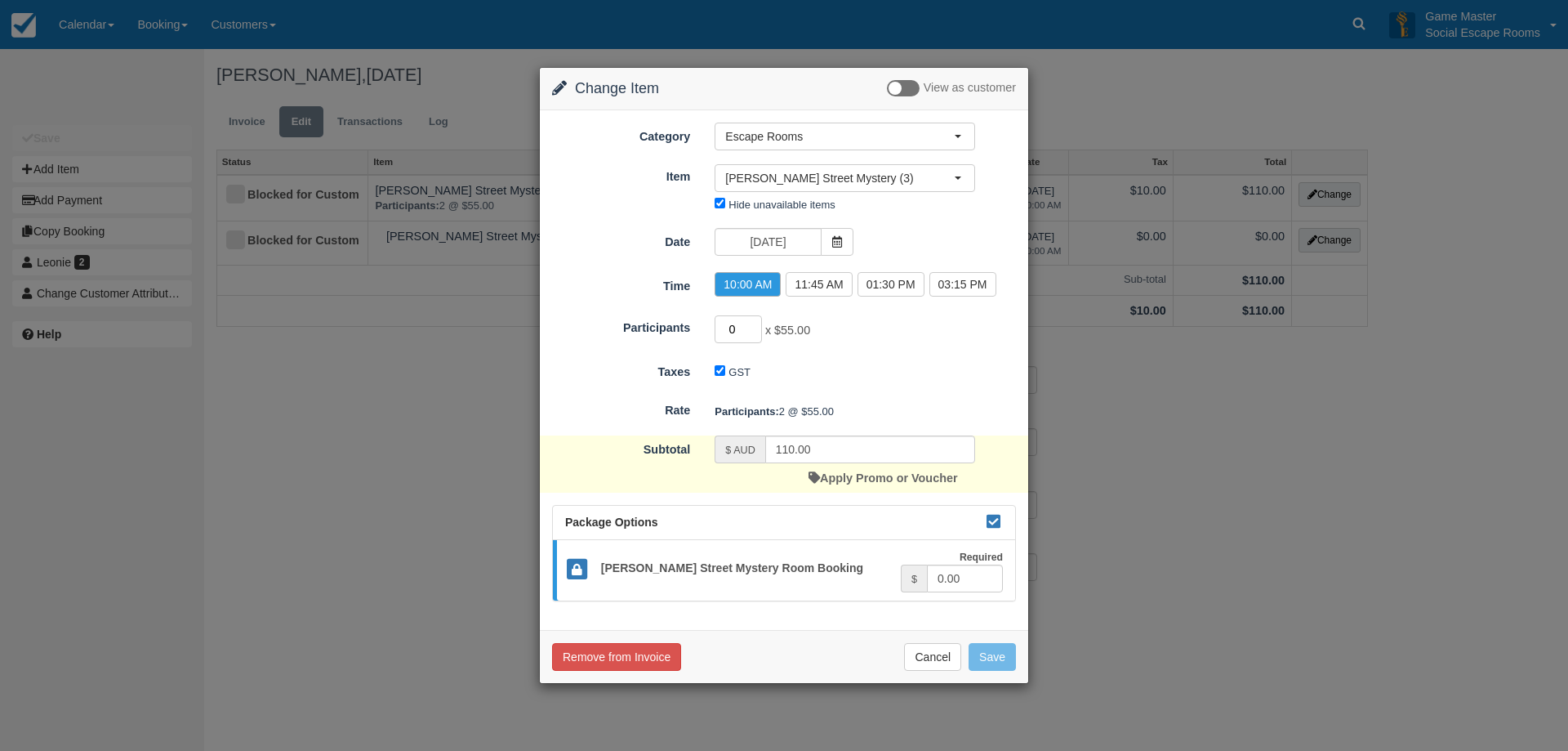
type input "0"
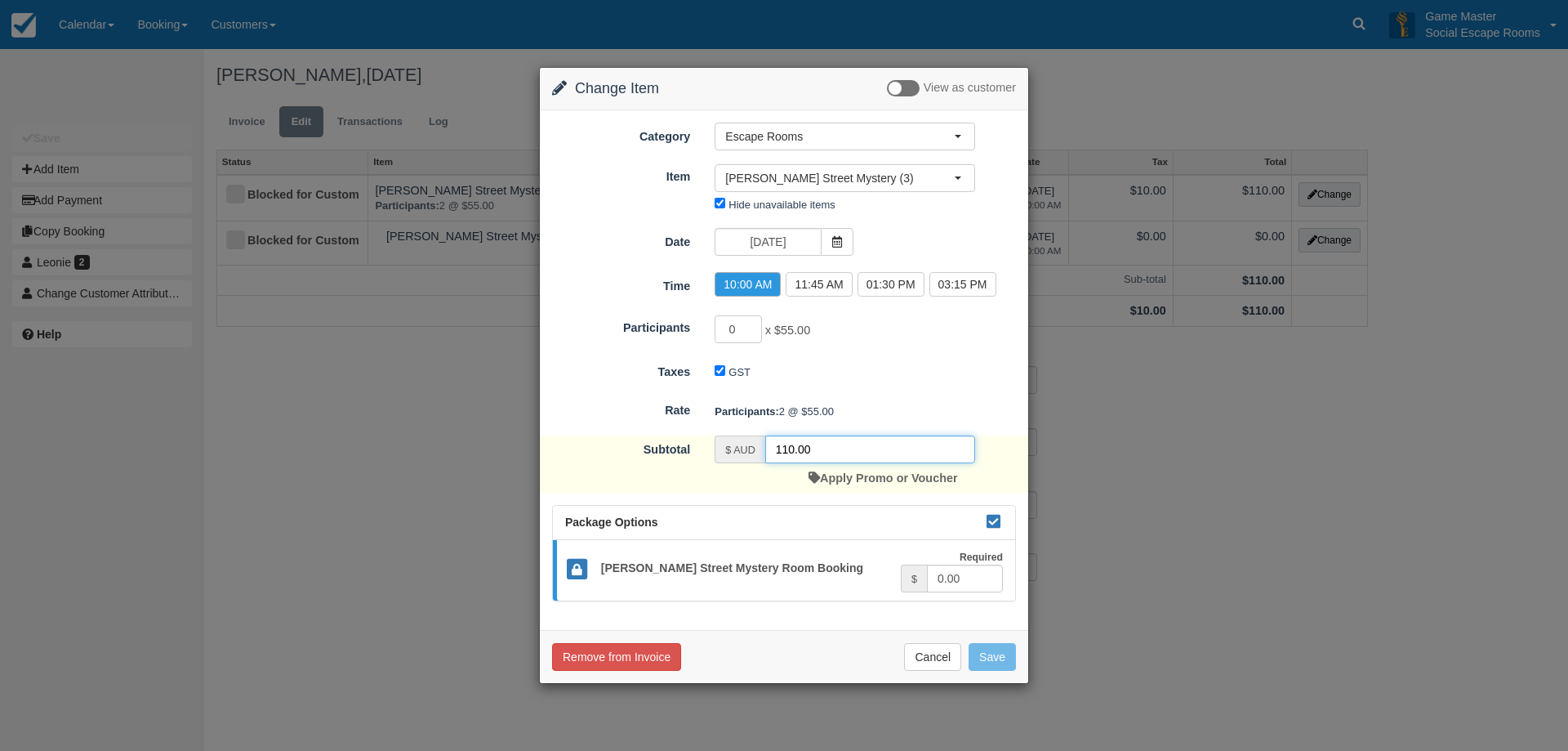
drag, startPoint x: 824, startPoint y: 448, endPoint x: 744, endPoint y: 452, distance: 80.1
click at [732, 442] on div "$ AUD 110.00" at bounding box center [845, 449] width 260 height 28
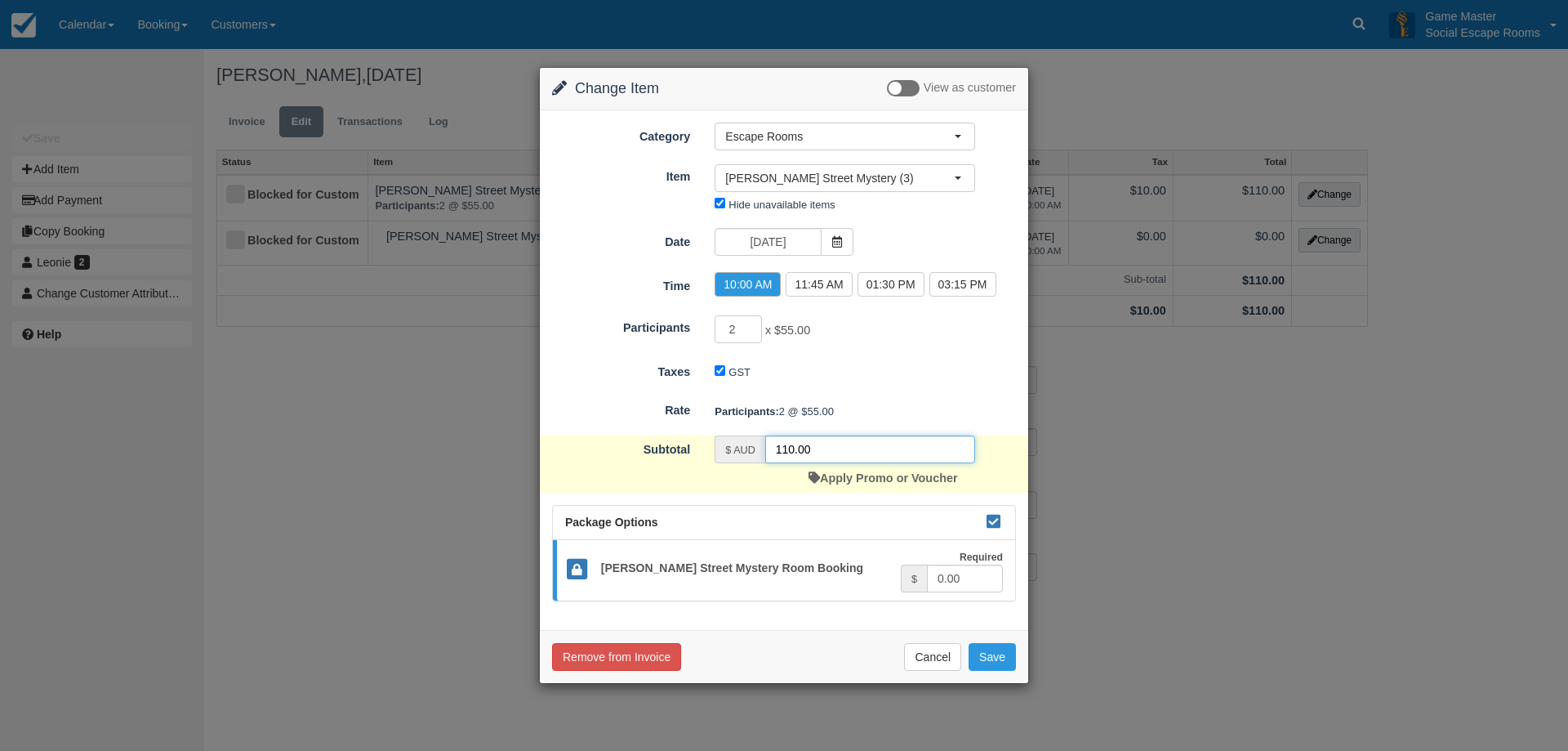
drag, startPoint x: 747, startPoint y: 438, endPoint x: 731, endPoint y: 436, distance: 16.1
click at [731, 436] on div "$ AUD 110.00" at bounding box center [845, 449] width 260 height 28
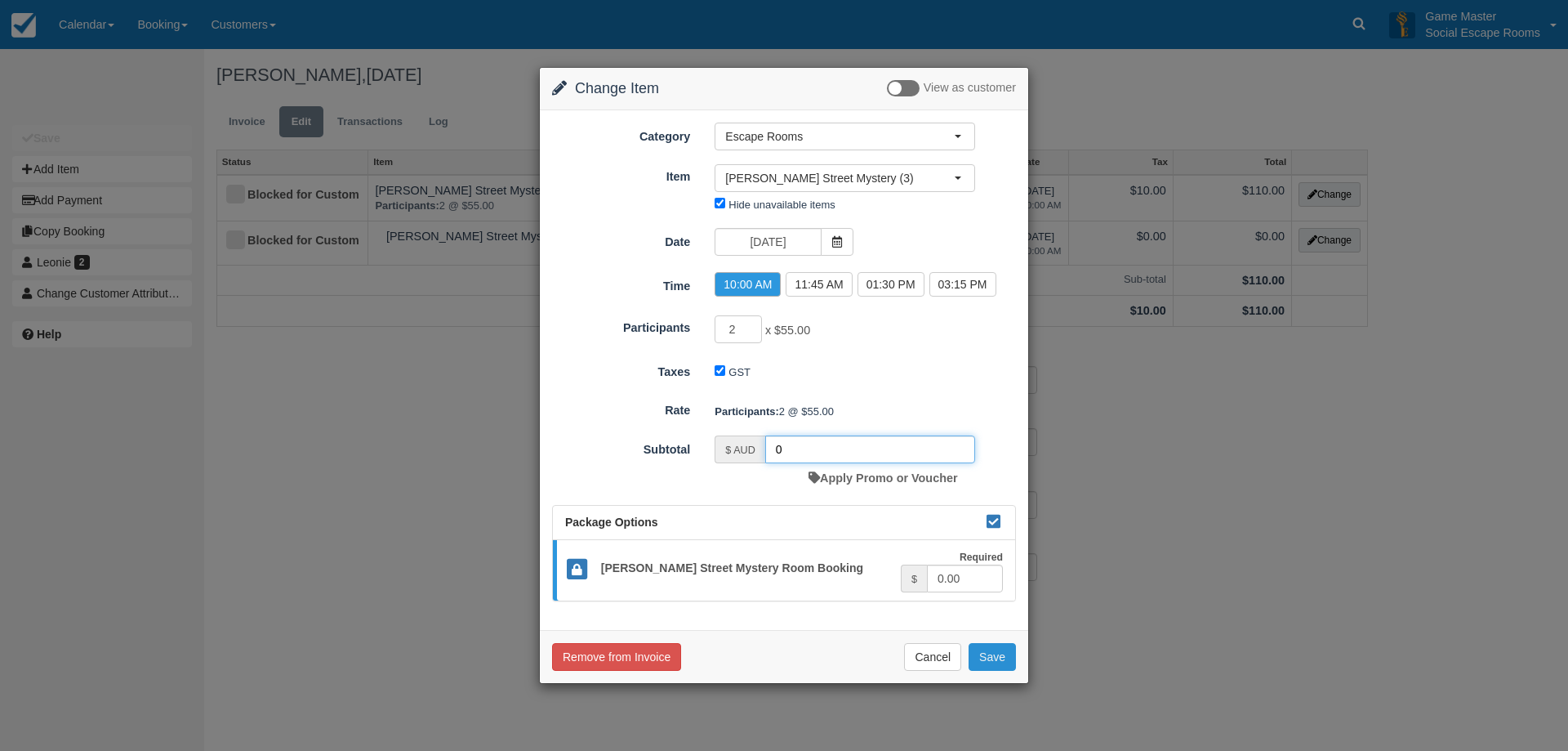
type input "0"
click at [987, 664] on button "Save" at bounding box center [992, 657] width 47 height 28
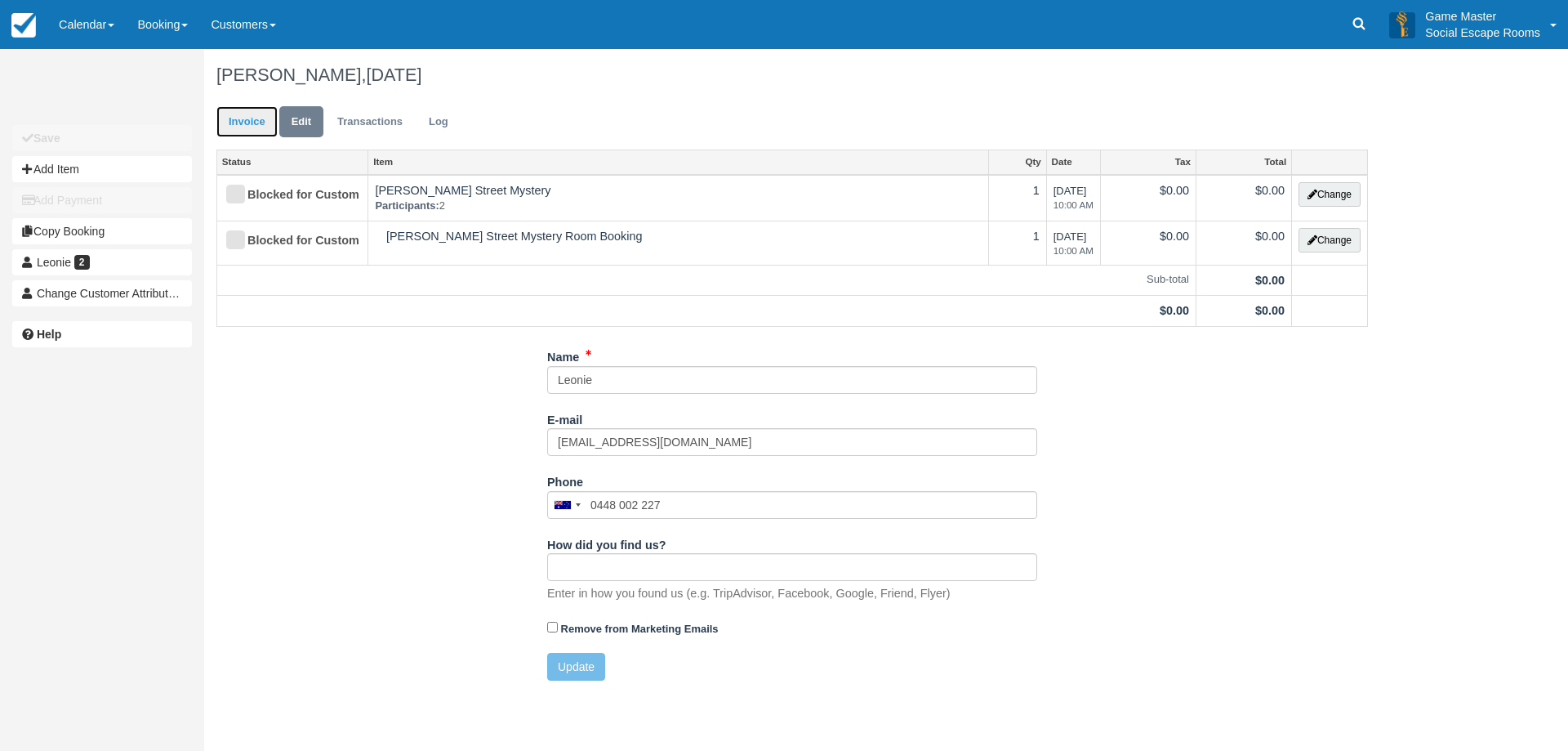
click at [235, 110] on link "Invoice" at bounding box center [247, 121] width 62 height 32
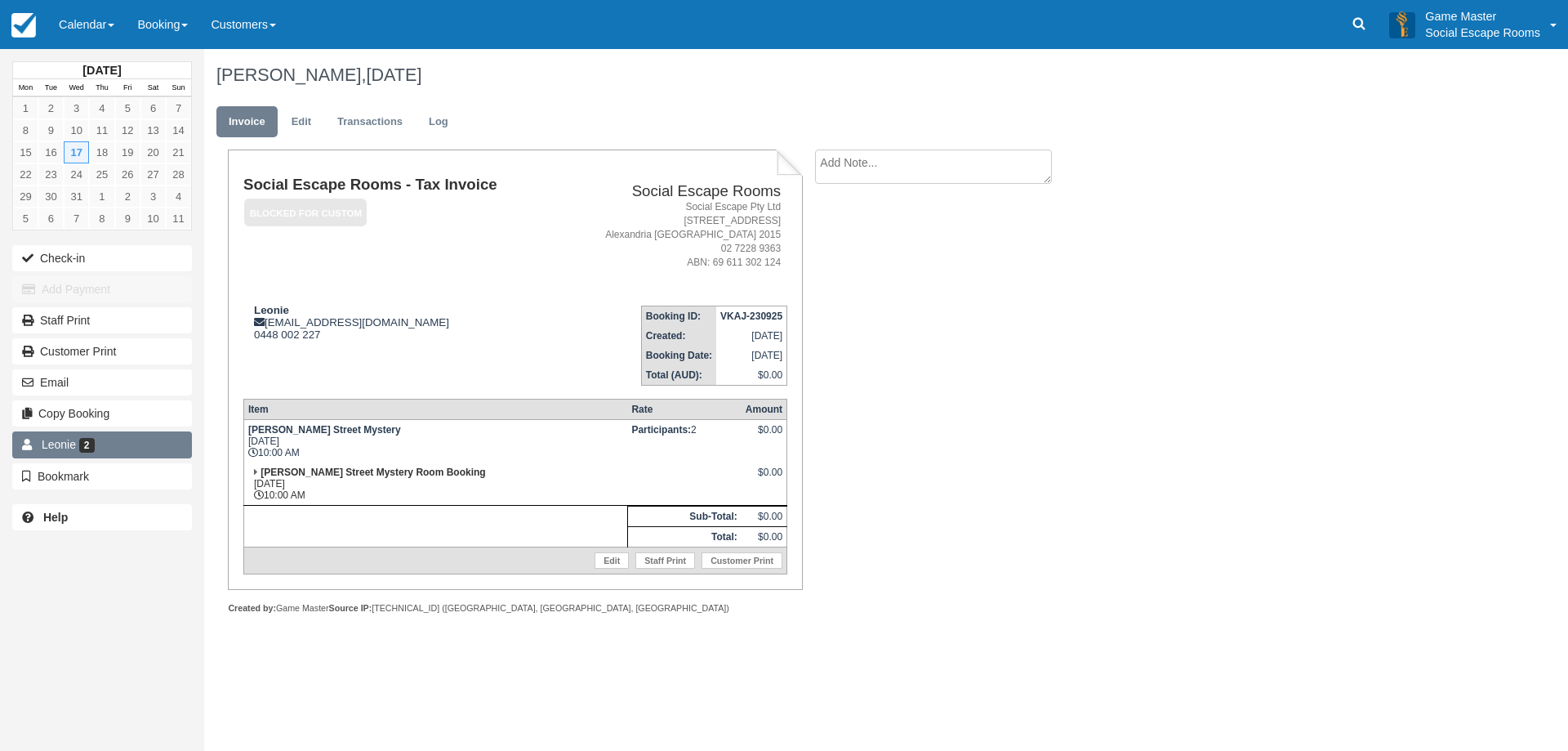
click at [117, 447] on link "Leonie 2" at bounding box center [101, 445] width 179 height 26
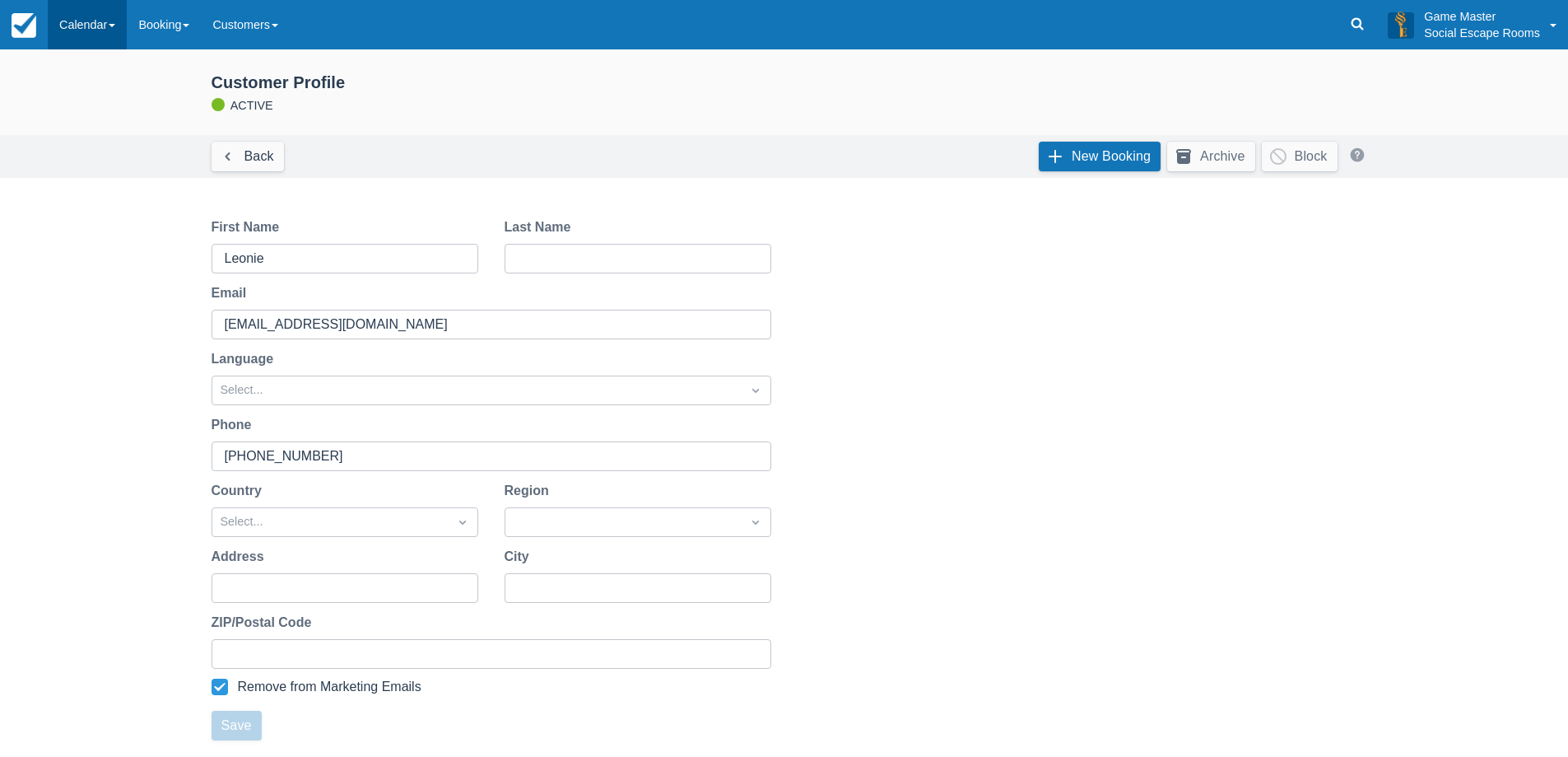
click at [91, 29] on link "Calendar" at bounding box center [86, 24] width 79 height 49
click at [89, 142] on link "Month" at bounding box center [113, 155] width 130 height 34
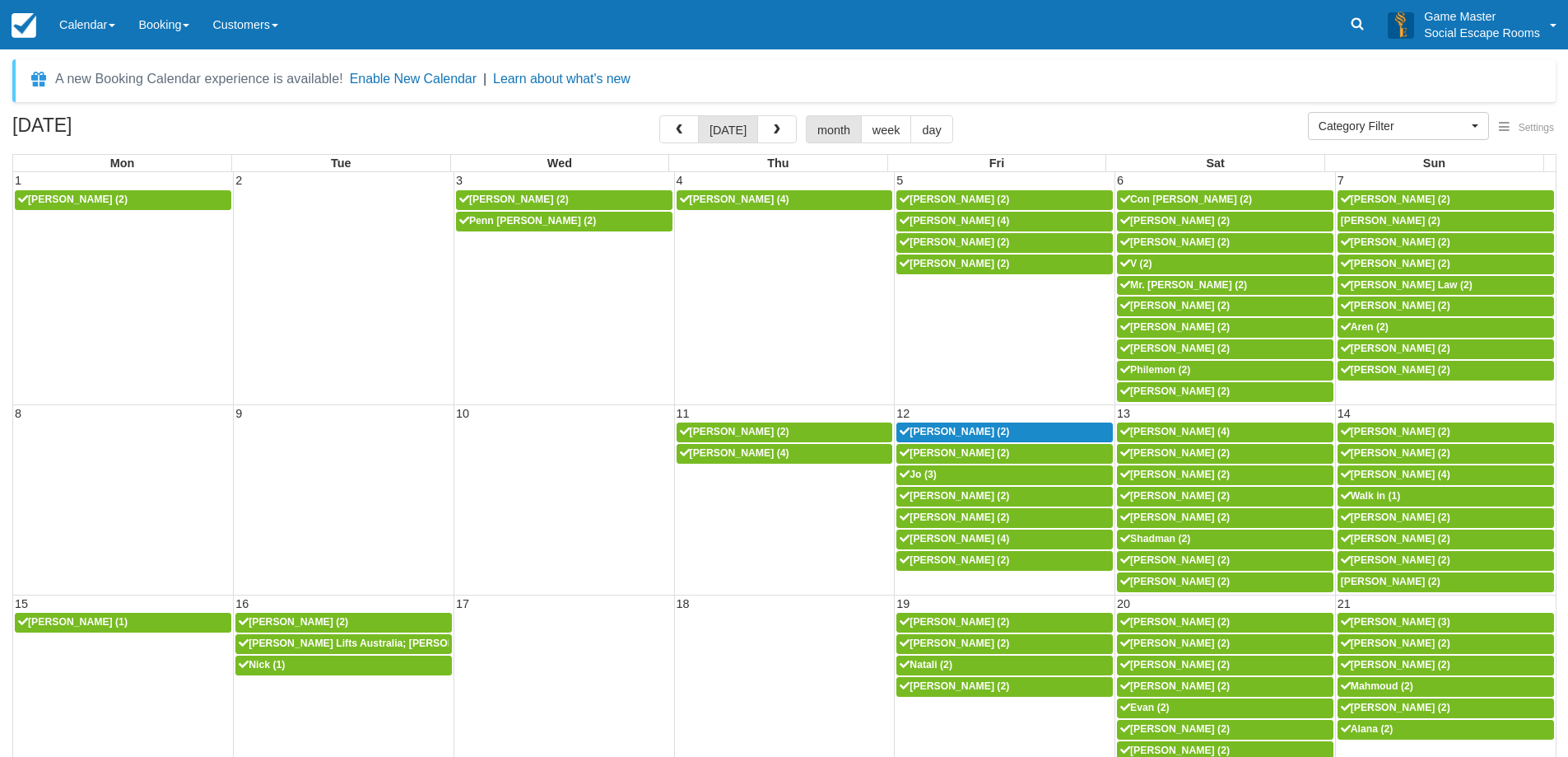
select select
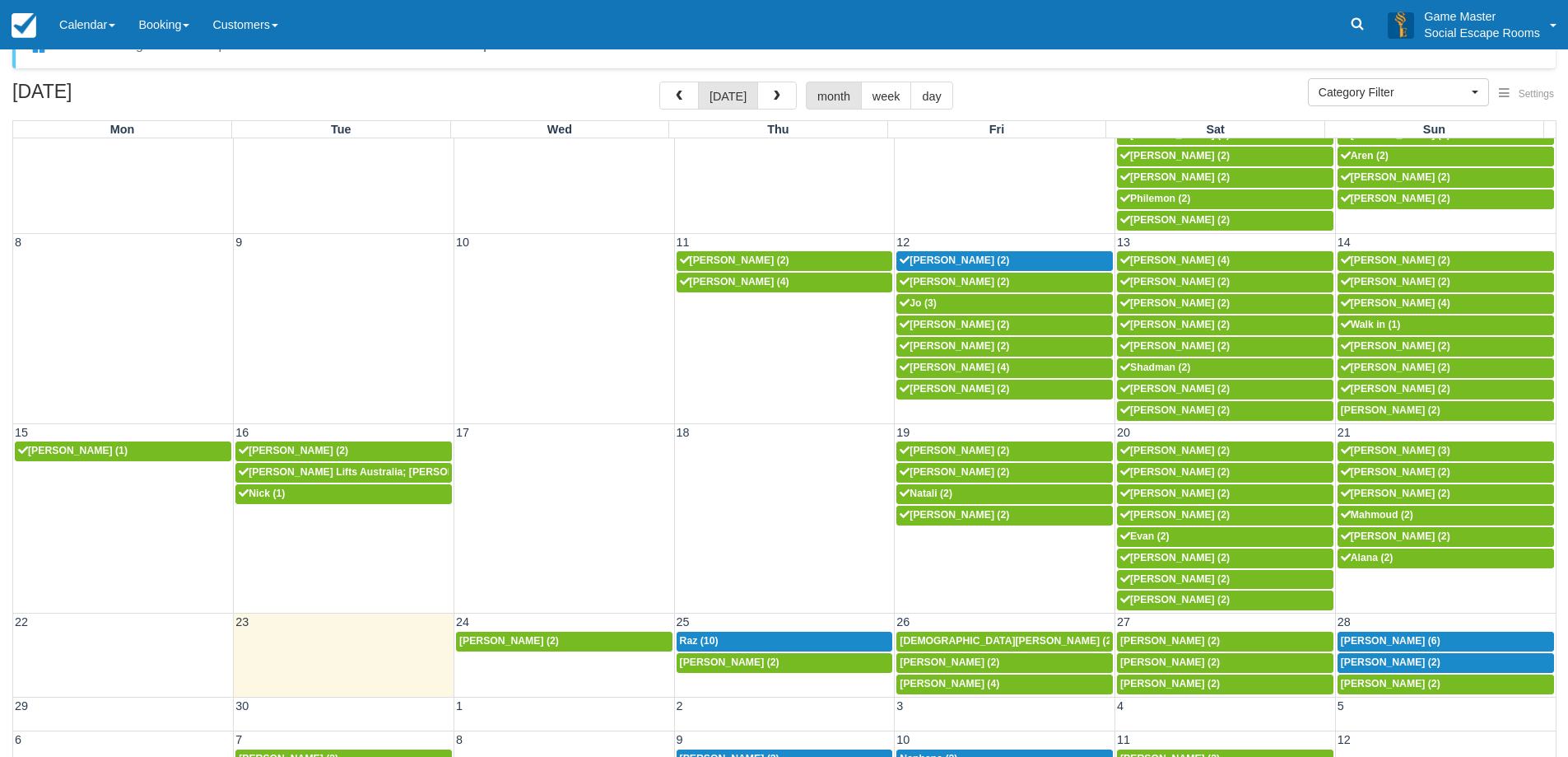
scroll to position [53, 0]
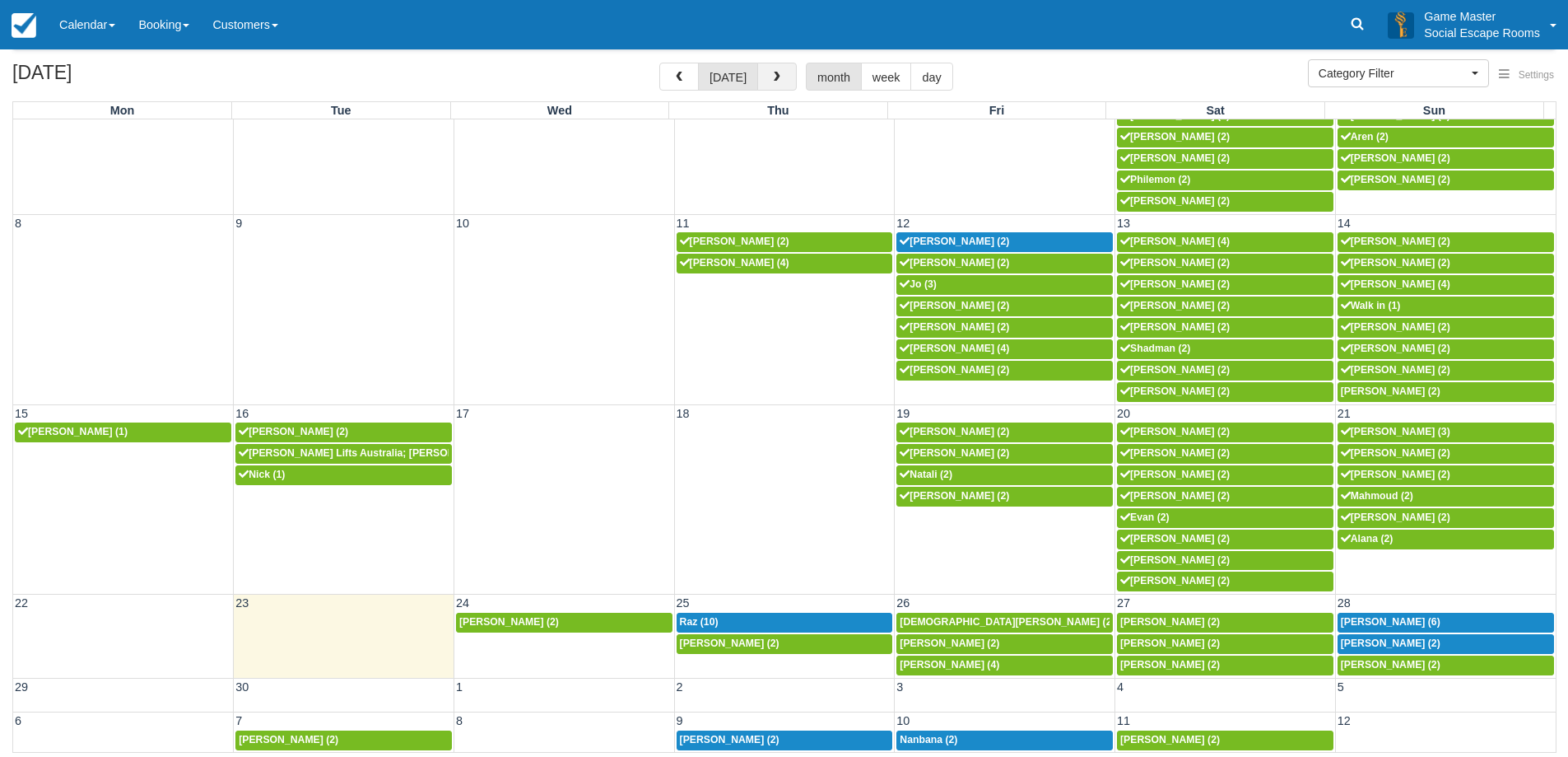
click at [772, 73] on span "button" at bounding box center [777, 77] width 11 height 11
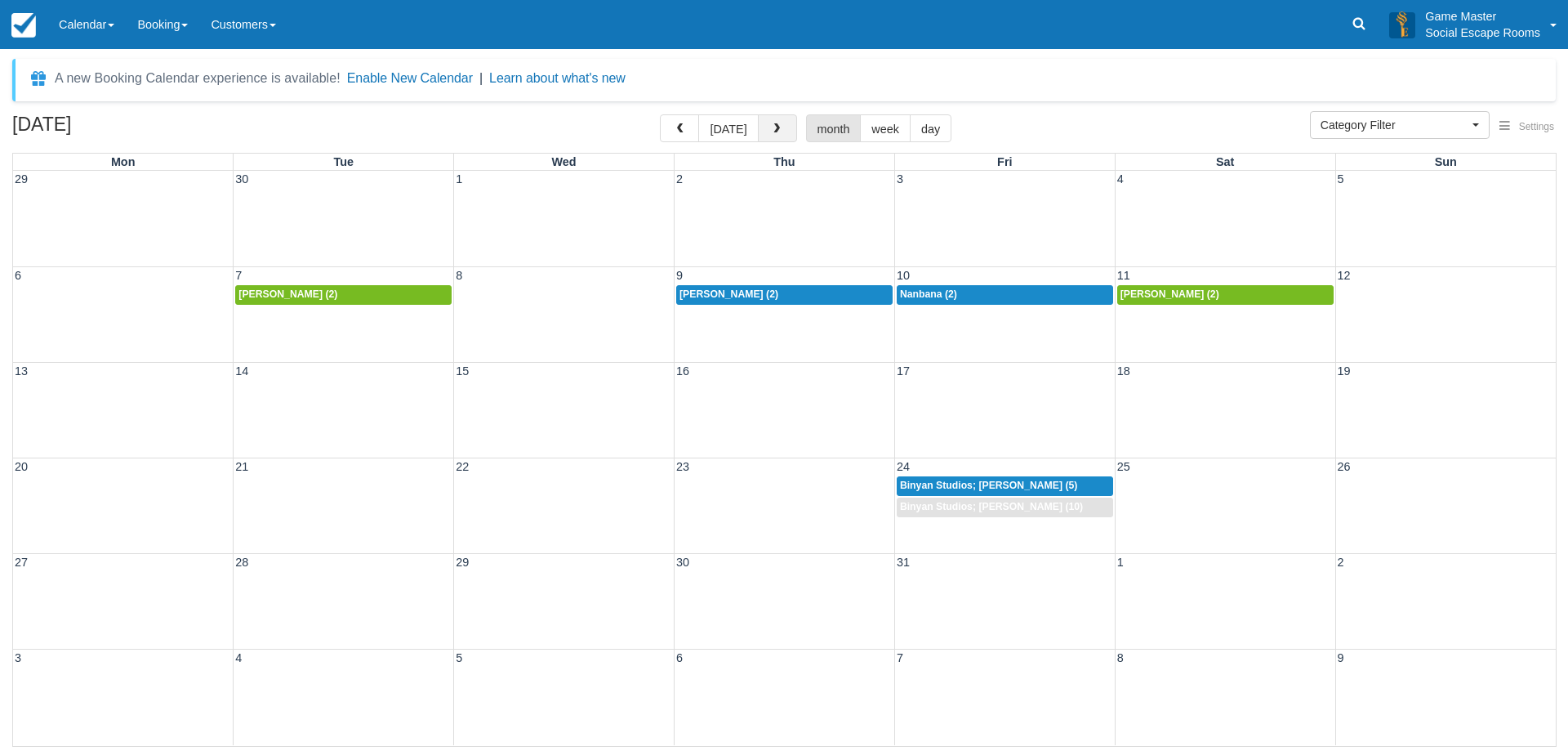
click at [765, 127] on button "button" at bounding box center [778, 128] width 40 height 28
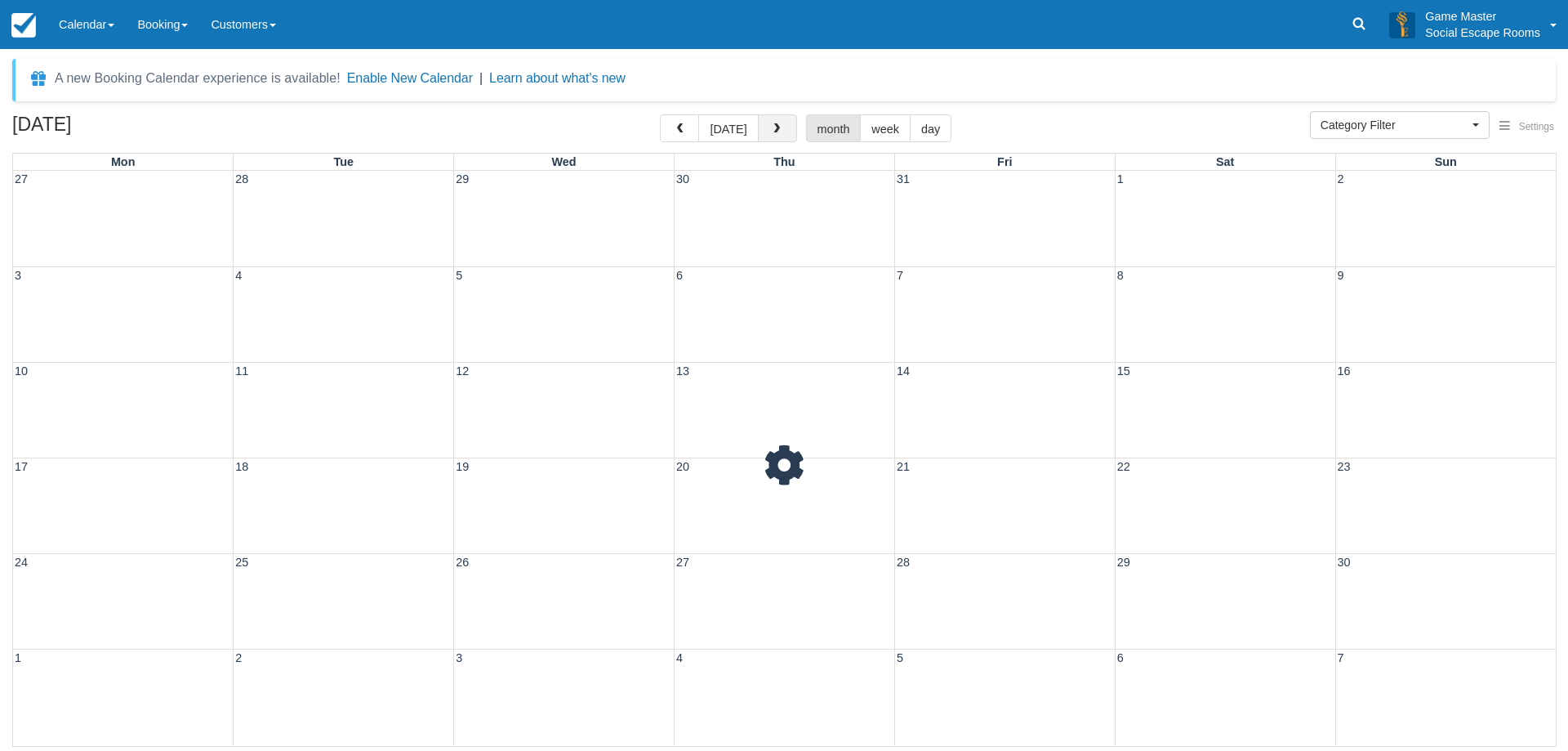
click at [774, 133] on span "button" at bounding box center [777, 129] width 11 height 11
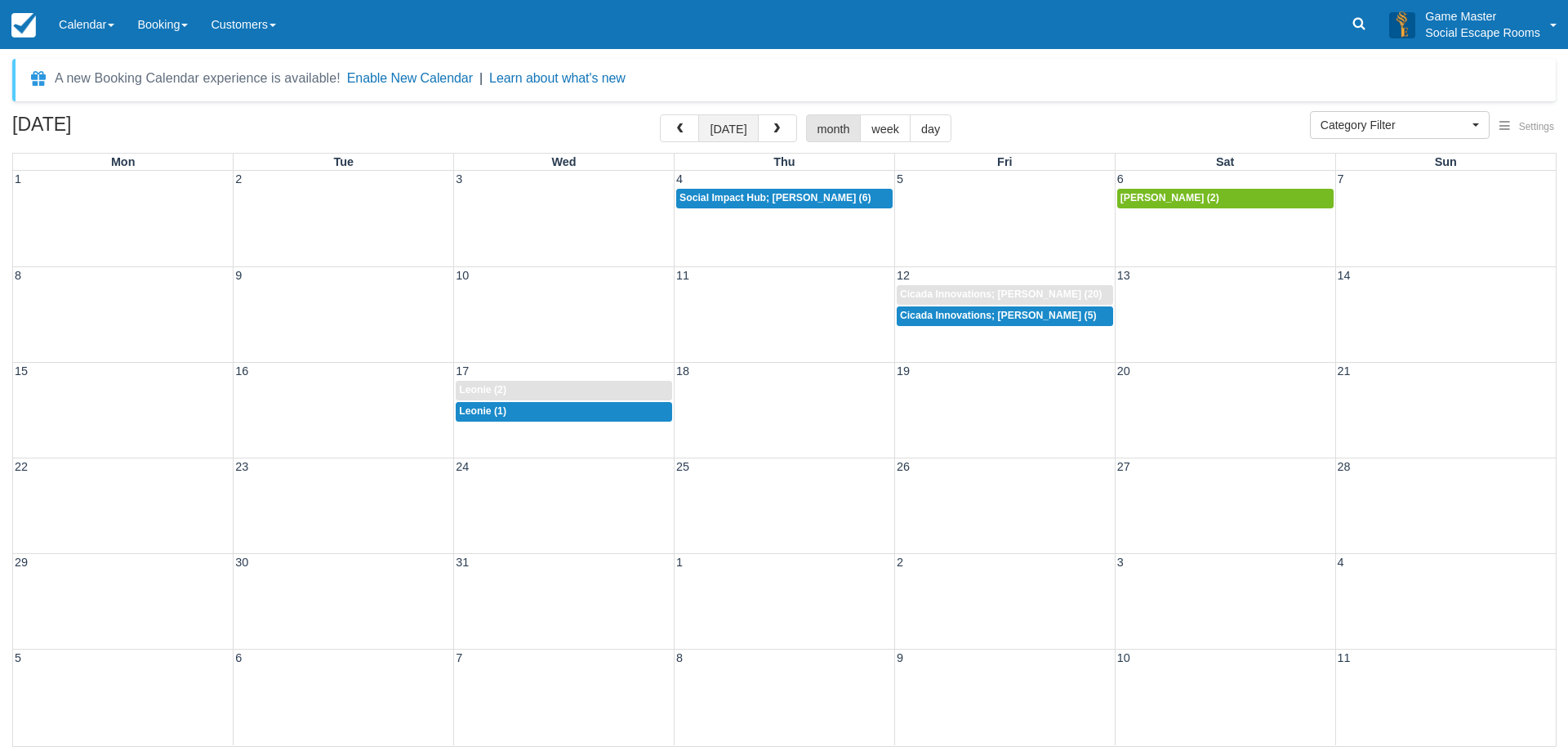
click at [726, 127] on button "today" at bounding box center [728, 128] width 60 height 28
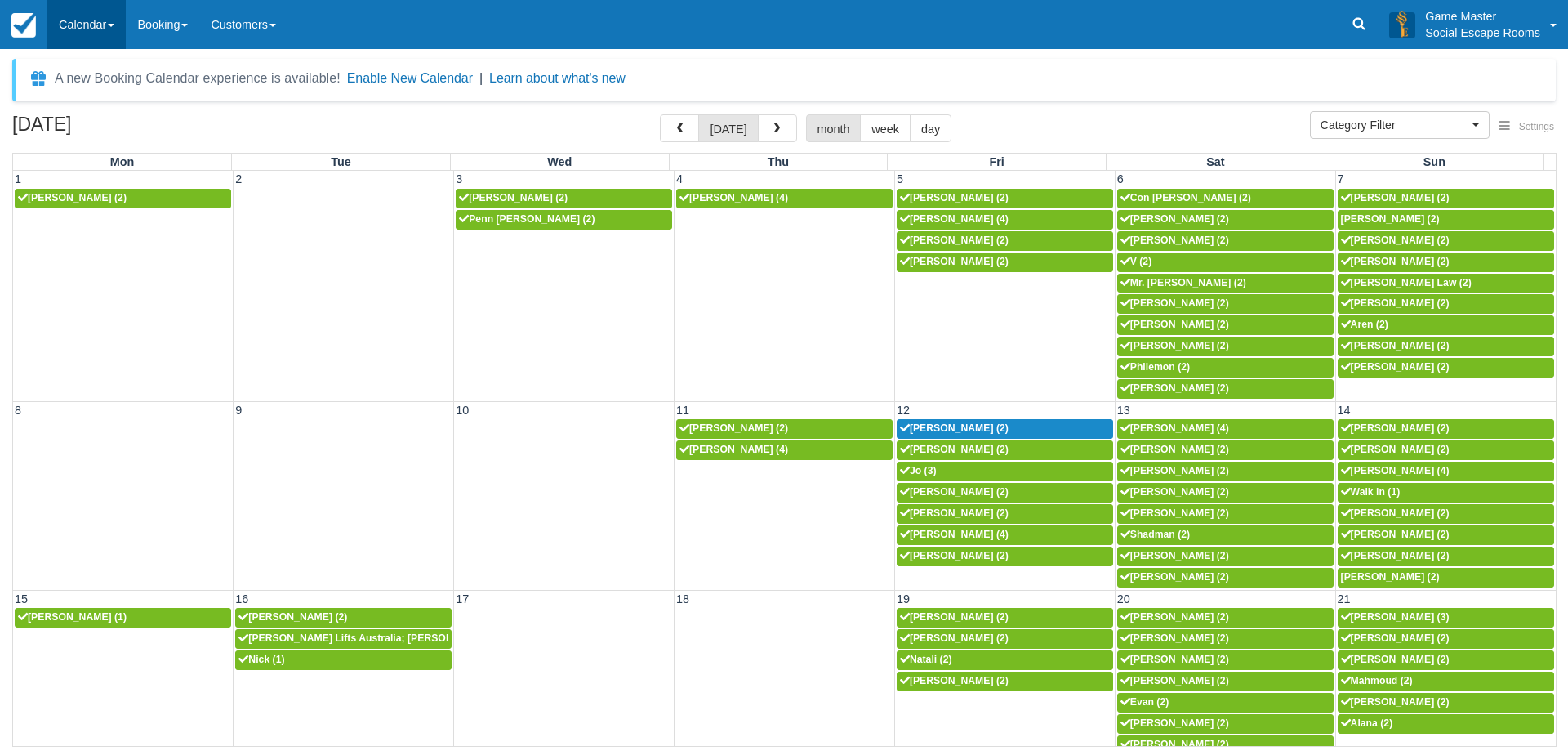
click at [65, 23] on link "Calendar" at bounding box center [86, 24] width 78 height 49
click at [144, 220] on link "Day" at bounding box center [112, 223] width 129 height 34
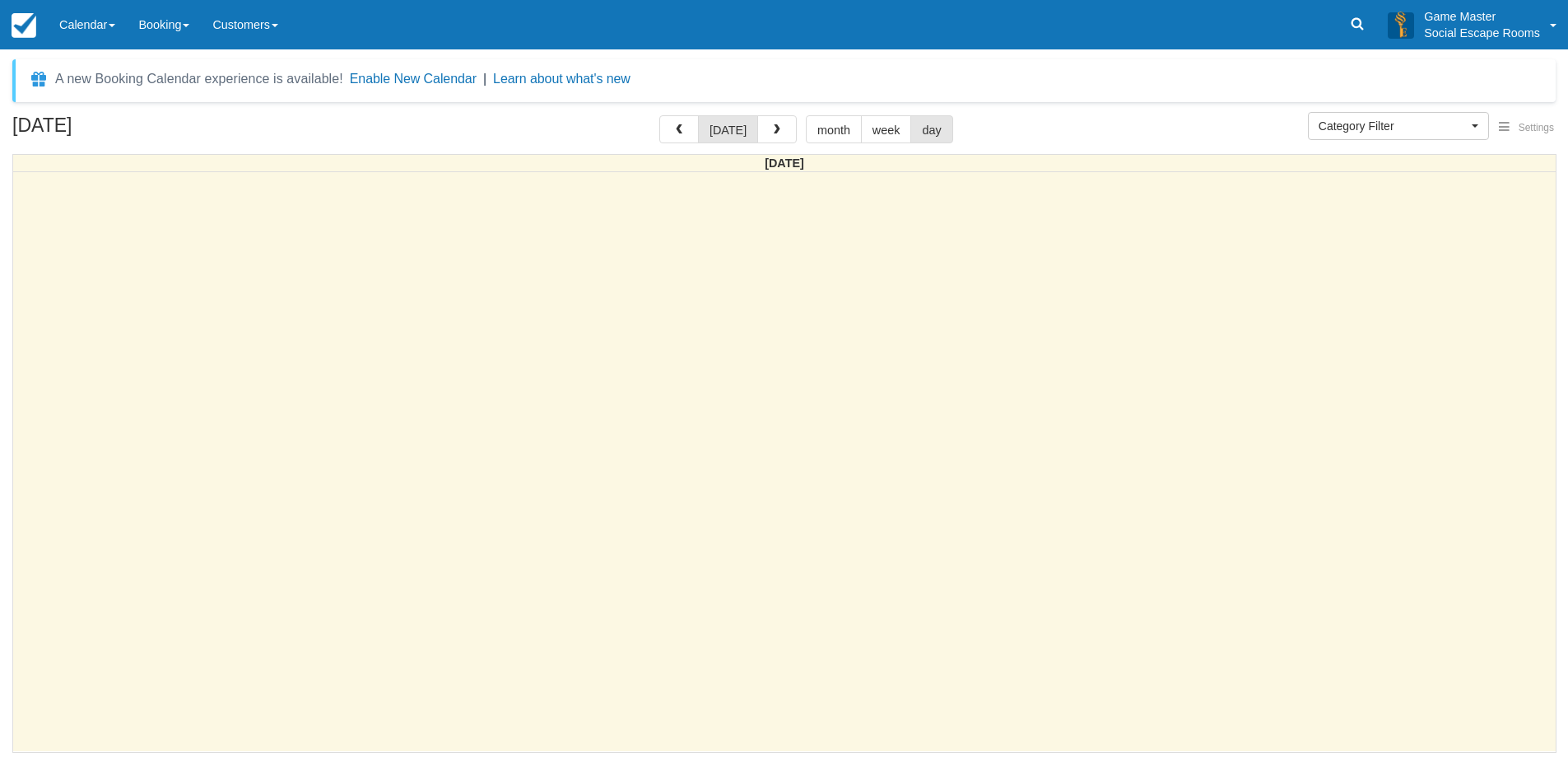
select select
